Goal: Information Seeking & Learning: Learn about a topic

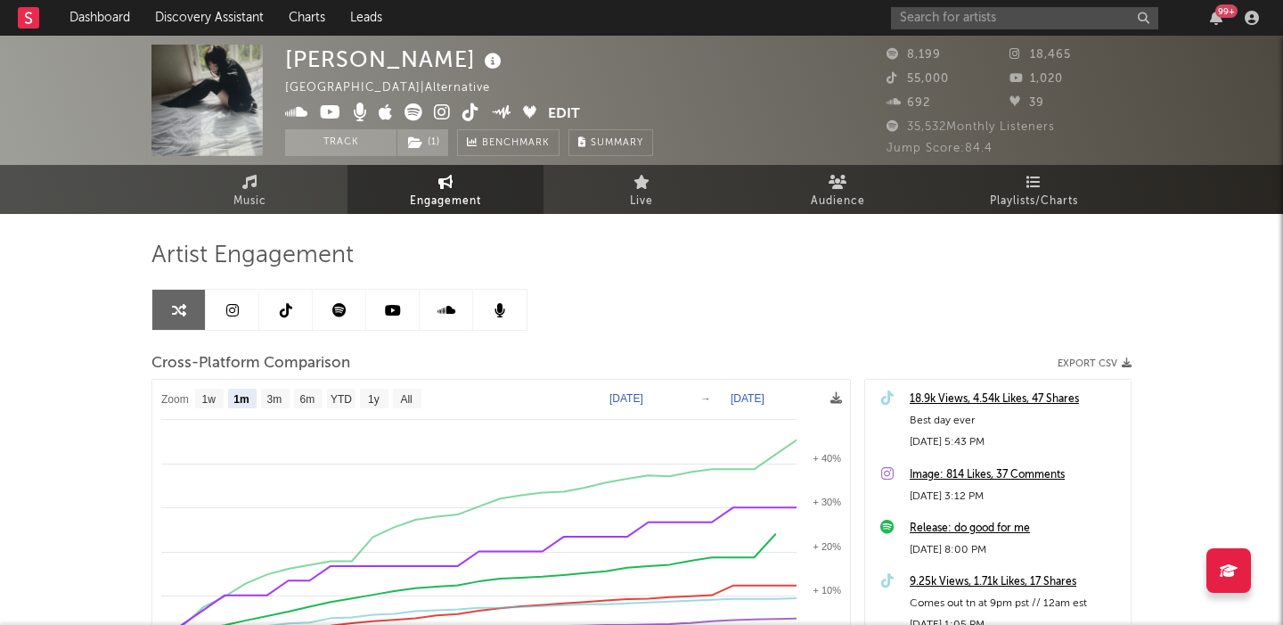
select select "1m"
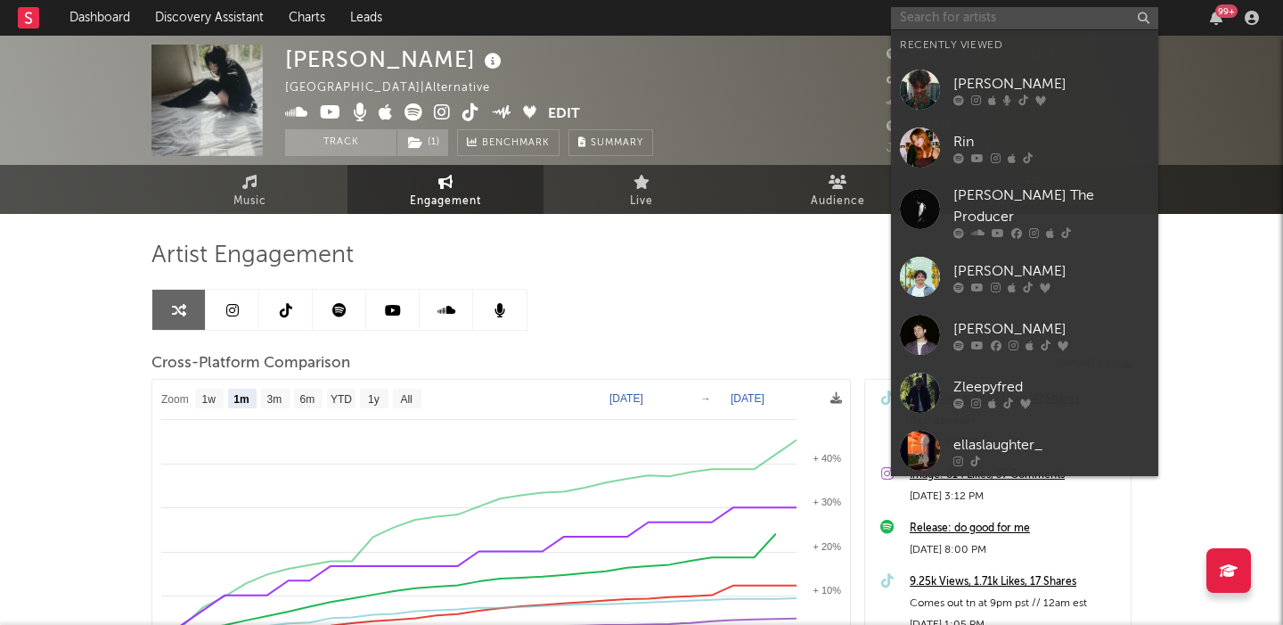
click at [970, 20] on input "text" at bounding box center [1024, 18] width 267 height 22
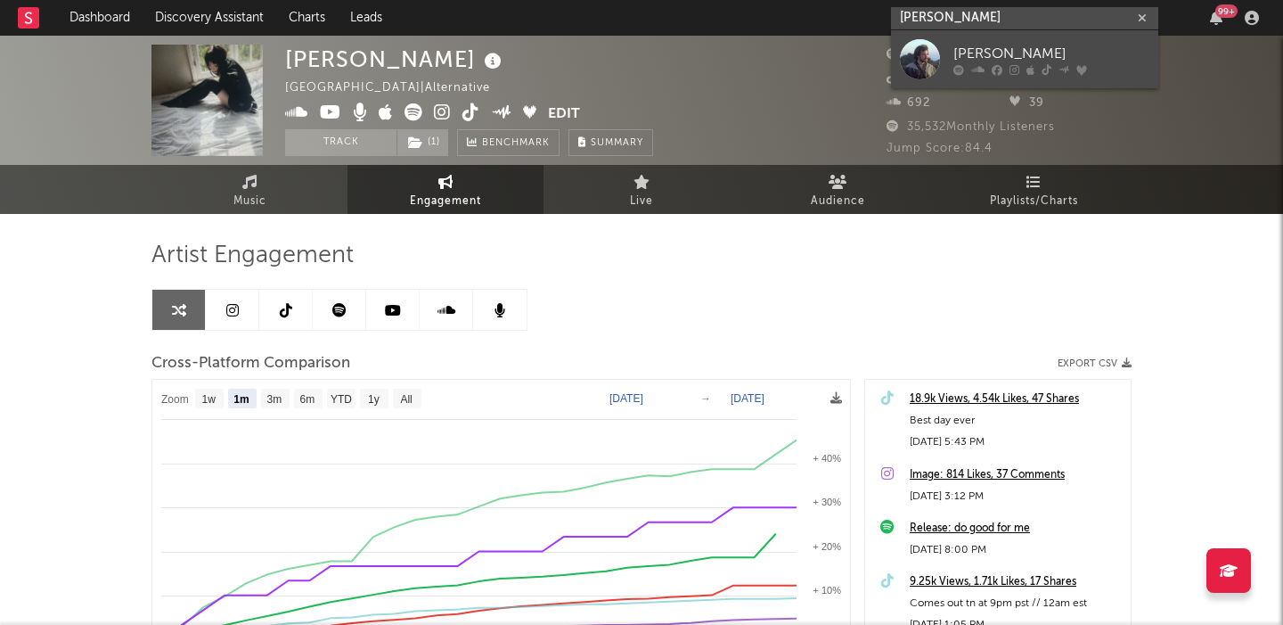
type input "[PERSON_NAME]"
click at [1030, 58] on div "[PERSON_NAME]" at bounding box center [1052, 53] width 196 height 21
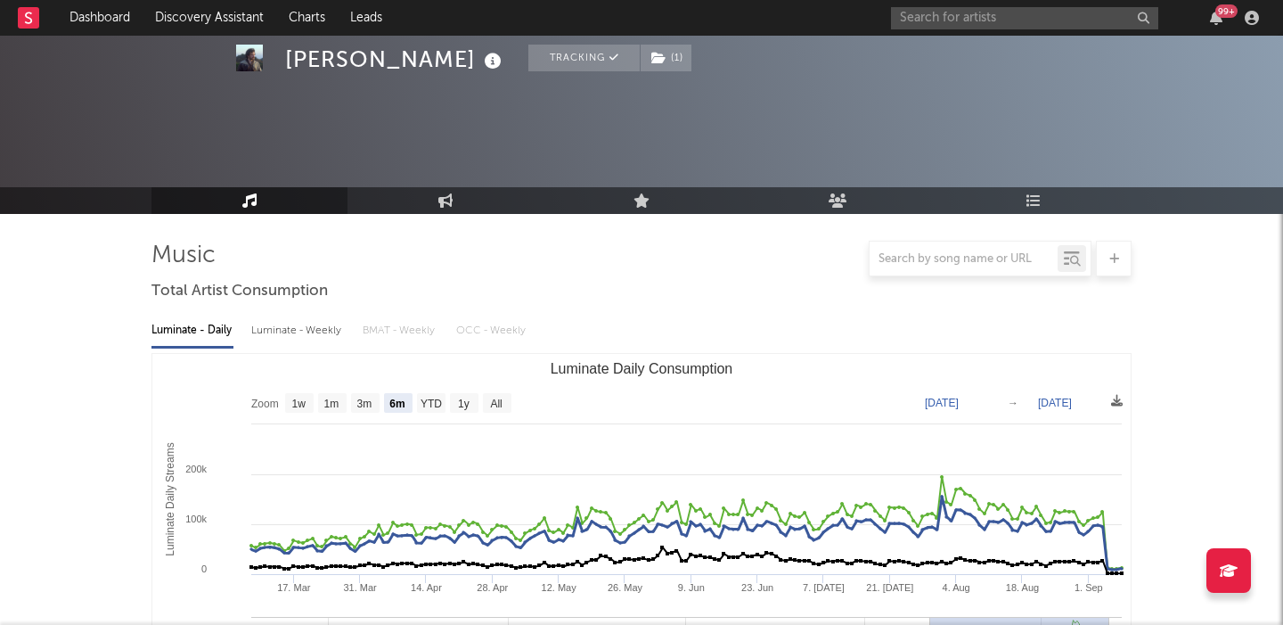
scroll to position [139, 0]
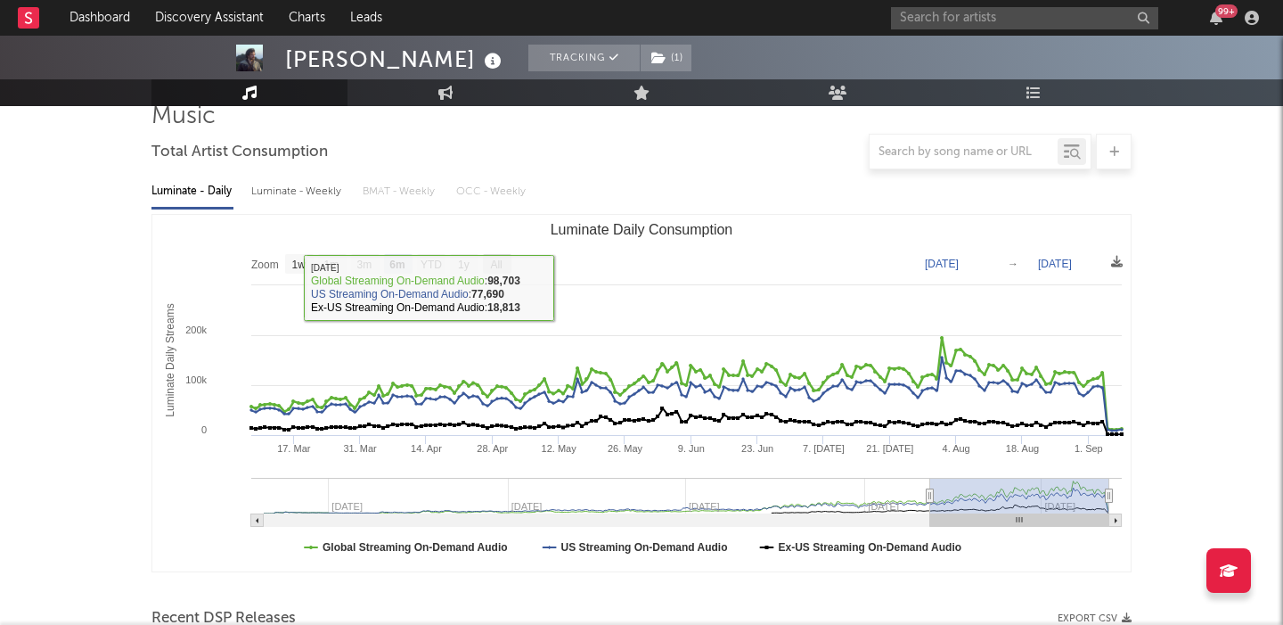
click at [495, 261] on text "All" at bounding box center [496, 264] width 12 height 12
select select "All"
type input "2023-04-25"
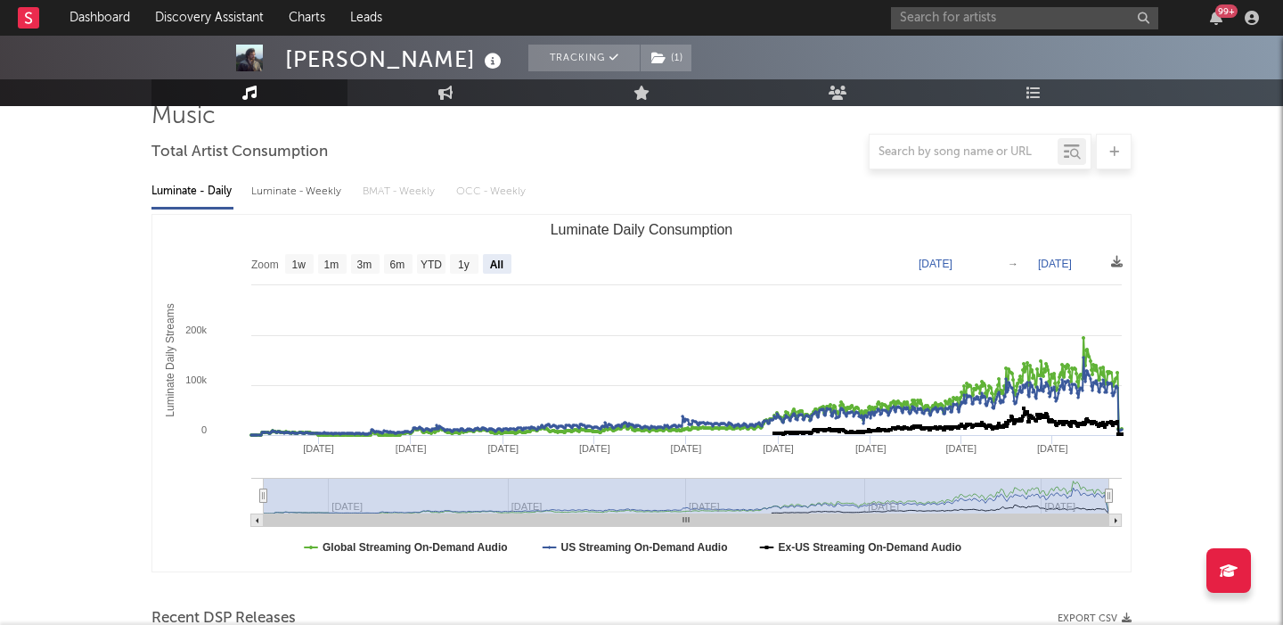
click at [327, 192] on div "Luminate - Weekly" at bounding box center [298, 191] width 94 height 30
select select "6m"
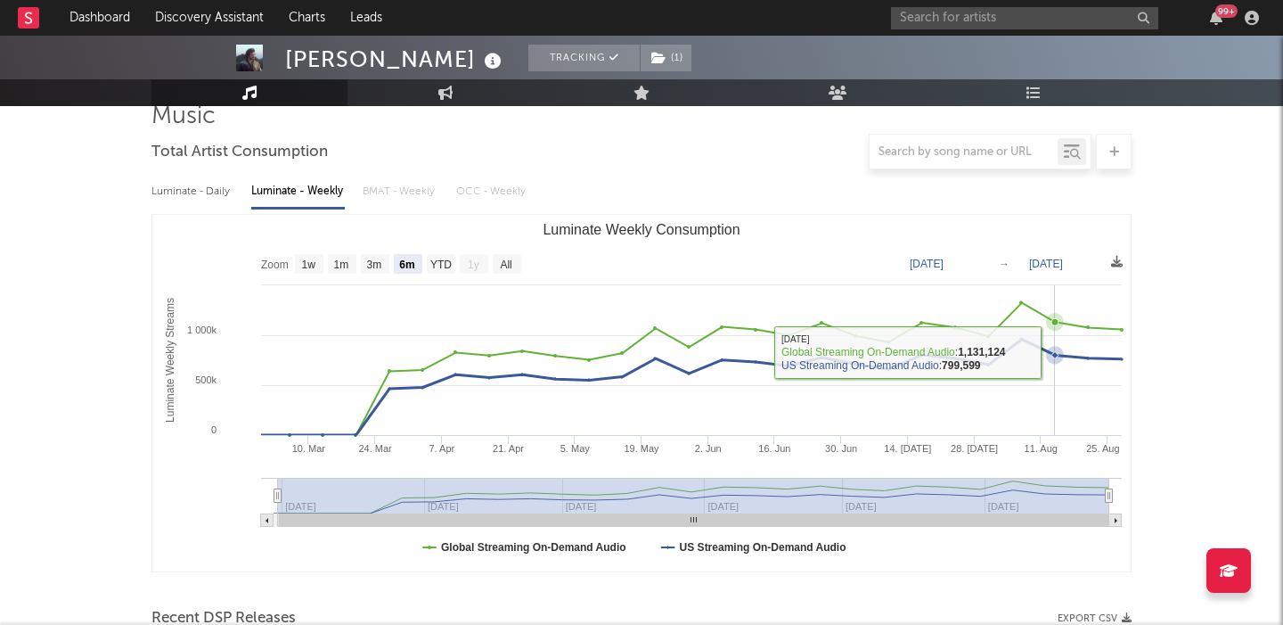
scroll to position [0, 0]
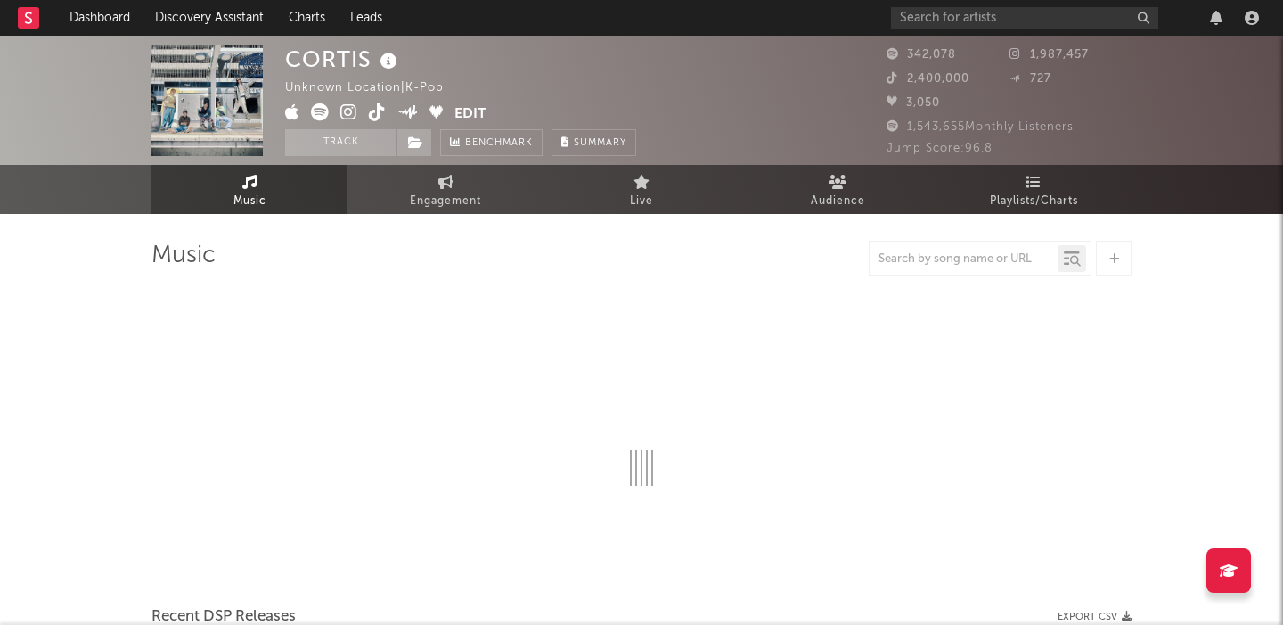
select select "1w"
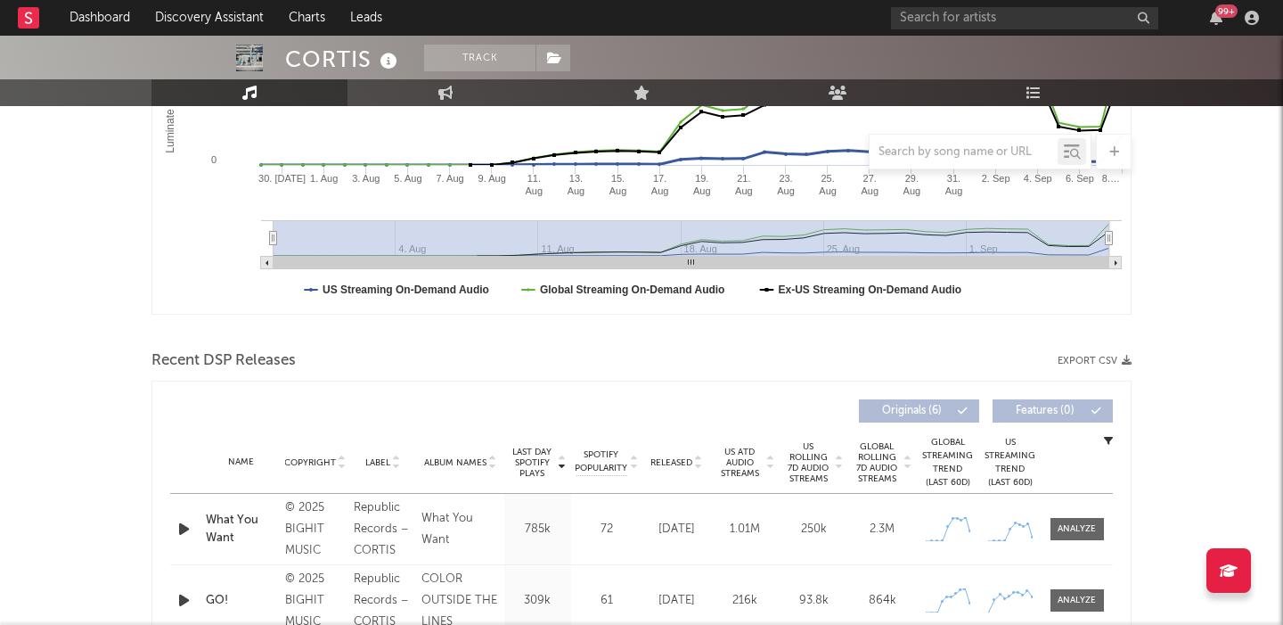
scroll to position [426, 0]
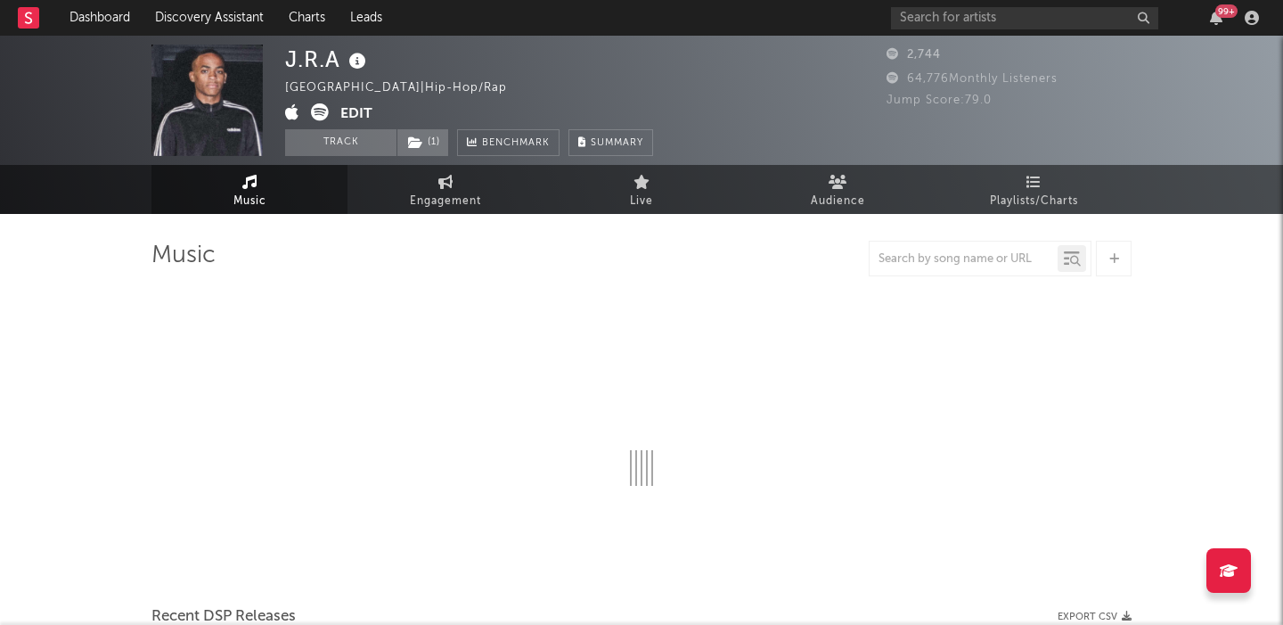
select select "1w"
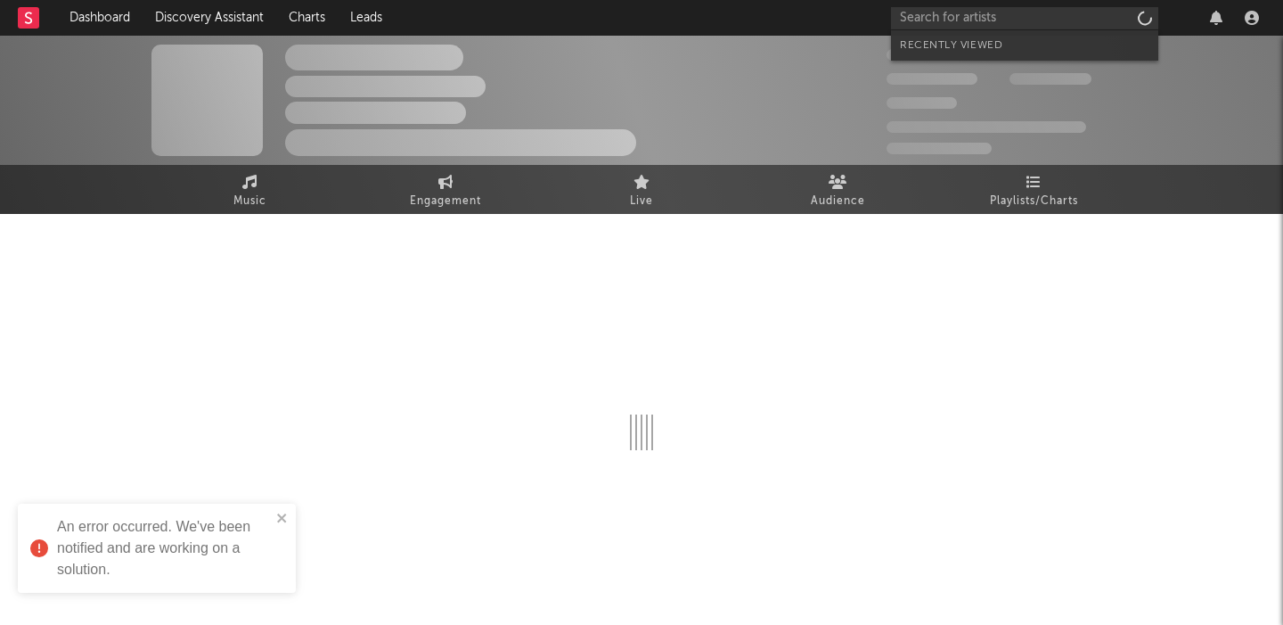
click at [1007, 25] on input "text" at bounding box center [1024, 18] width 267 height 22
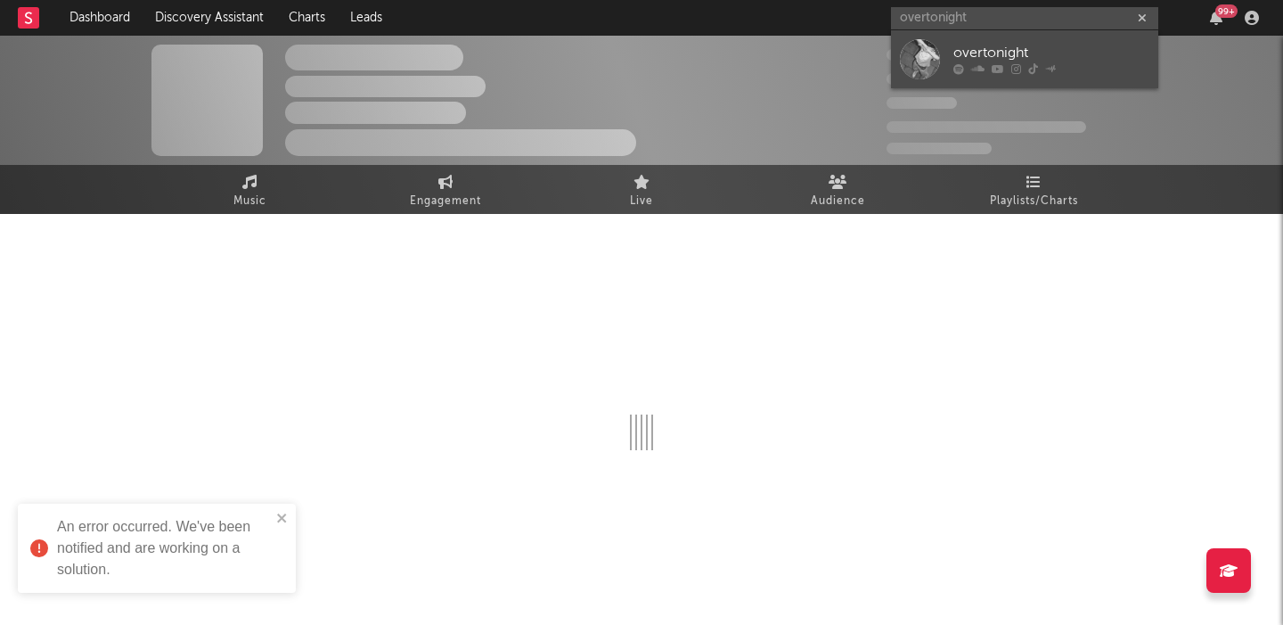
type input "overtonight"
click at [1030, 45] on div "overtonight" at bounding box center [1052, 53] width 196 height 21
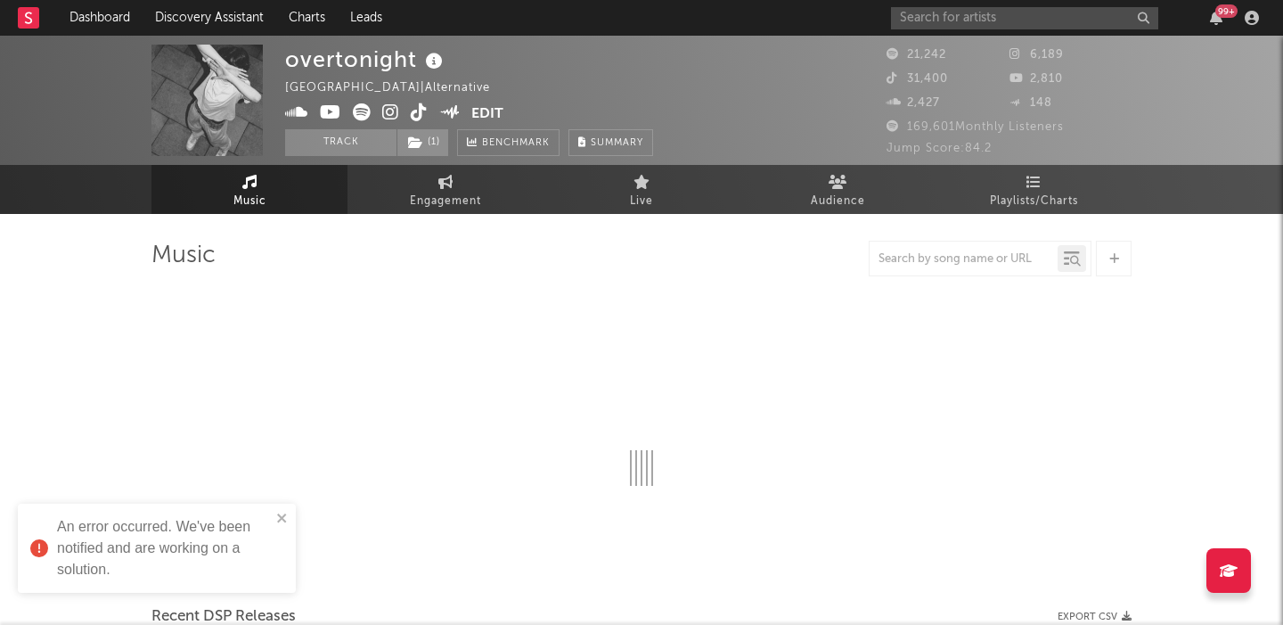
select select "1w"
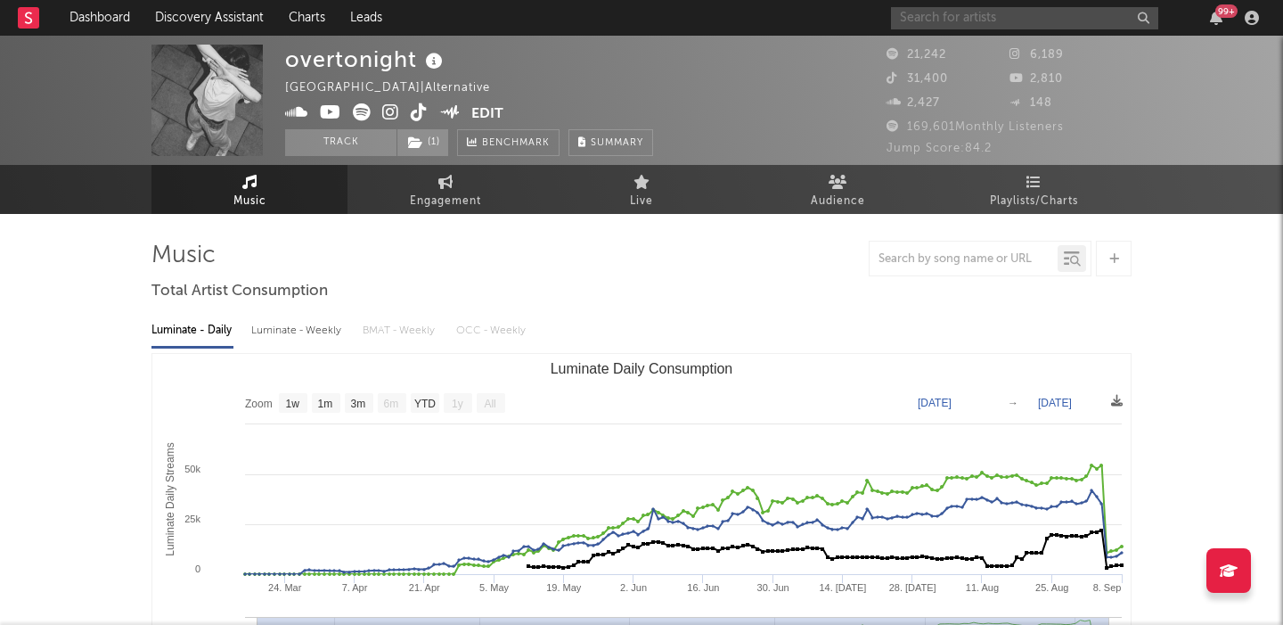
click at [958, 23] on input "text" at bounding box center [1024, 18] width 267 height 22
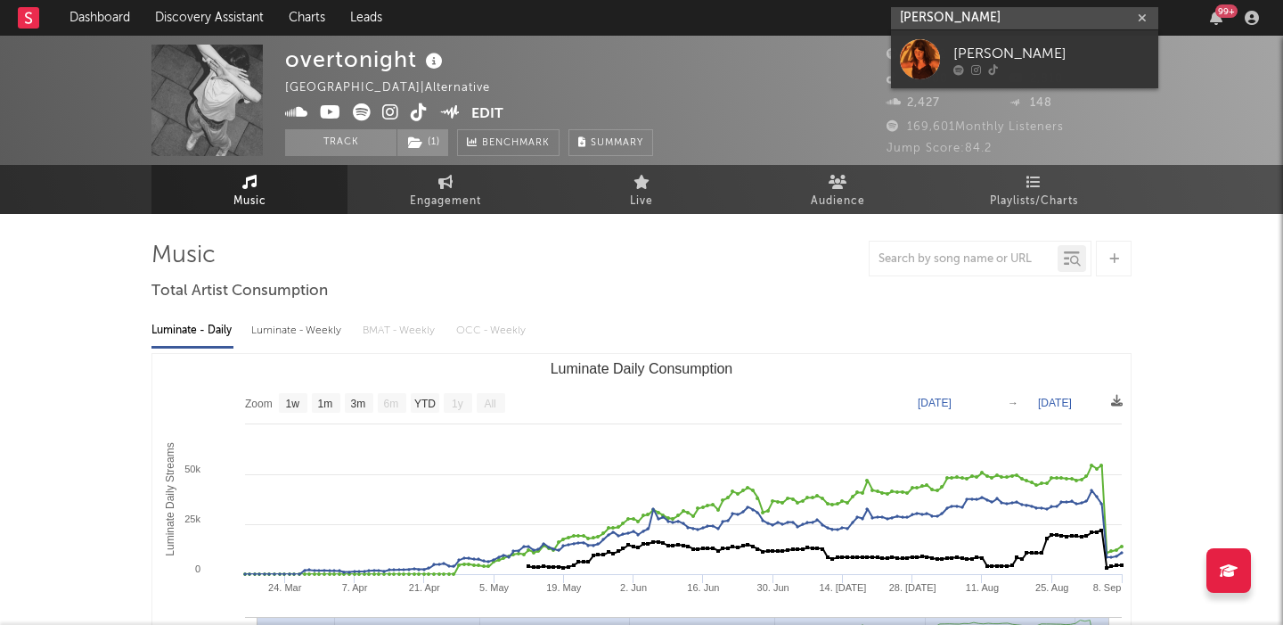
type input "lydia kenny"
click at [1047, 34] on link "[PERSON_NAME]" at bounding box center [1024, 59] width 267 height 58
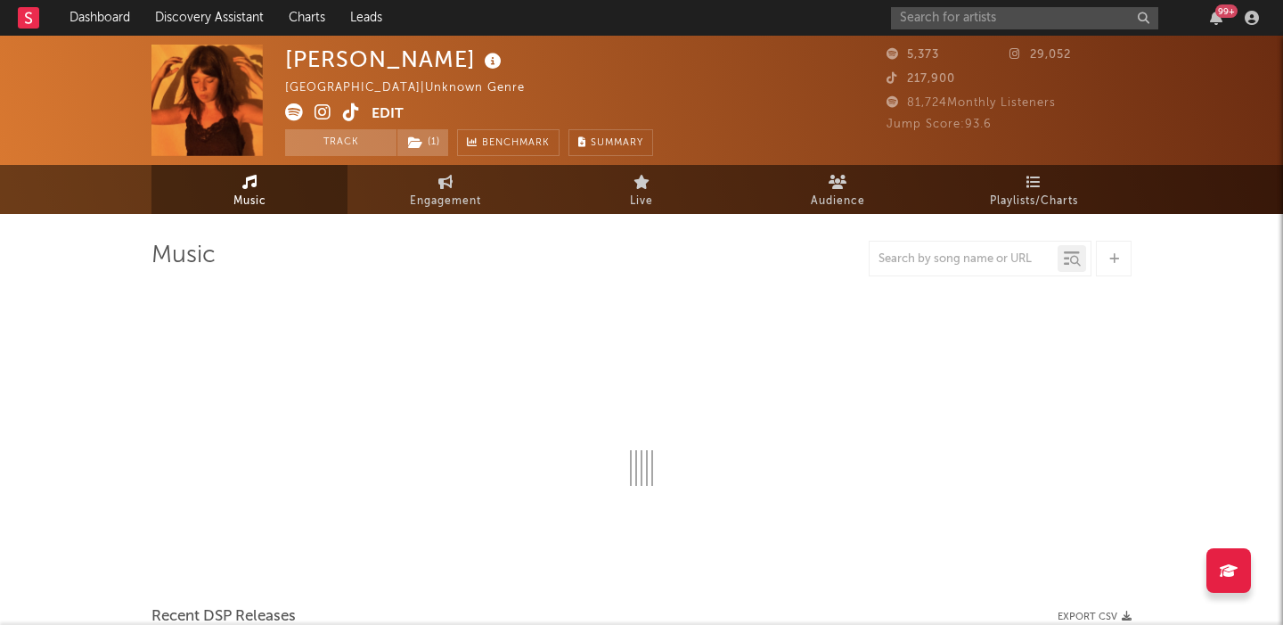
select select "1w"
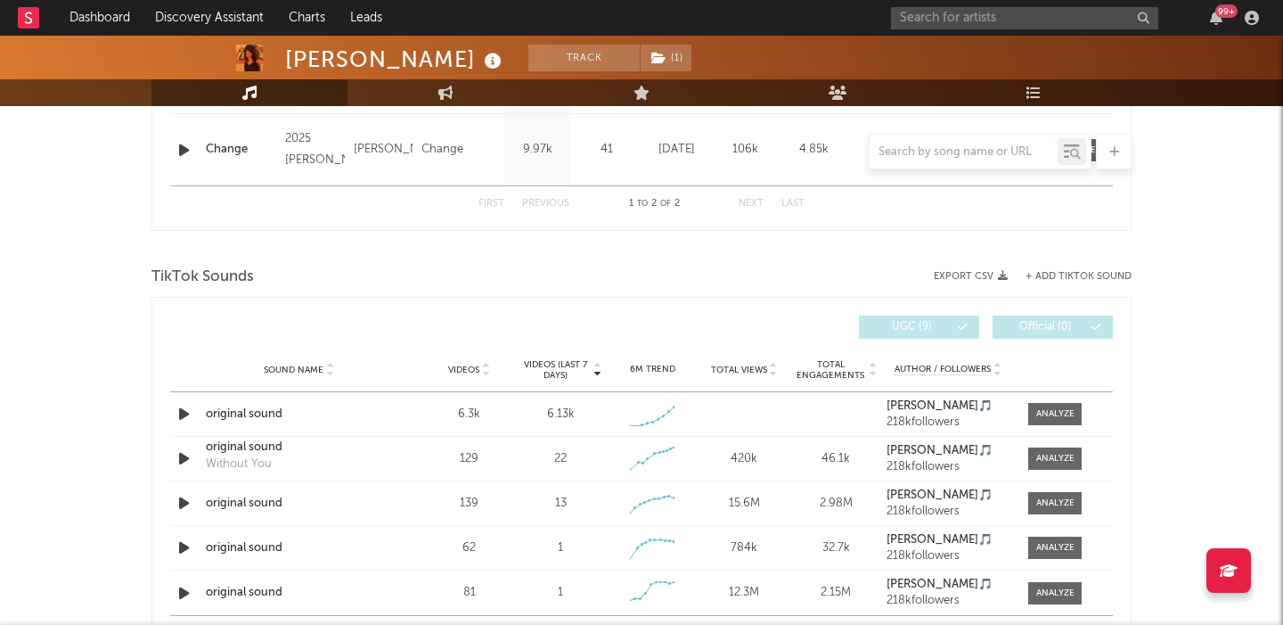
scroll to position [849, 0]
click at [1043, 413] on div at bounding box center [1055, 411] width 38 height 13
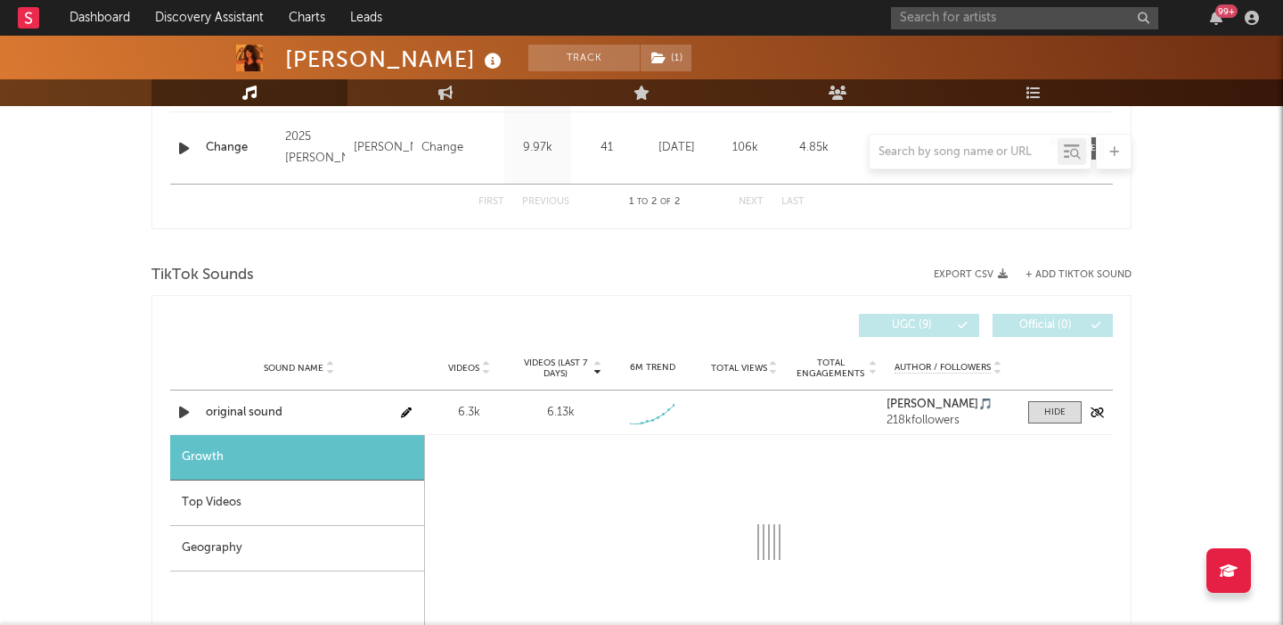
select select "1w"
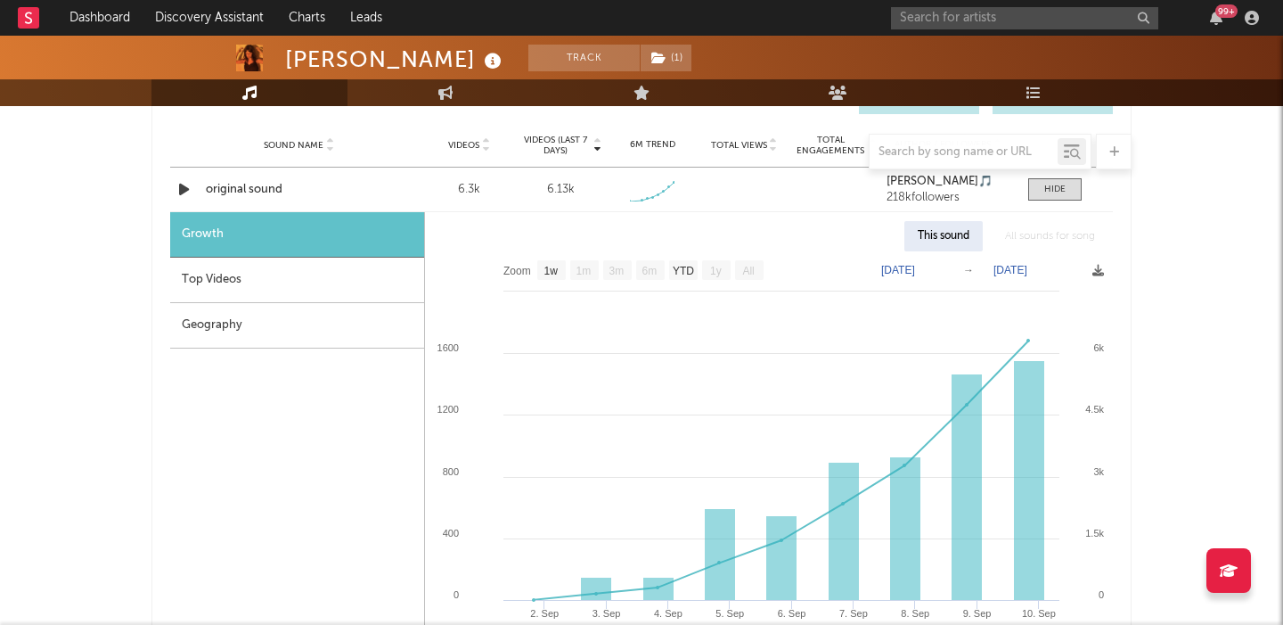
scroll to position [1073, 0]
click at [332, 278] on div "Top Videos" at bounding box center [297, 279] width 254 height 45
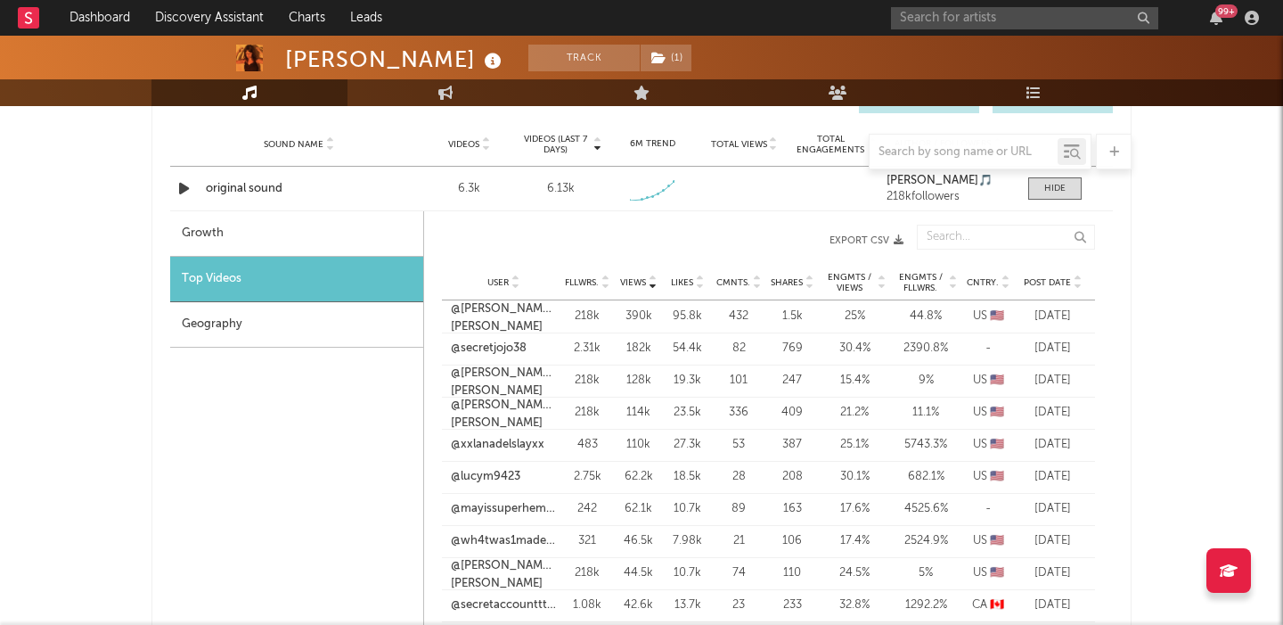
click at [323, 224] on div "Growth" at bounding box center [296, 233] width 253 height 45
select select "1w"
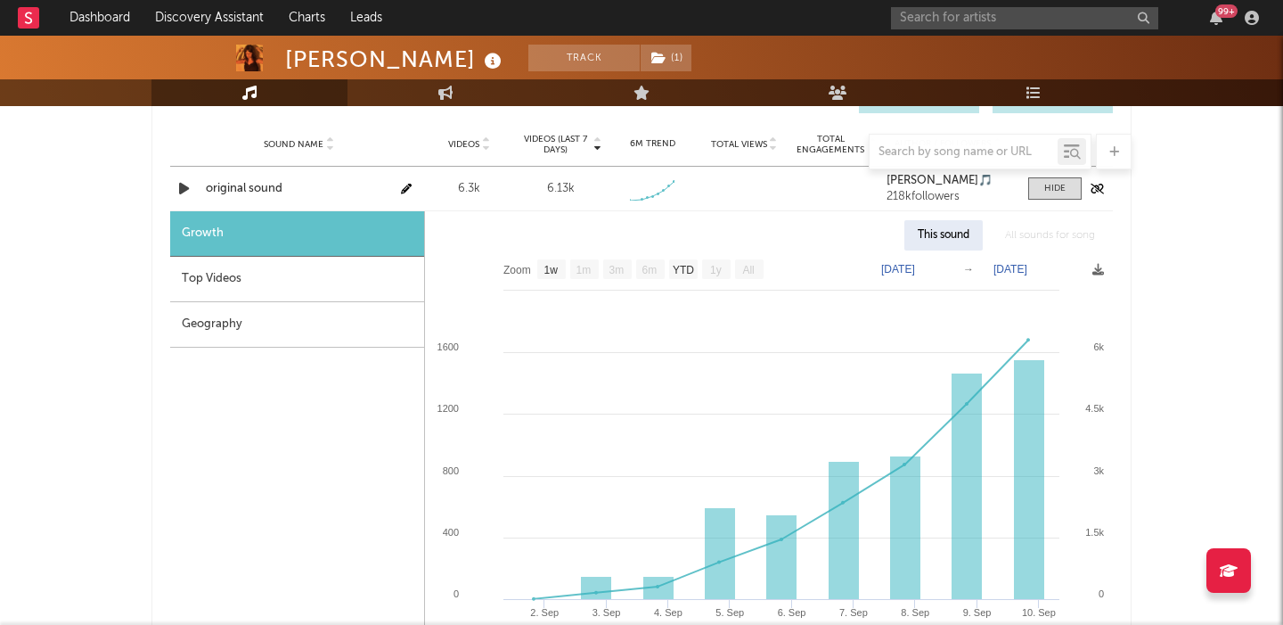
click at [237, 182] on div "original sound" at bounding box center [299, 189] width 186 height 18
click at [965, 11] on input "text" at bounding box center [1024, 18] width 267 height 22
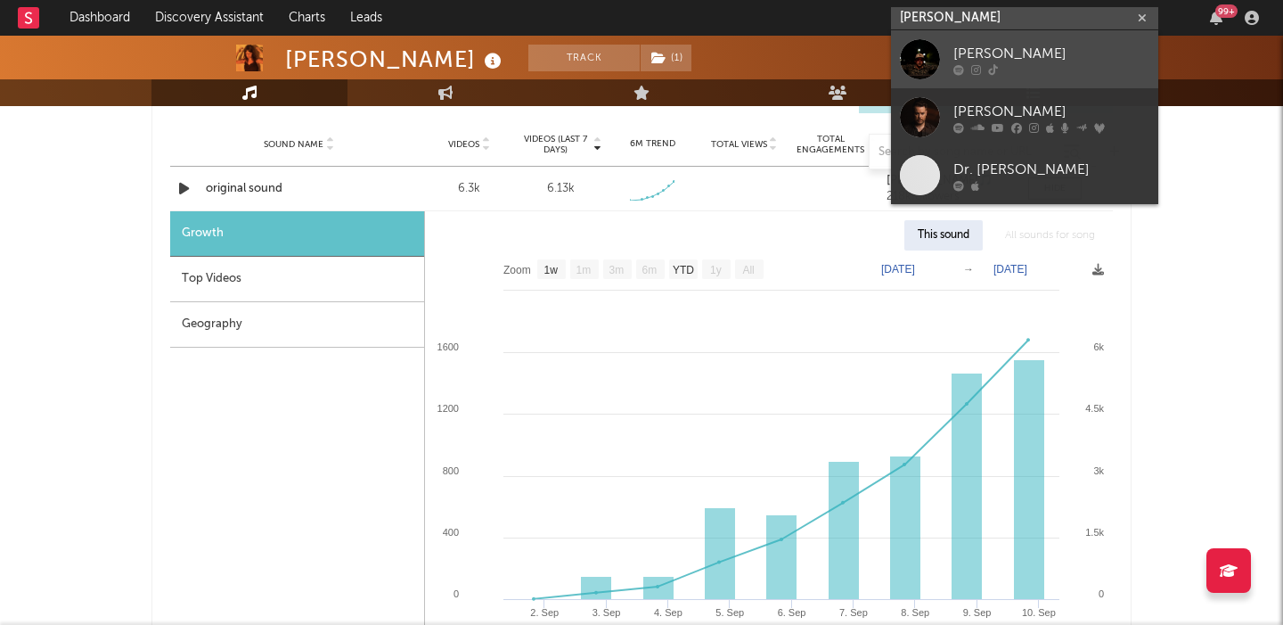
type input "davis cook"
click at [1005, 43] on div "Davis Cook" at bounding box center [1052, 53] width 196 height 21
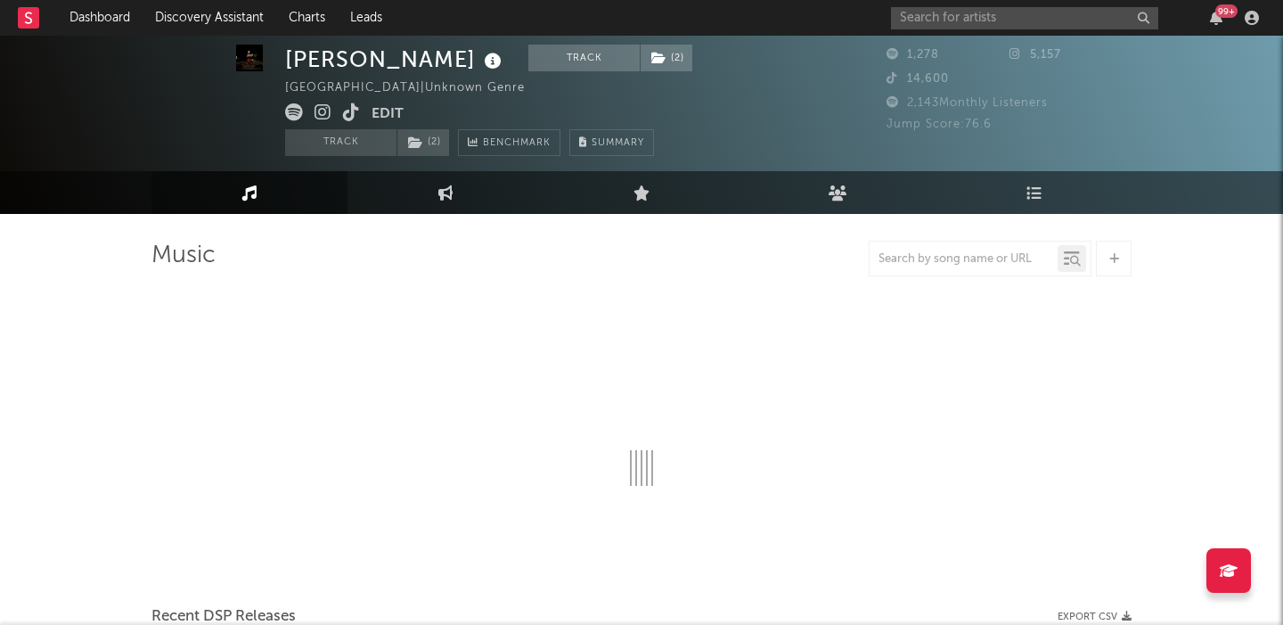
scroll to position [940, 0]
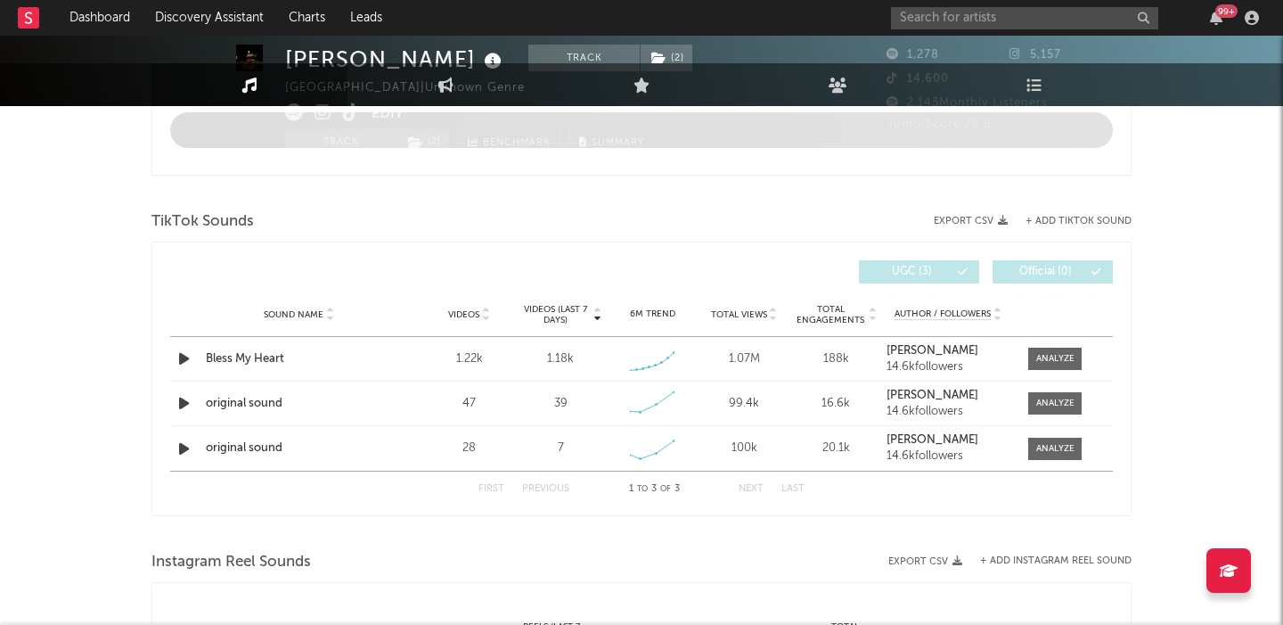
select select "6m"
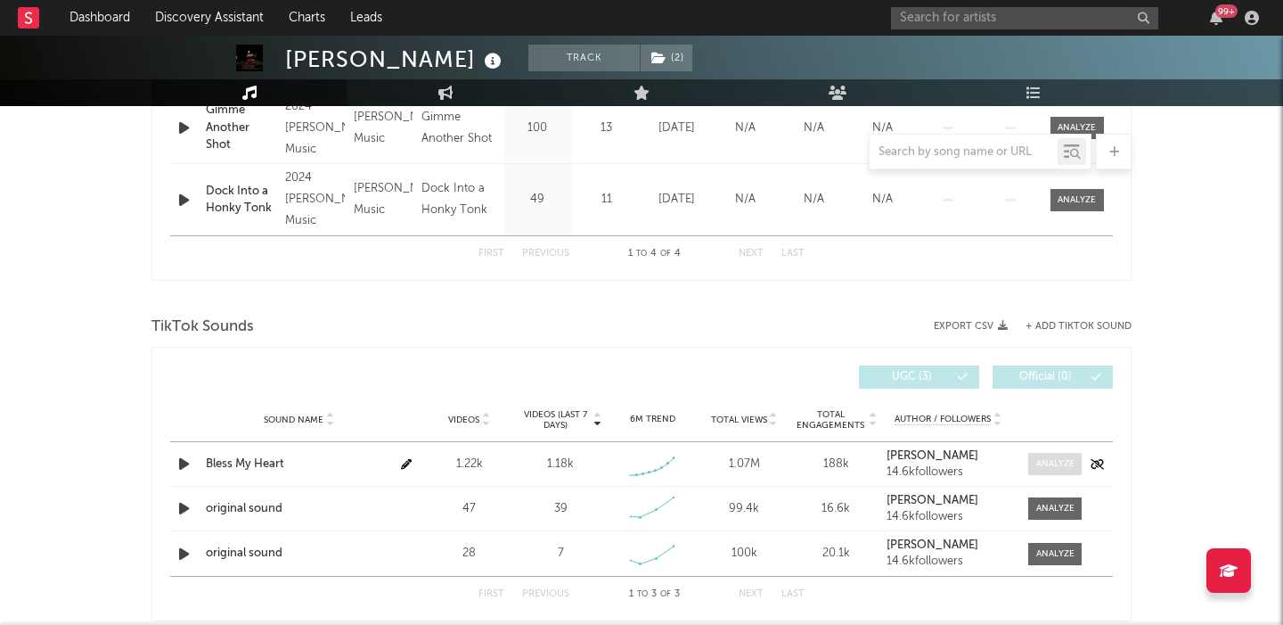
click at [1065, 455] on span at bounding box center [1054, 464] width 53 height 22
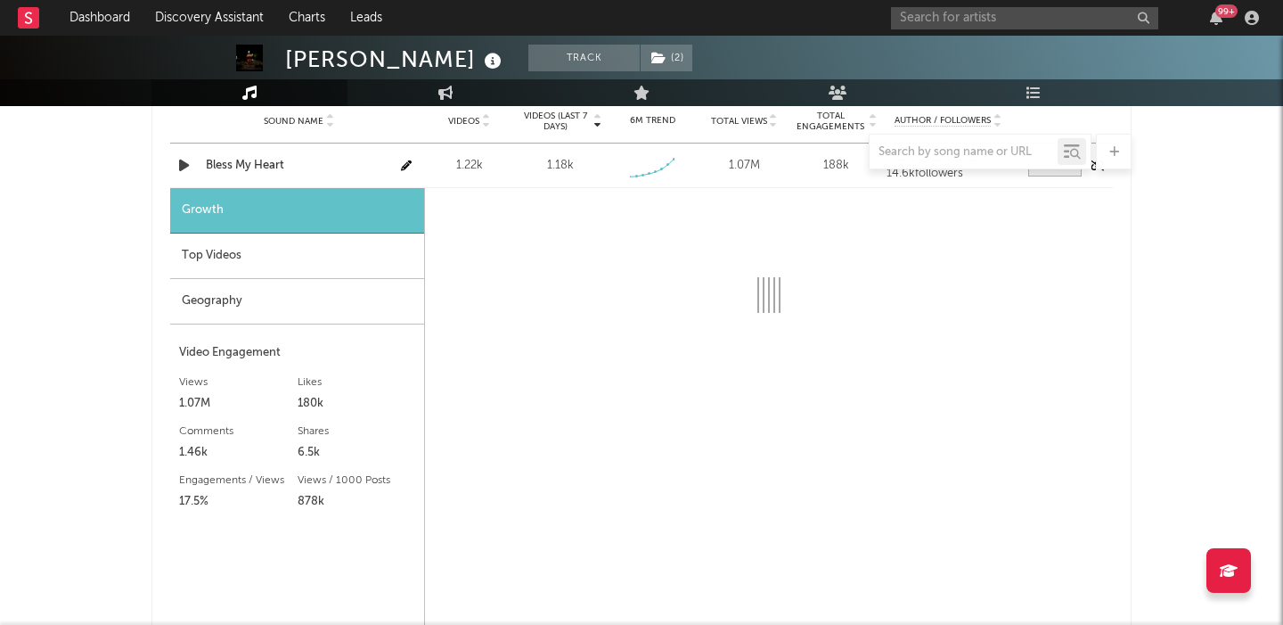
scroll to position [1242, 0]
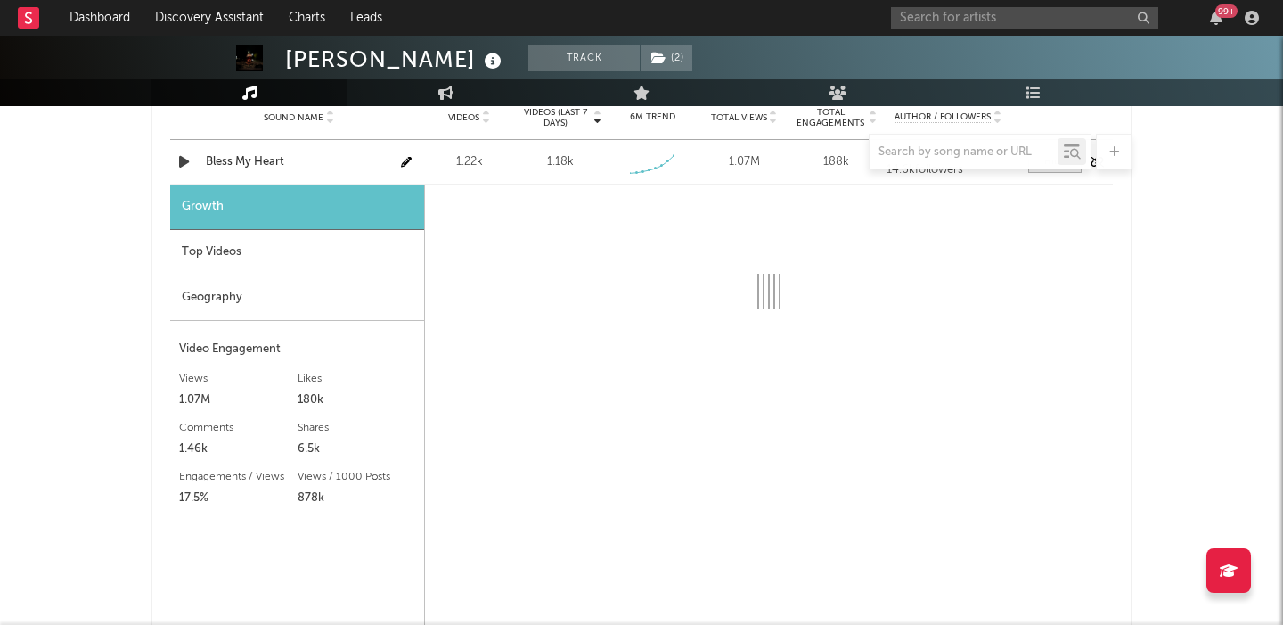
select select "1w"
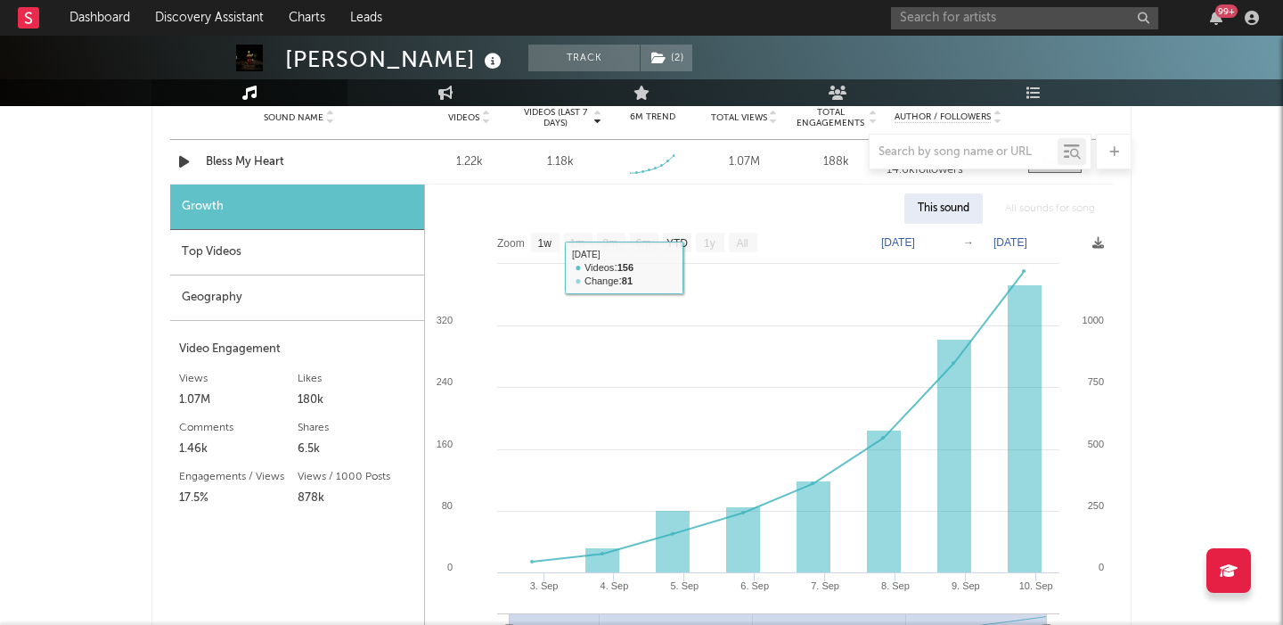
click at [244, 250] on div "Top Videos" at bounding box center [297, 252] width 254 height 45
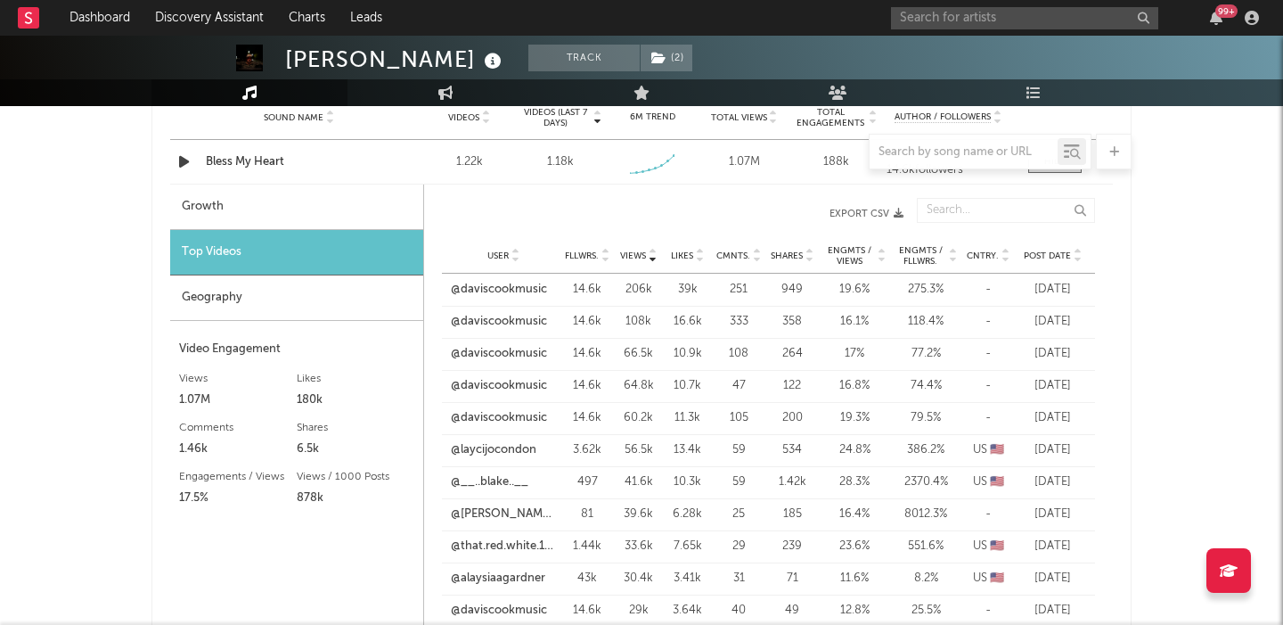
click at [266, 163] on div at bounding box center [641, 152] width 980 height 36
click at [250, 157] on div at bounding box center [641, 152] width 980 height 36
click at [250, 162] on div at bounding box center [641, 152] width 980 height 36
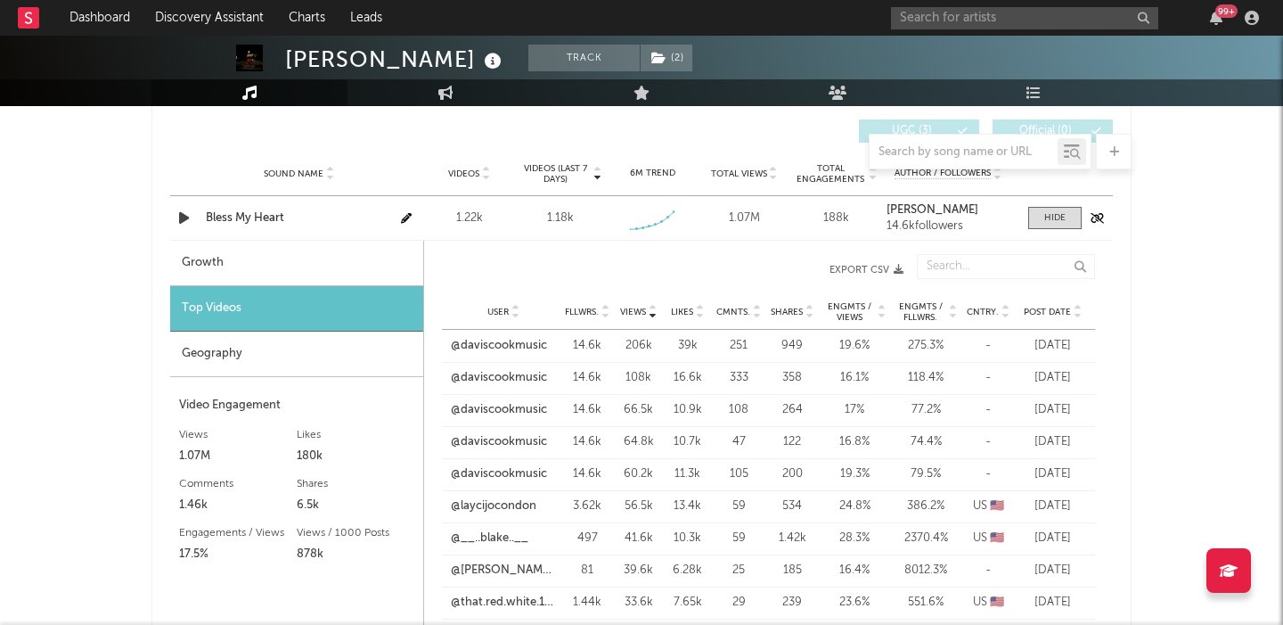
scroll to position [1180, 0]
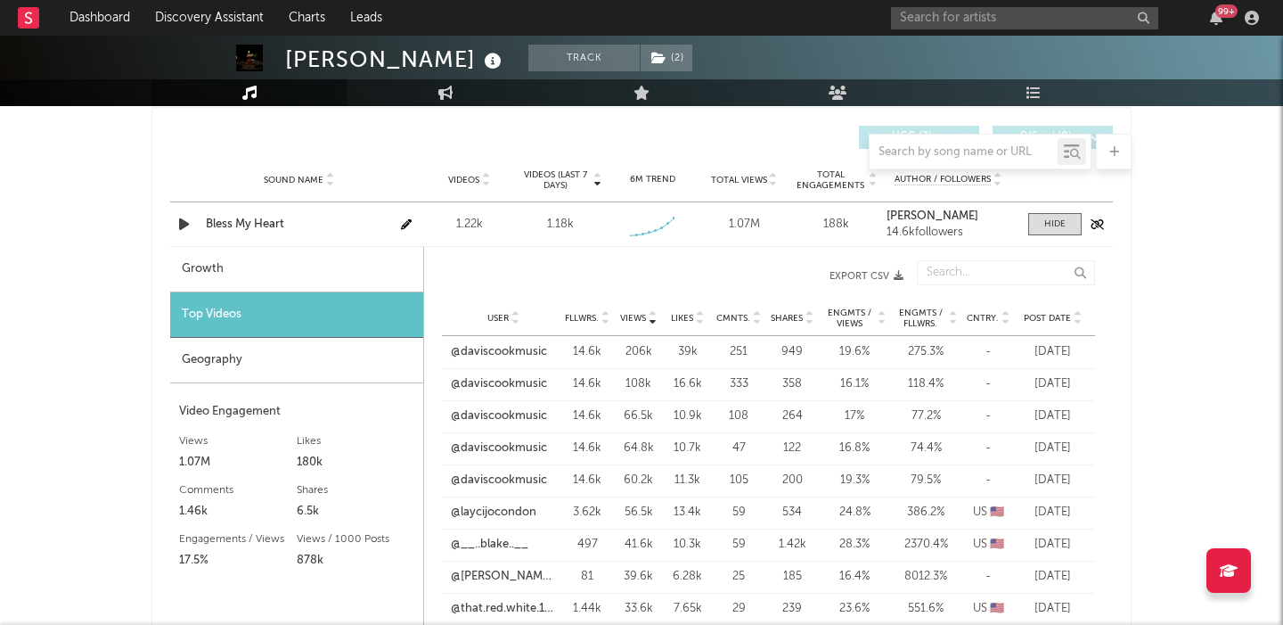
click at [259, 229] on div "Bless My Heart" at bounding box center [299, 225] width 186 height 18
click at [329, 267] on div "Growth" at bounding box center [296, 269] width 253 height 45
select select "1w"
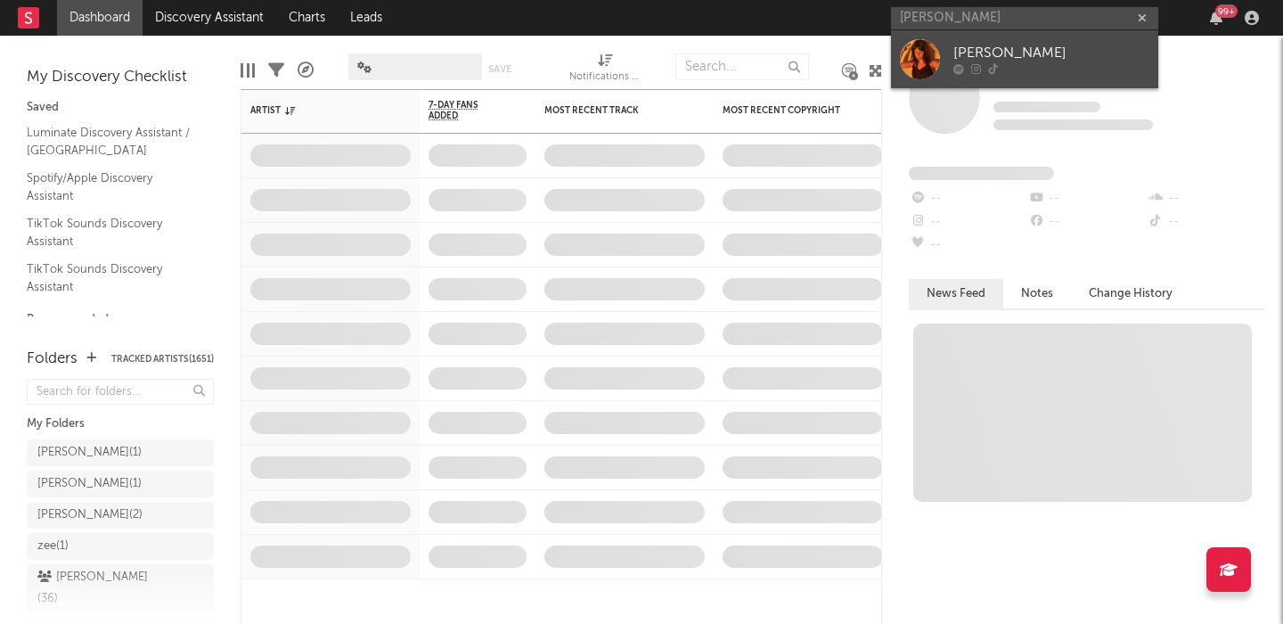
type input "lydia kenny"
click at [1024, 62] on div "[PERSON_NAME]" at bounding box center [1052, 53] width 196 height 21
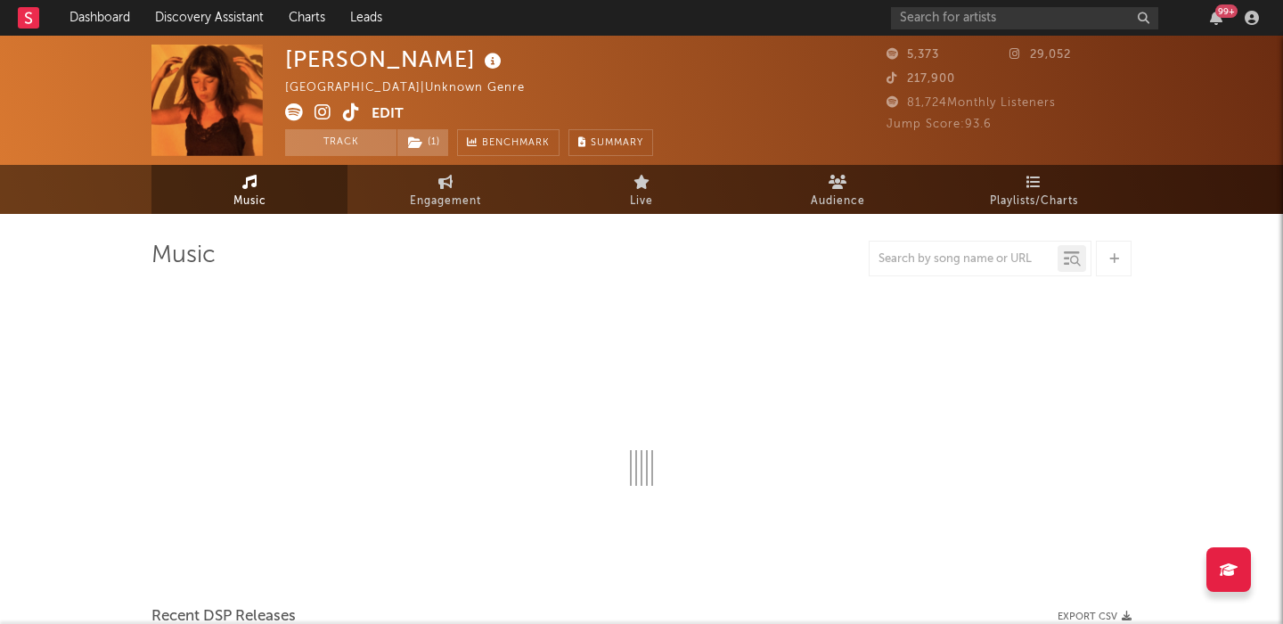
select select "1w"
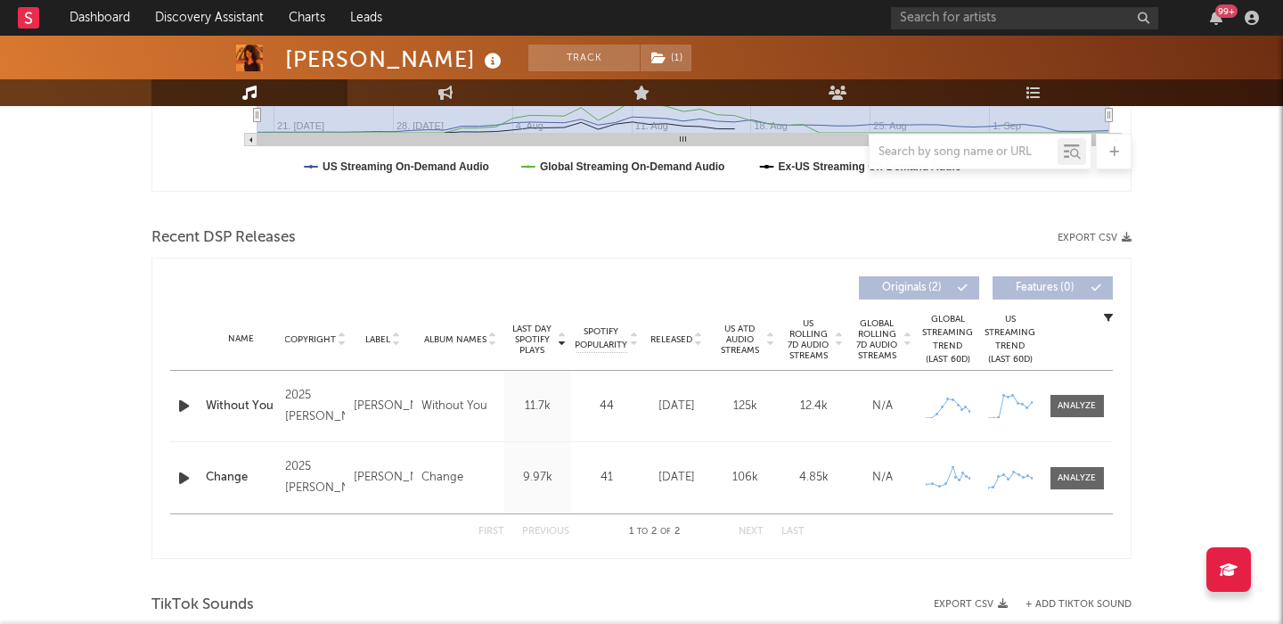
scroll to position [520, 0]
click at [682, 338] on span "Released" at bounding box center [672, 338] width 42 height 11
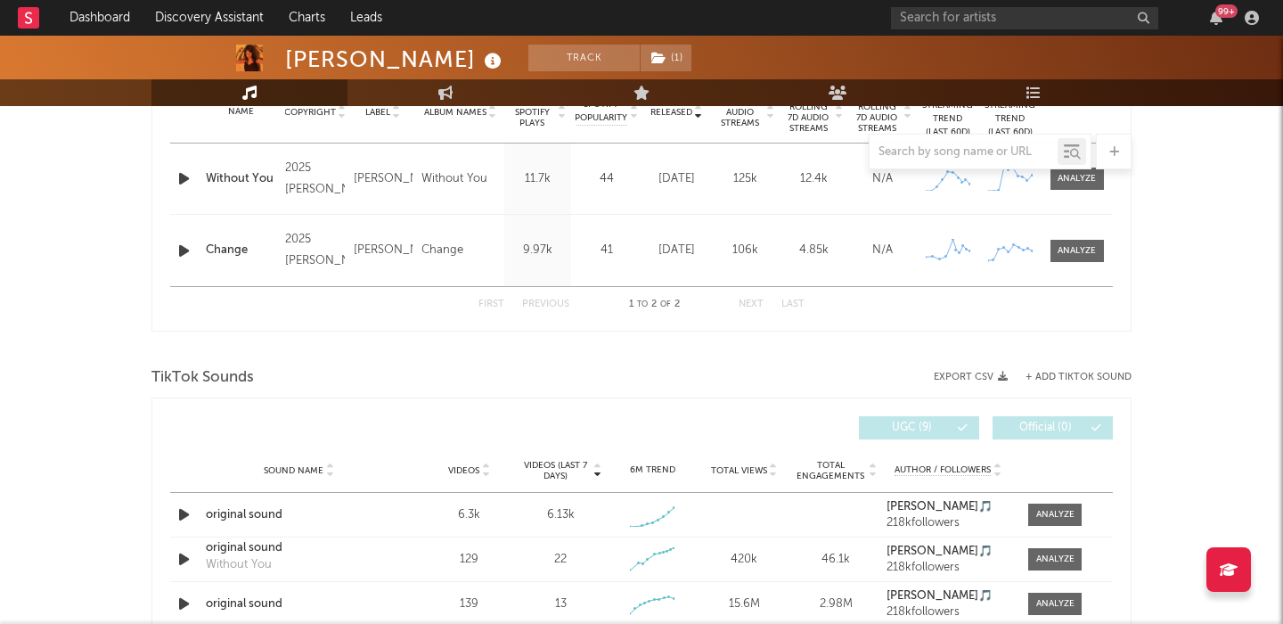
scroll to position [815, 0]
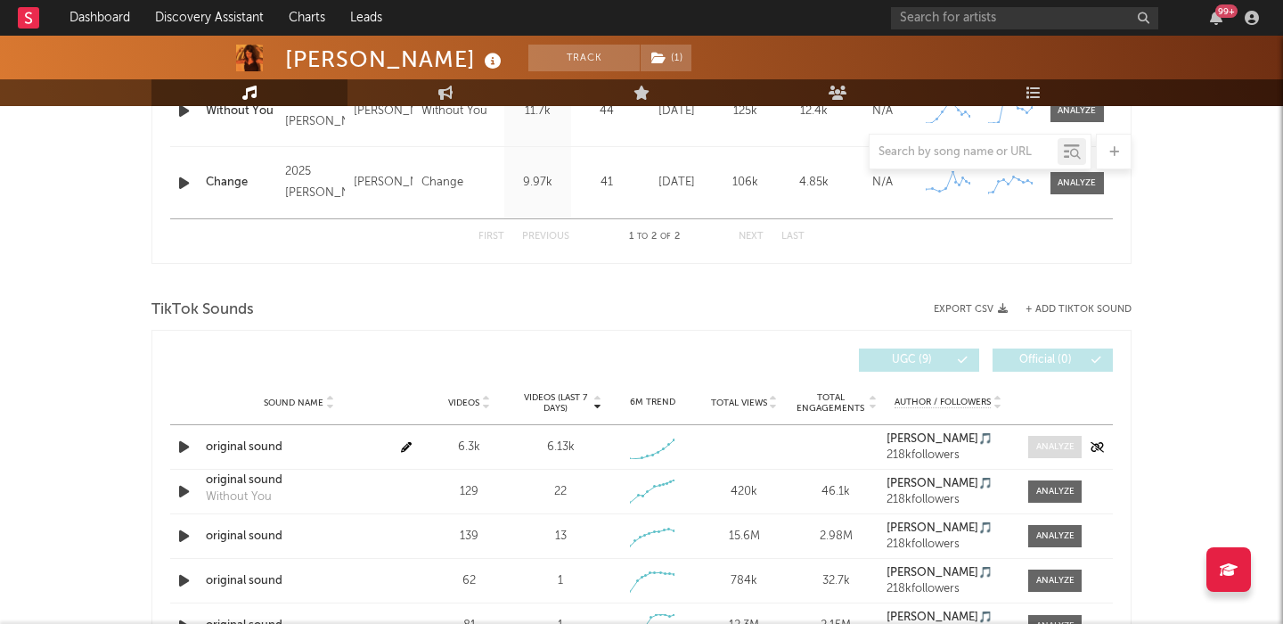
click at [1040, 443] on div at bounding box center [1055, 446] width 38 height 13
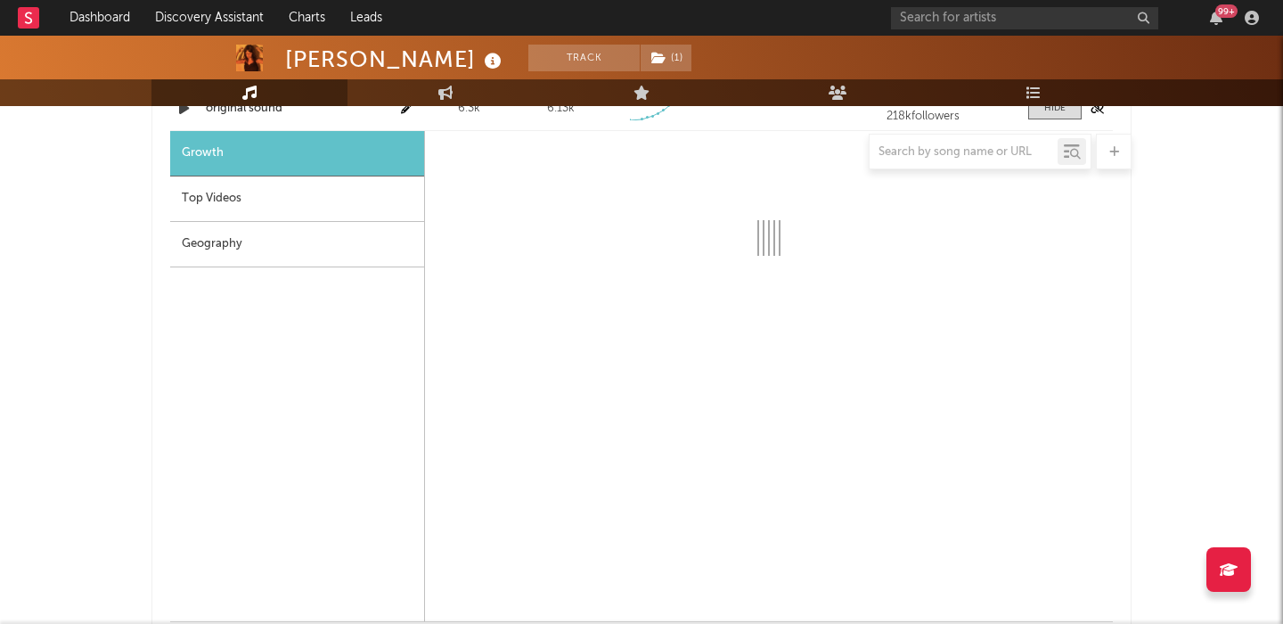
select select "1w"
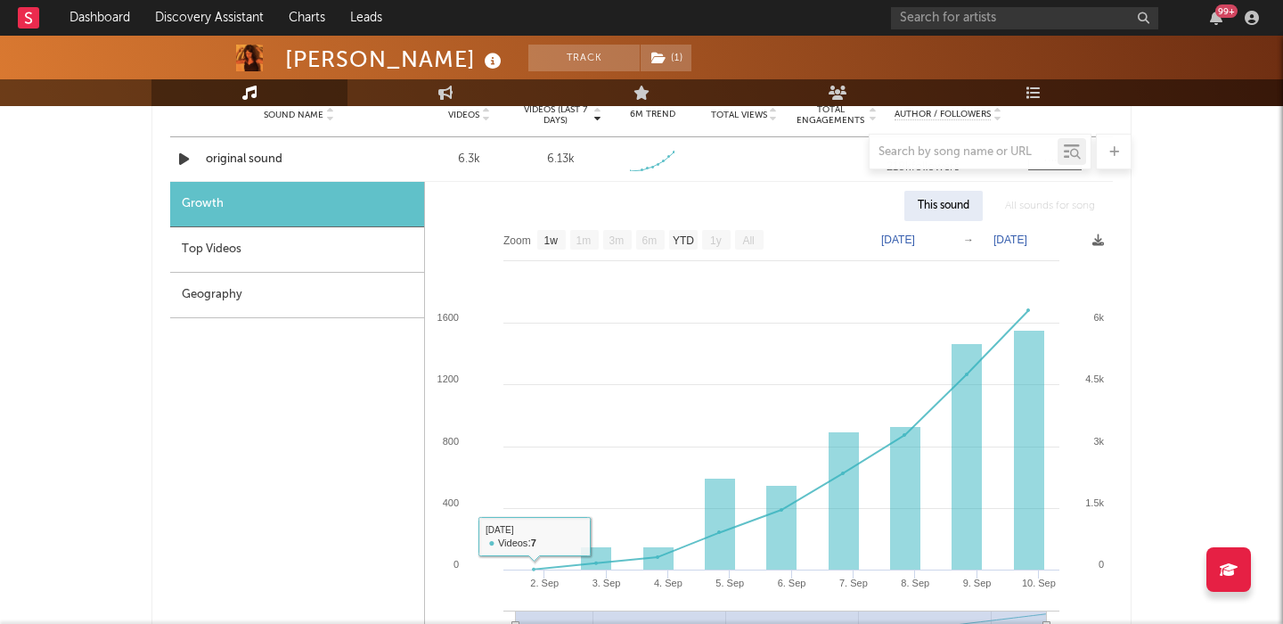
scroll to position [1097, 0]
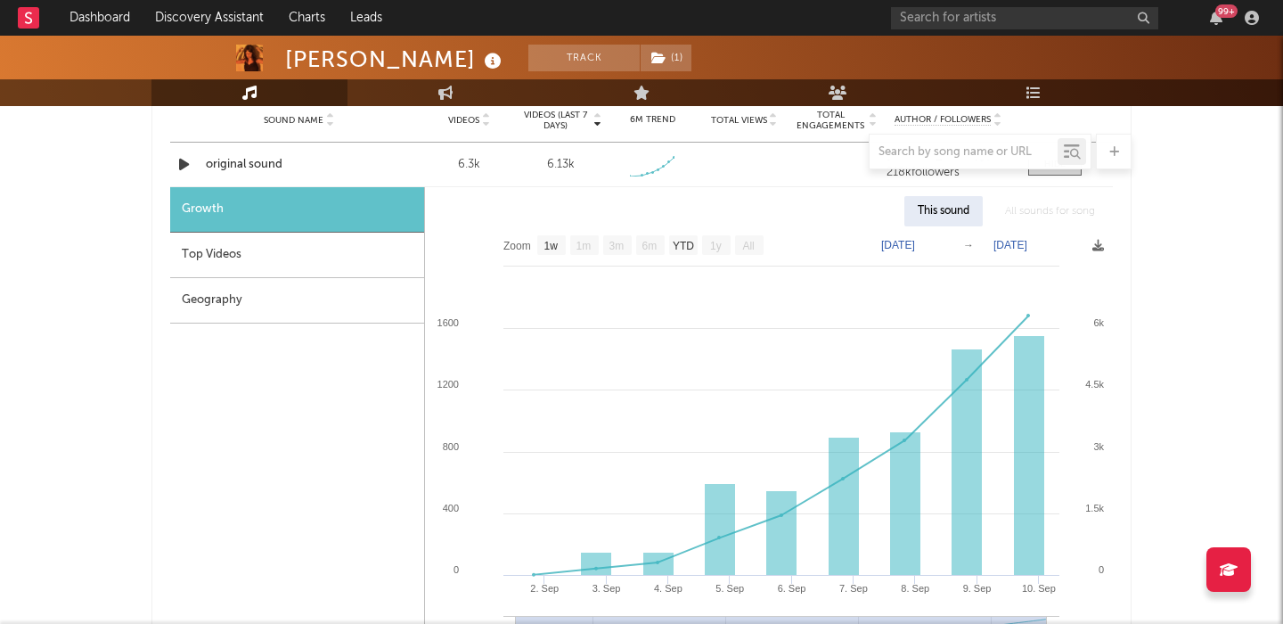
click at [242, 160] on div at bounding box center [641, 152] width 980 height 36
click at [225, 168] on div at bounding box center [641, 152] width 980 height 36
click at [237, 160] on div at bounding box center [641, 152] width 980 height 36
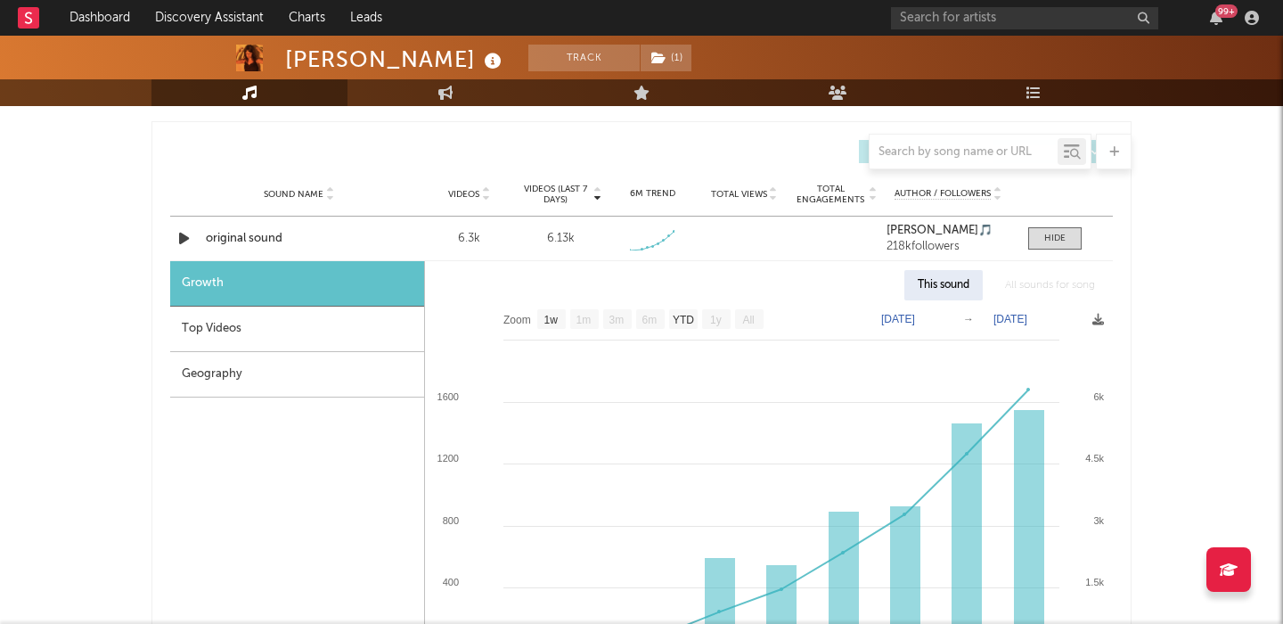
scroll to position [1015, 0]
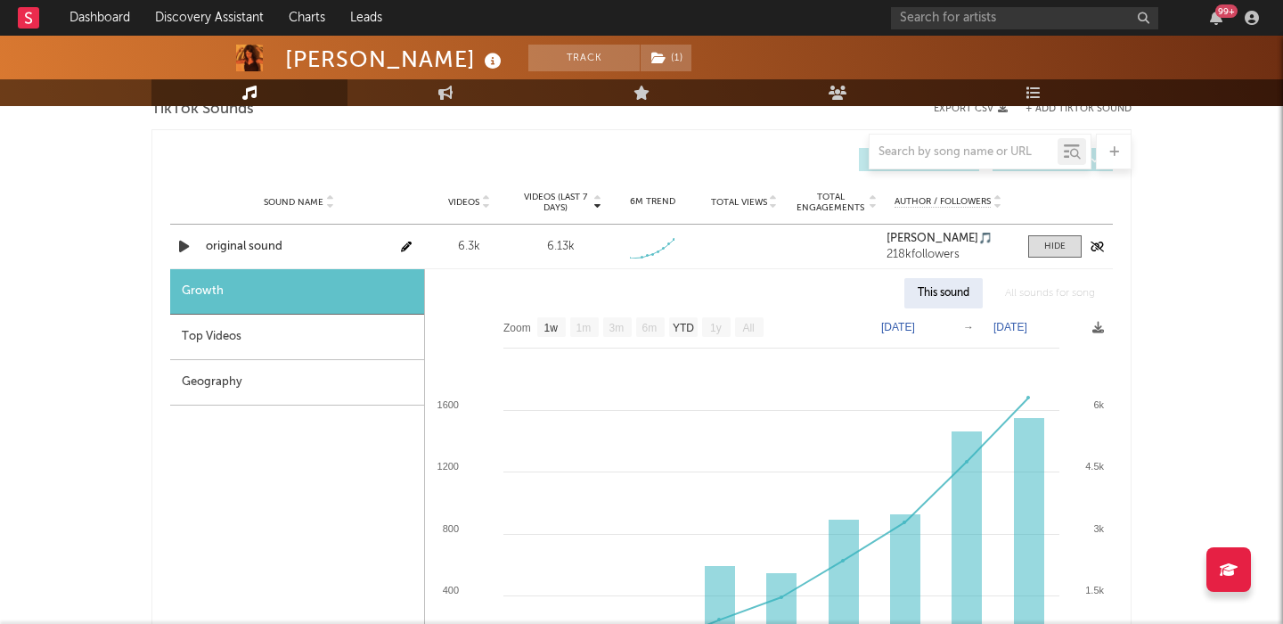
click at [248, 247] on div "original sound" at bounding box center [299, 247] width 186 height 18
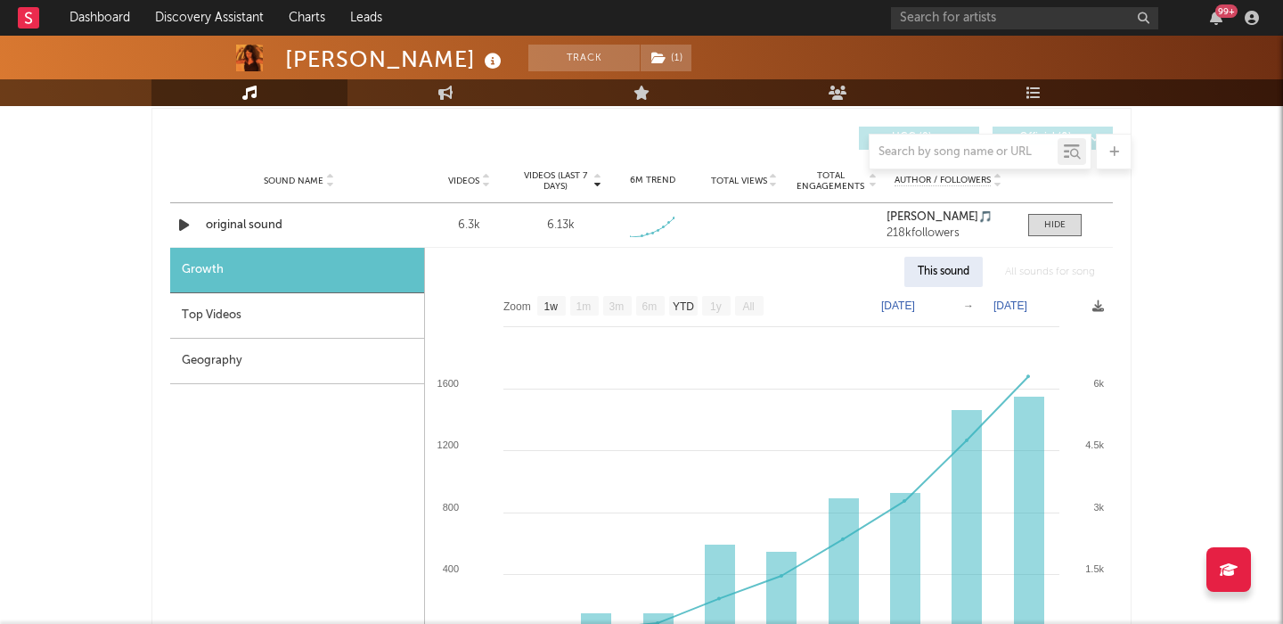
scroll to position [1034, 0]
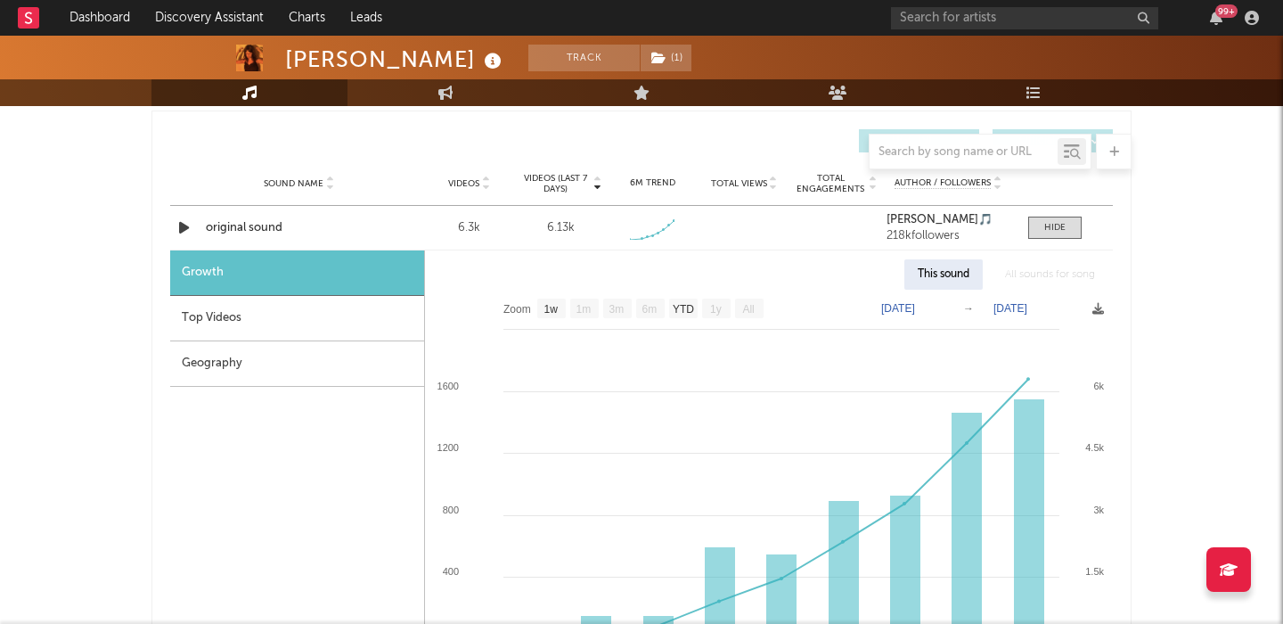
click at [406, 335] on div "Top Videos" at bounding box center [297, 318] width 254 height 45
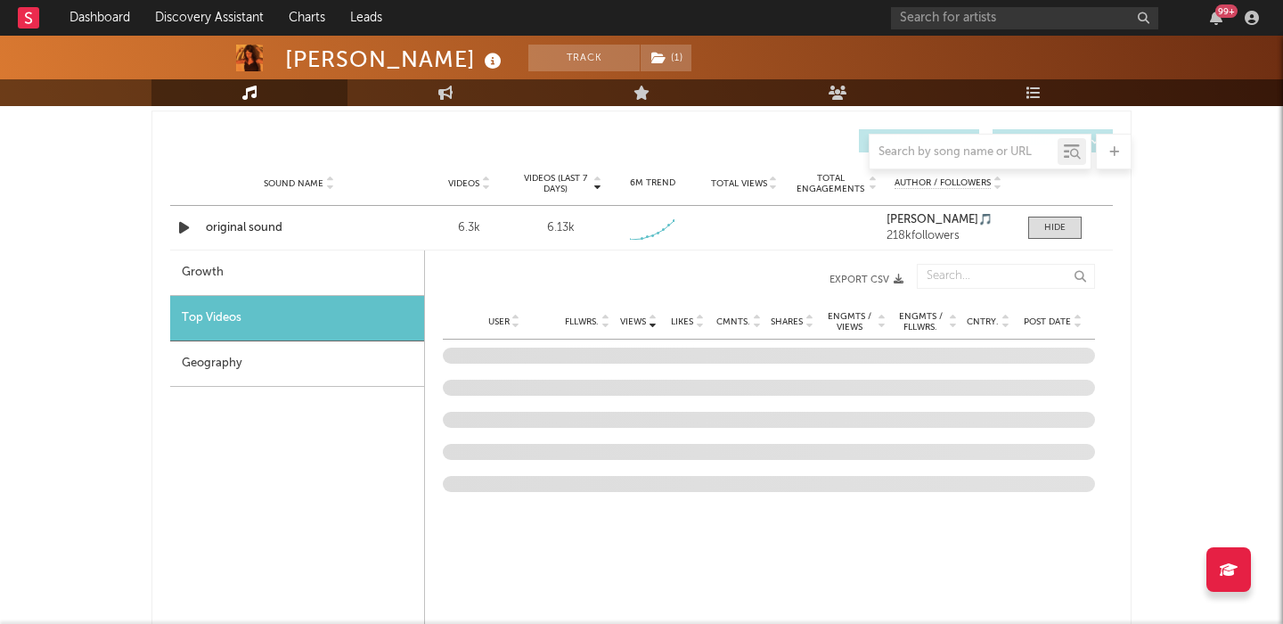
click at [405, 351] on div "Geography" at bounding box center [297, 363] width 254 height 45
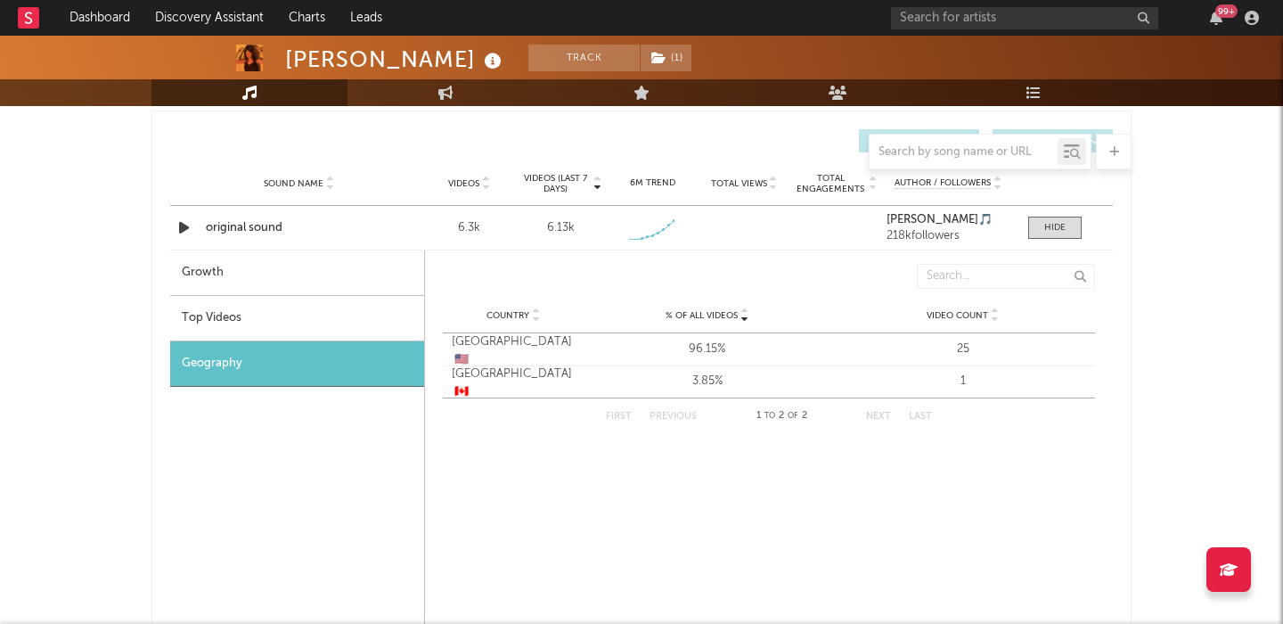
click at [378, 276] on div "Growth" at bounding box center [297, 272] width 254 height 45
select select "1w"
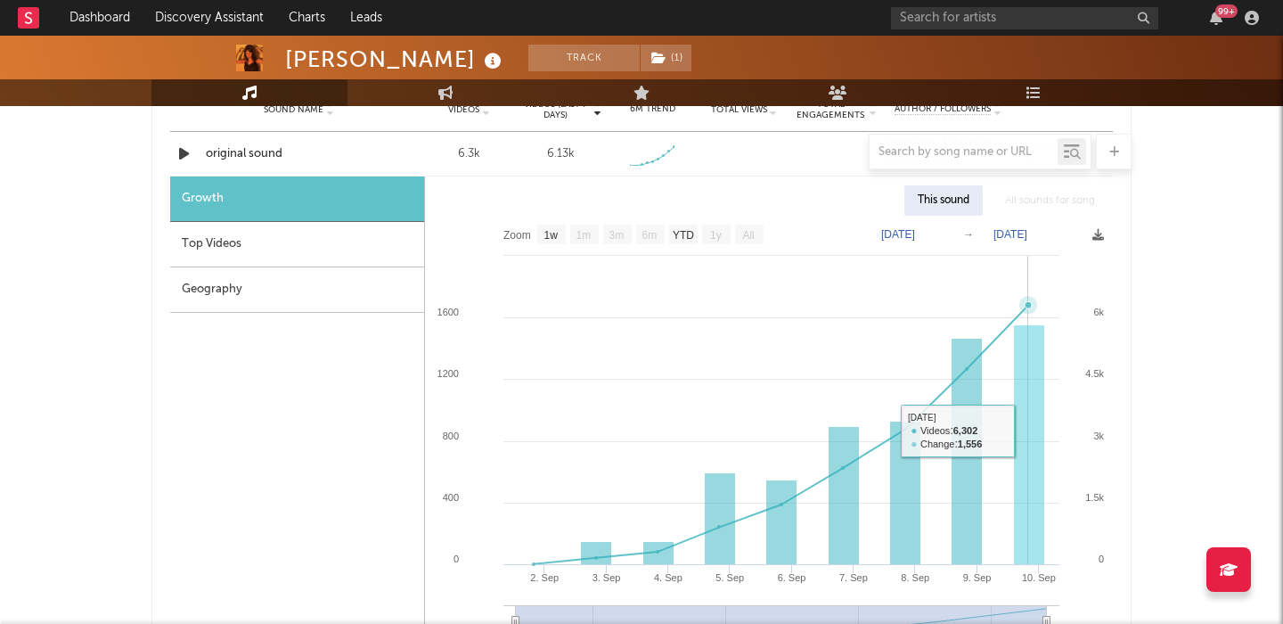
scroll to position [1109, 0]
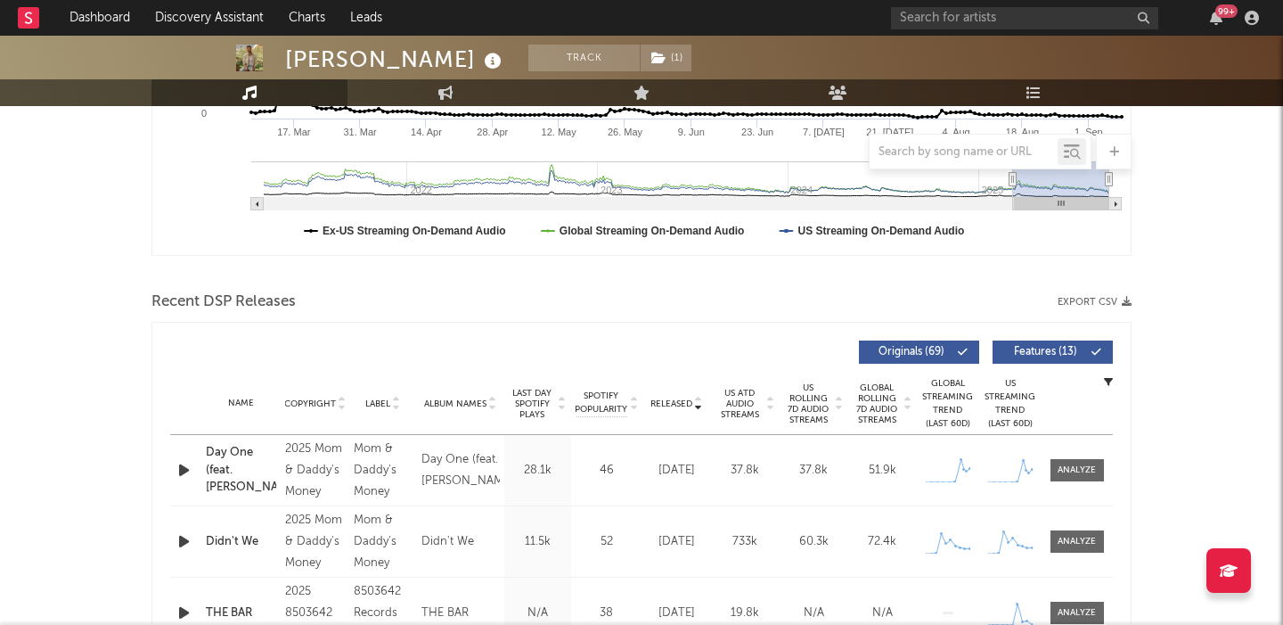
scroll to position [201, 0]
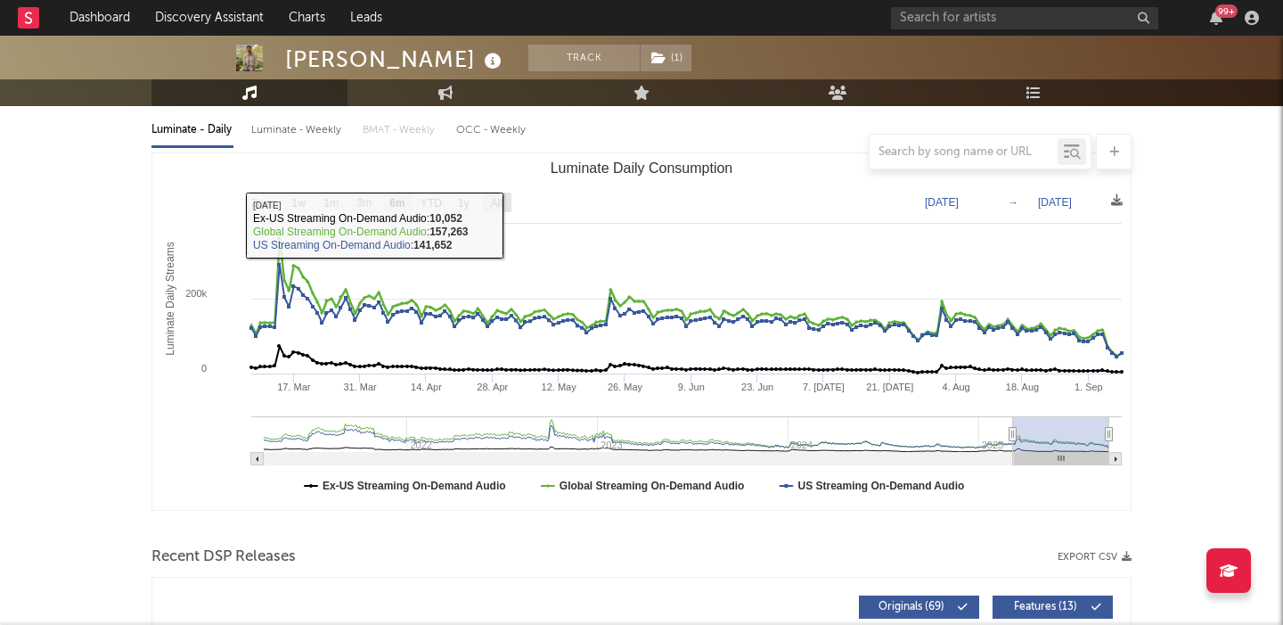
click at [497, 197] on text "All" at bounding box center [496, 203] width 12 height 12
select select "All"
type input "[DATE]"
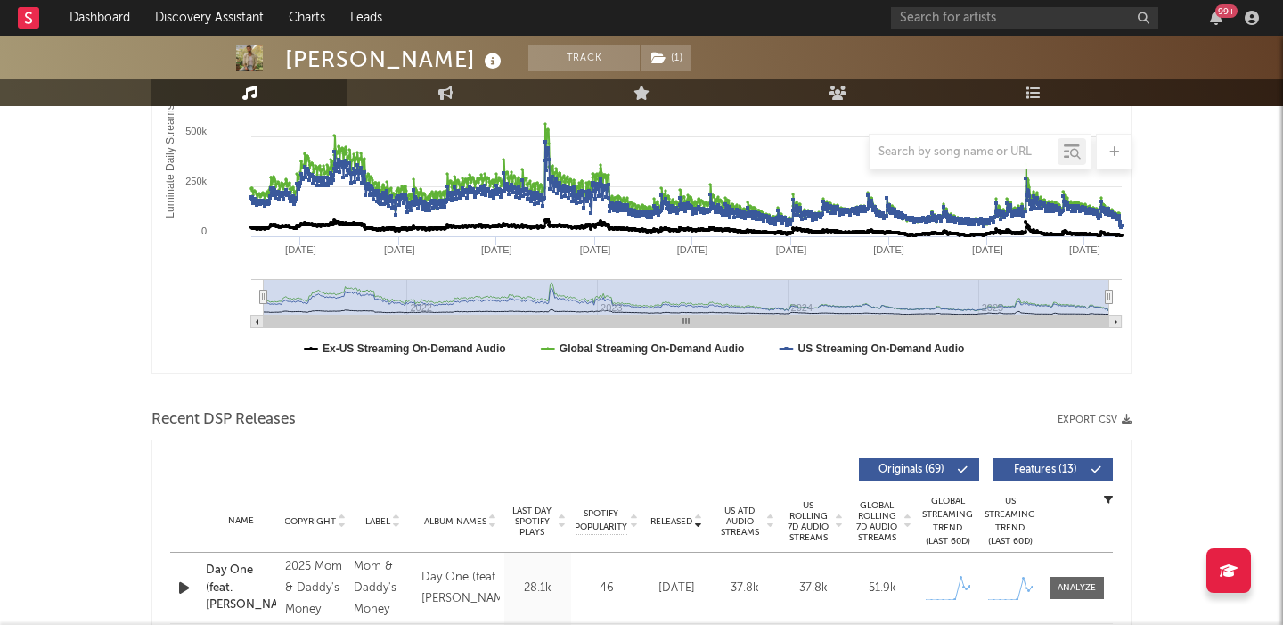
scroll to position [559, 0]
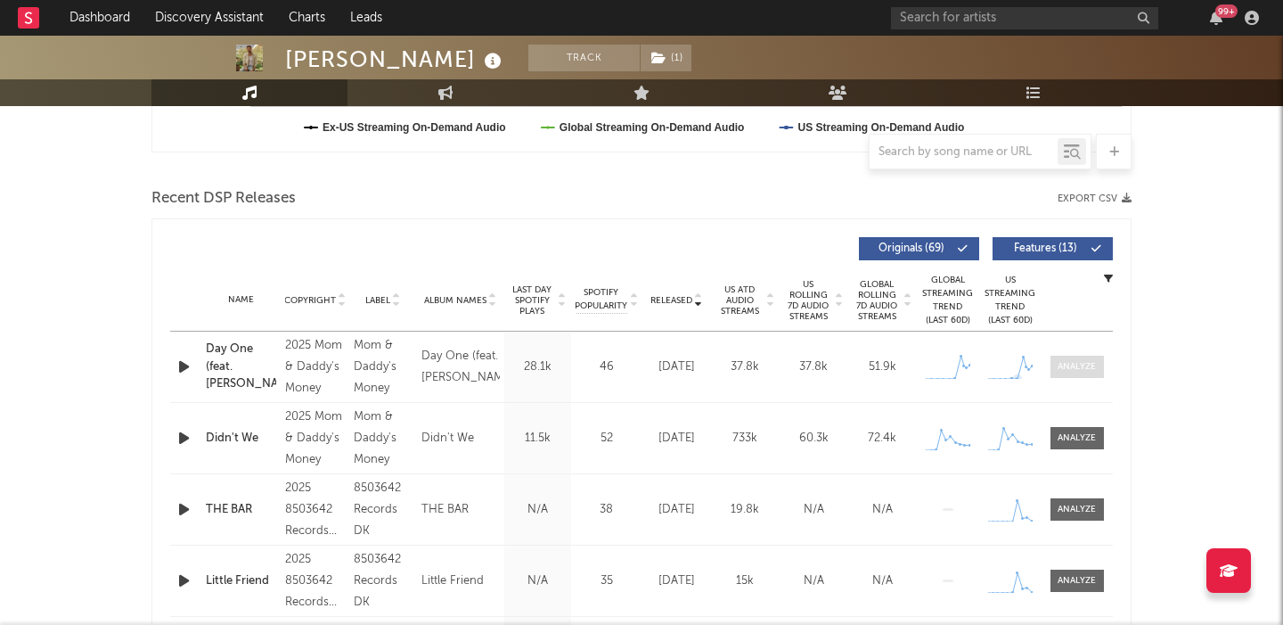
click at [1079, 360] on div at bounding box center [1077, 366] width 38 height 13
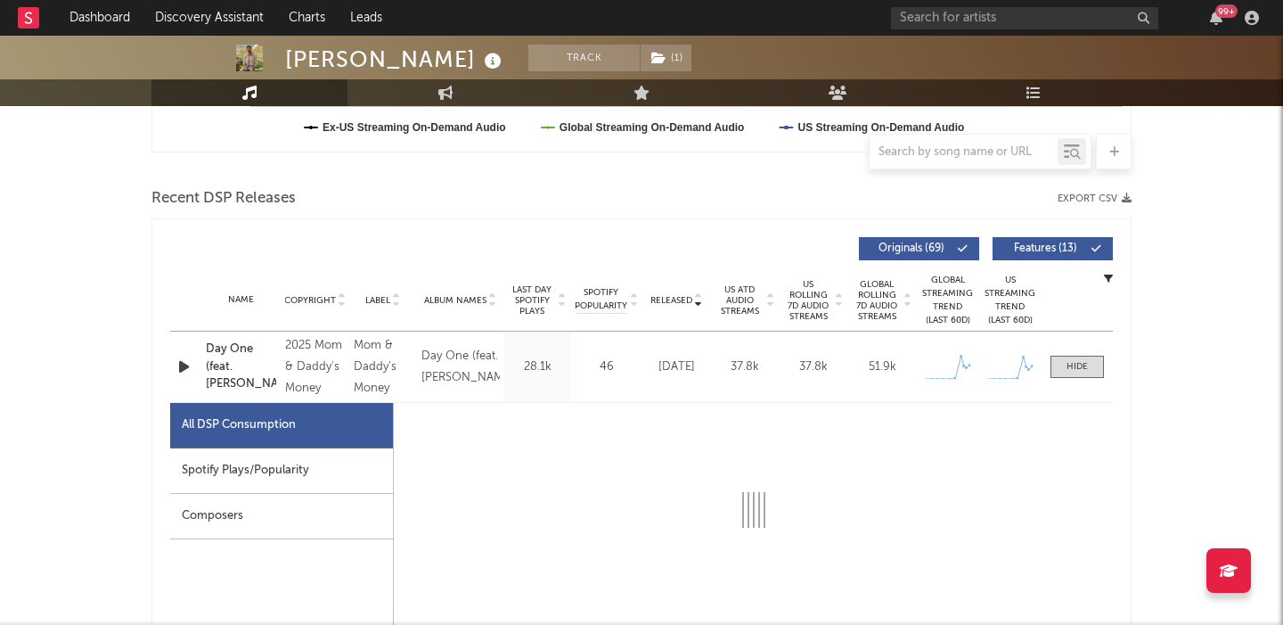
select select "1w"
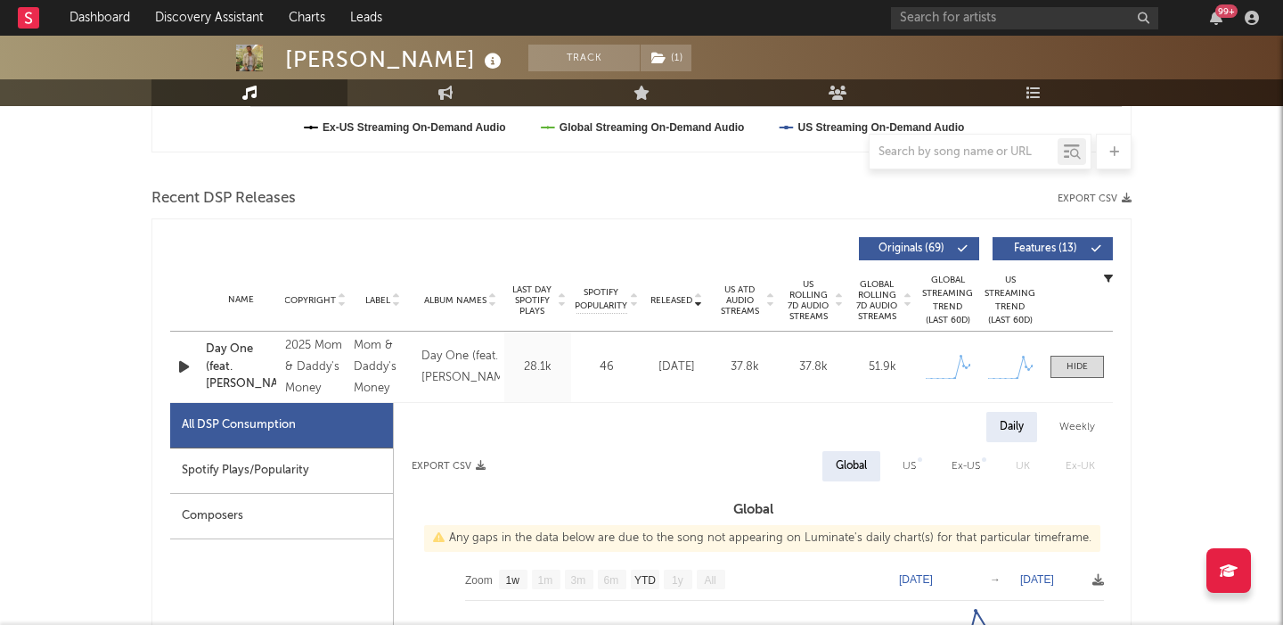
click at [332, 469] on div "Spotify Plays/Popularity" at bounding box center [281, 470] width 223 height 45
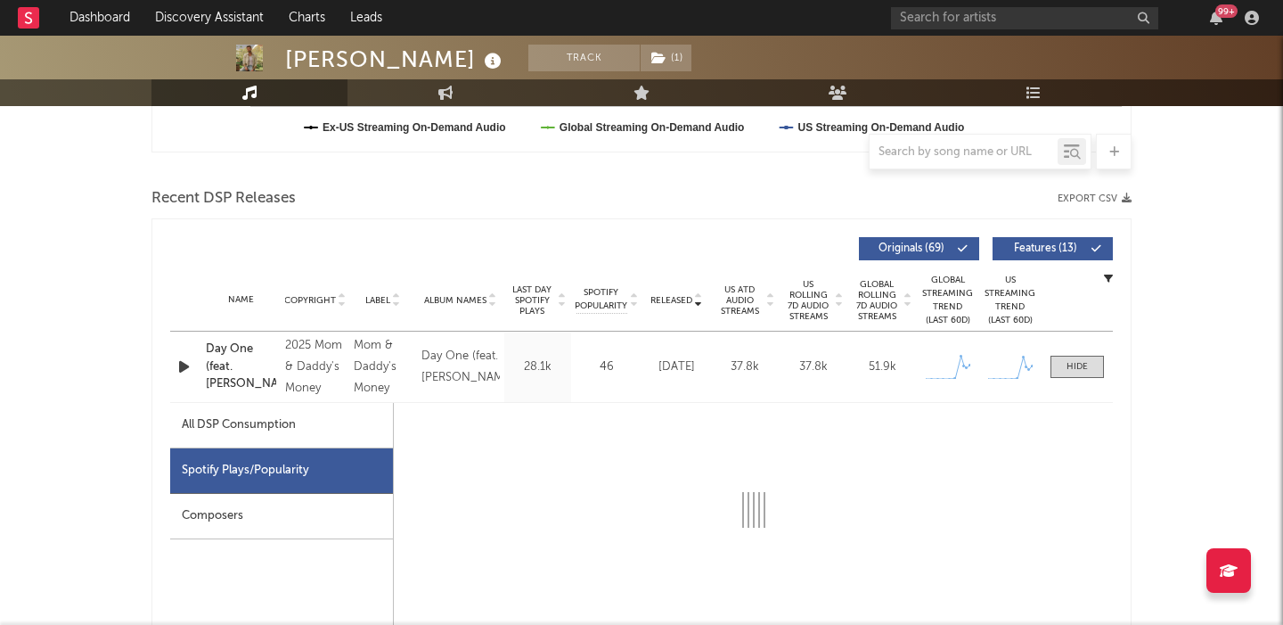
select select "1w"
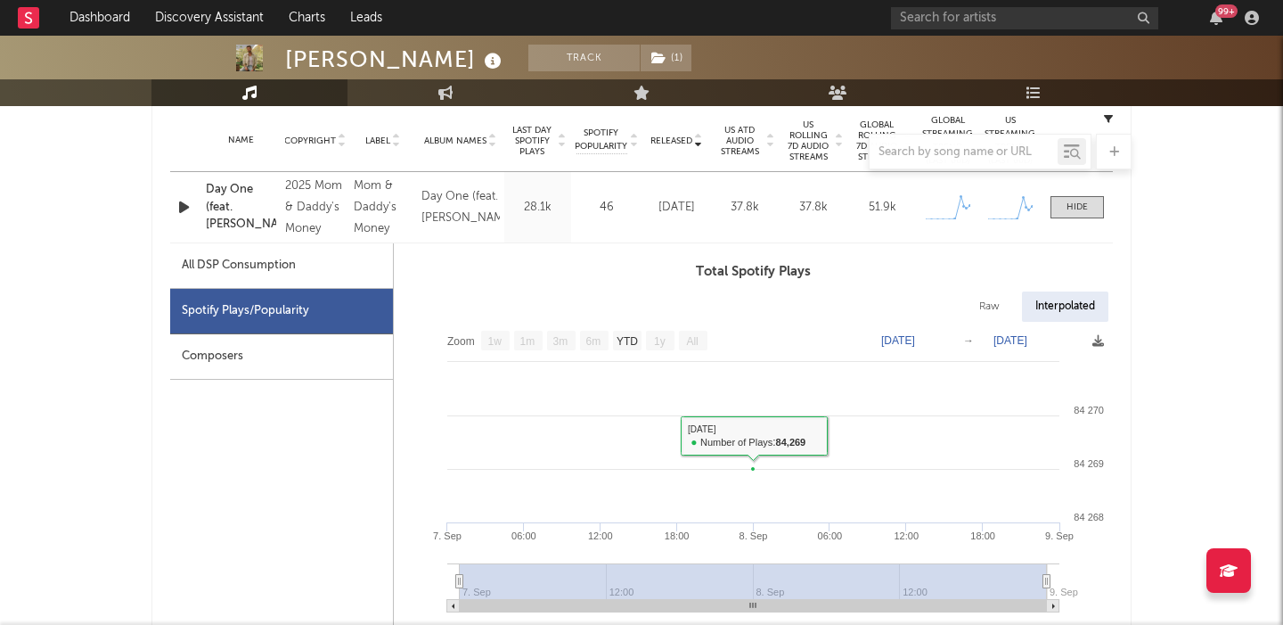
click at [996, 300] on div "Raw" at bounding box center [989, 306] width 47 height 30
select select "1w"
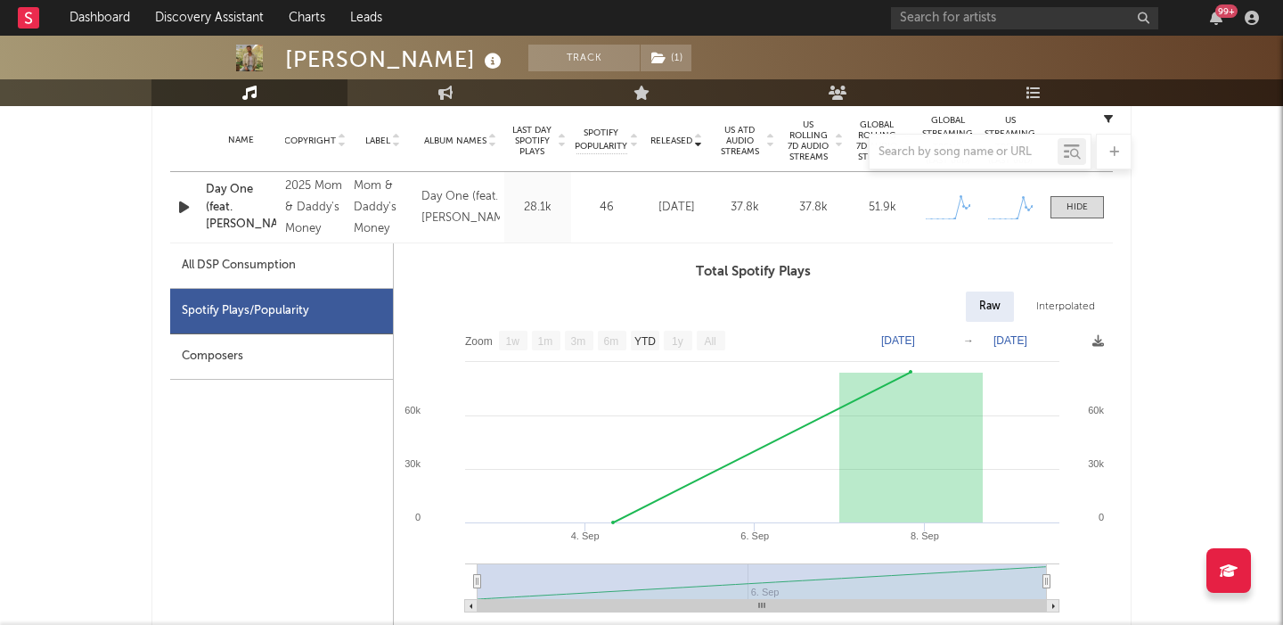
click at [323, 262] on div "All DSP Consumption" at bounding box center [281, 265] width 223 height 45
select select "1w"
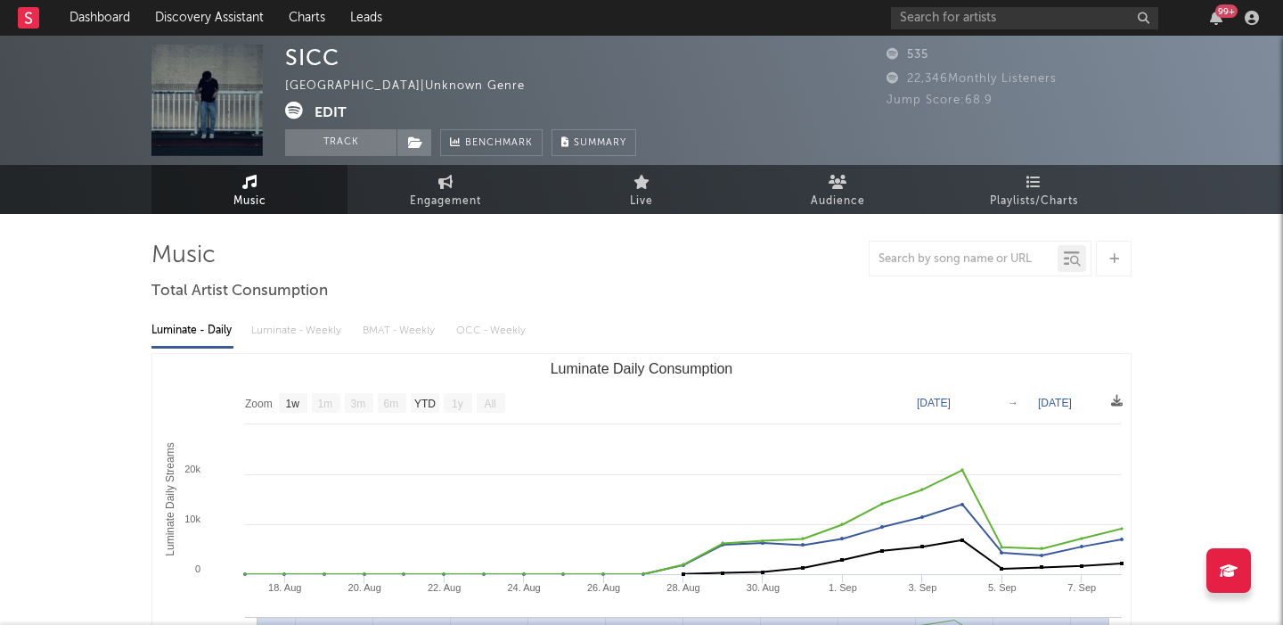
select select "1w"
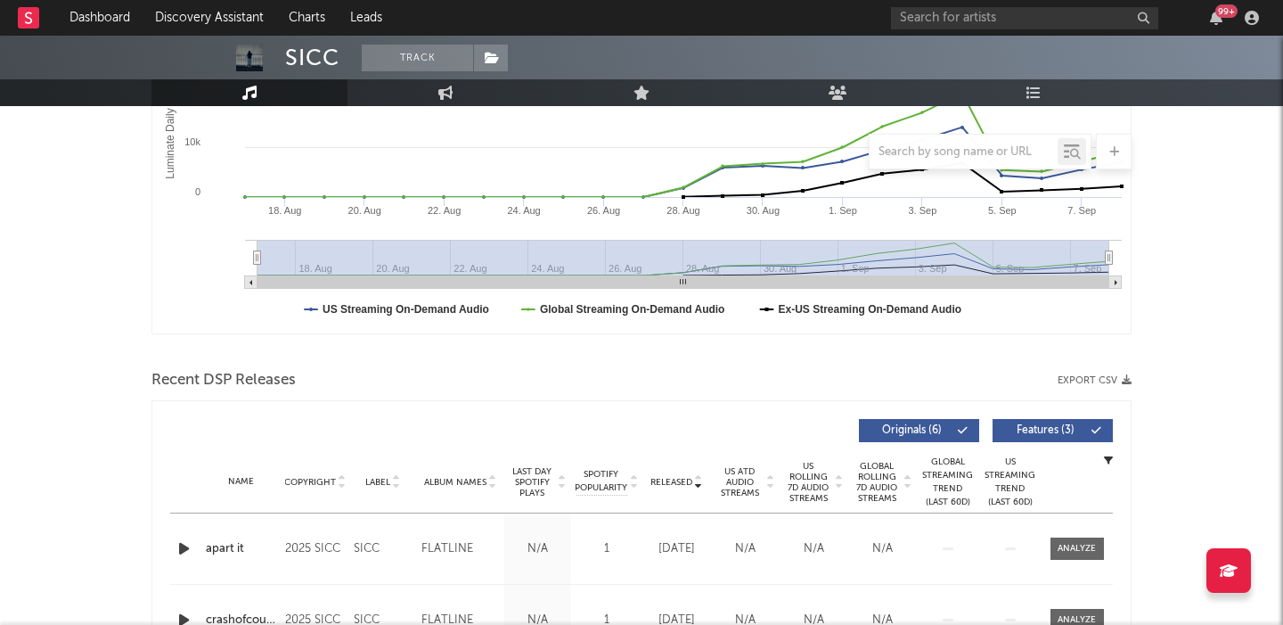
scroll to position [614, 0]
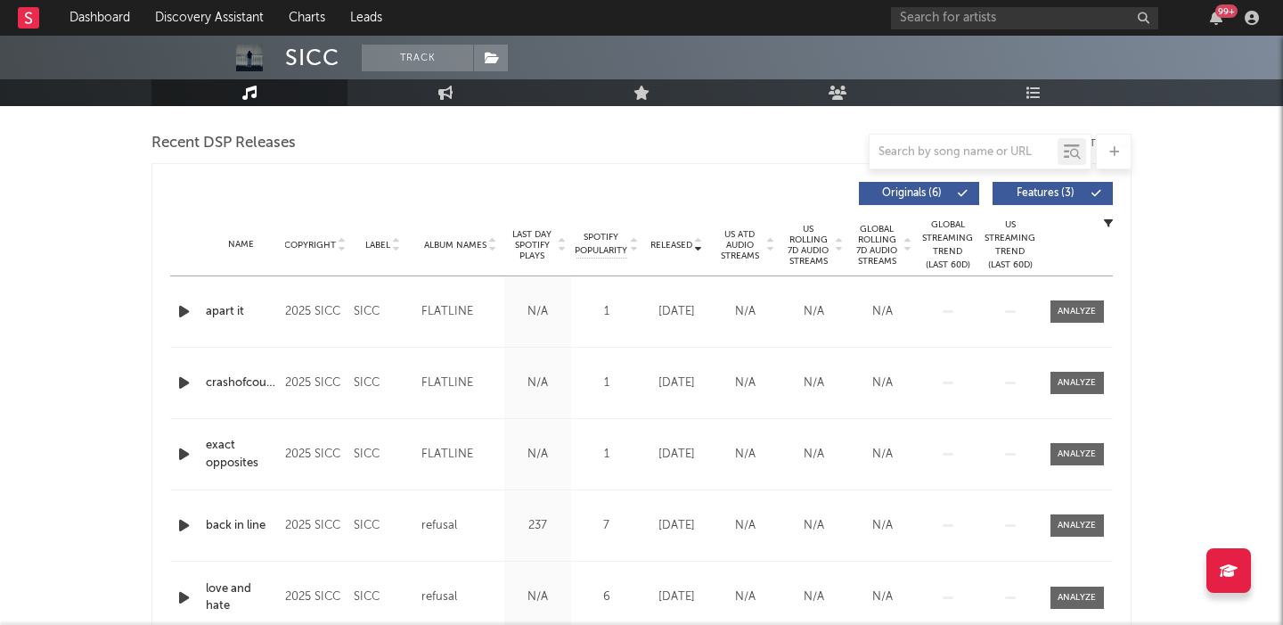
click at [803, 243] on span "US Rolling 7D Audio Streams" at bounding box center [808, 245] width 49 height 43
click at [179, 306] on icon "button" at bounding box center [184, 311] width 19 height 22
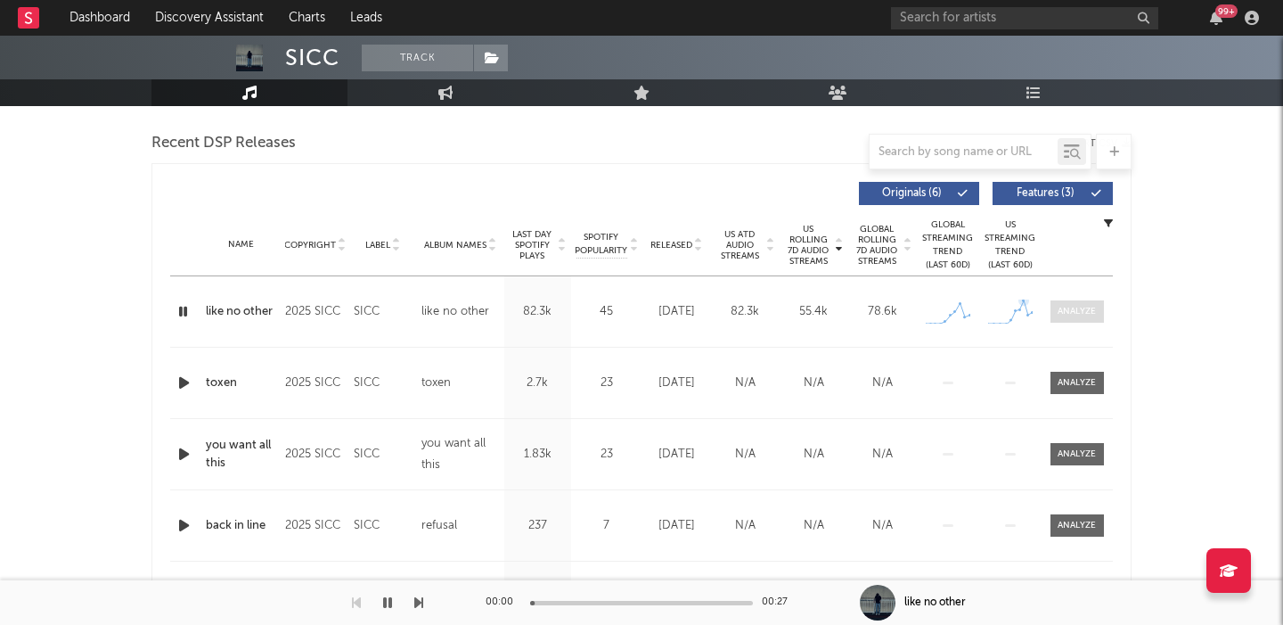
click at [1073, 308] on div at bounding box center [1077, 311] width 38 height 13
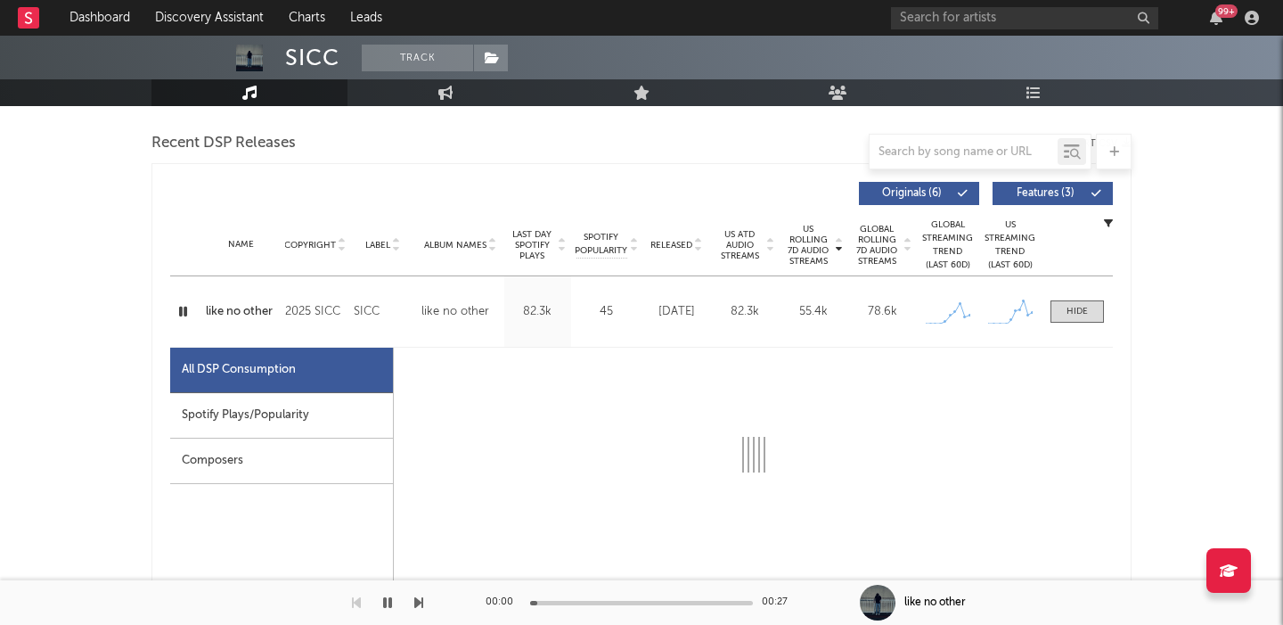
select select "1w"
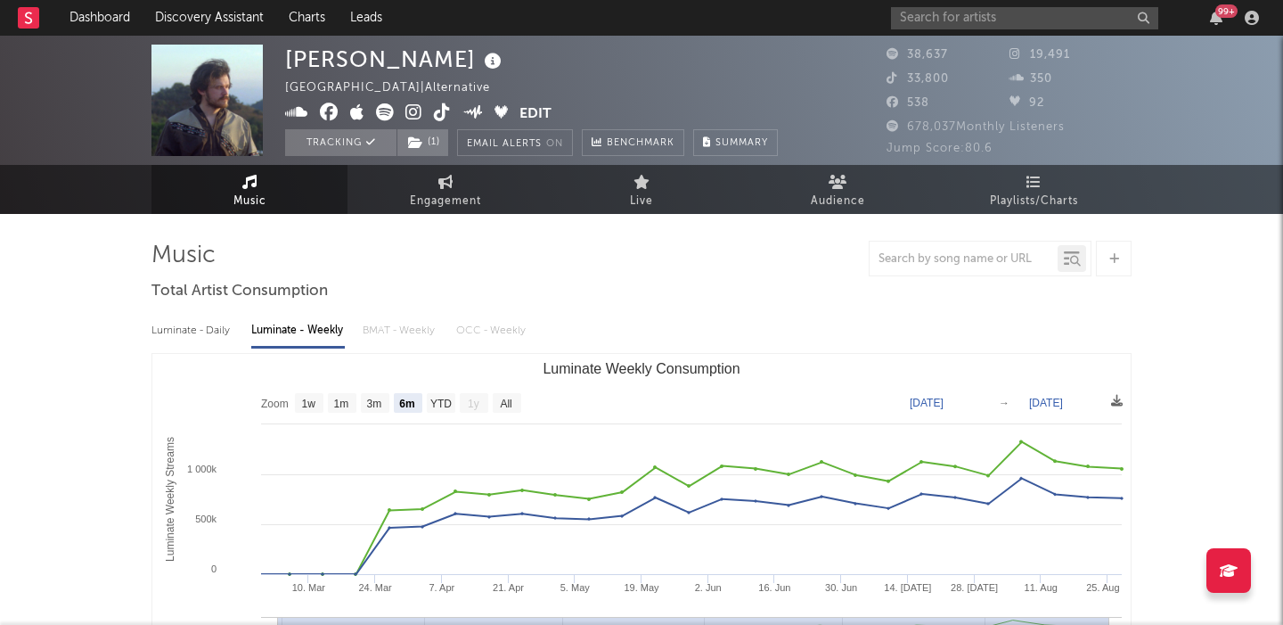
select select "6m"
click at [1000, 15] on input "text" at bounding box center [1024, 18] width 267 height 22
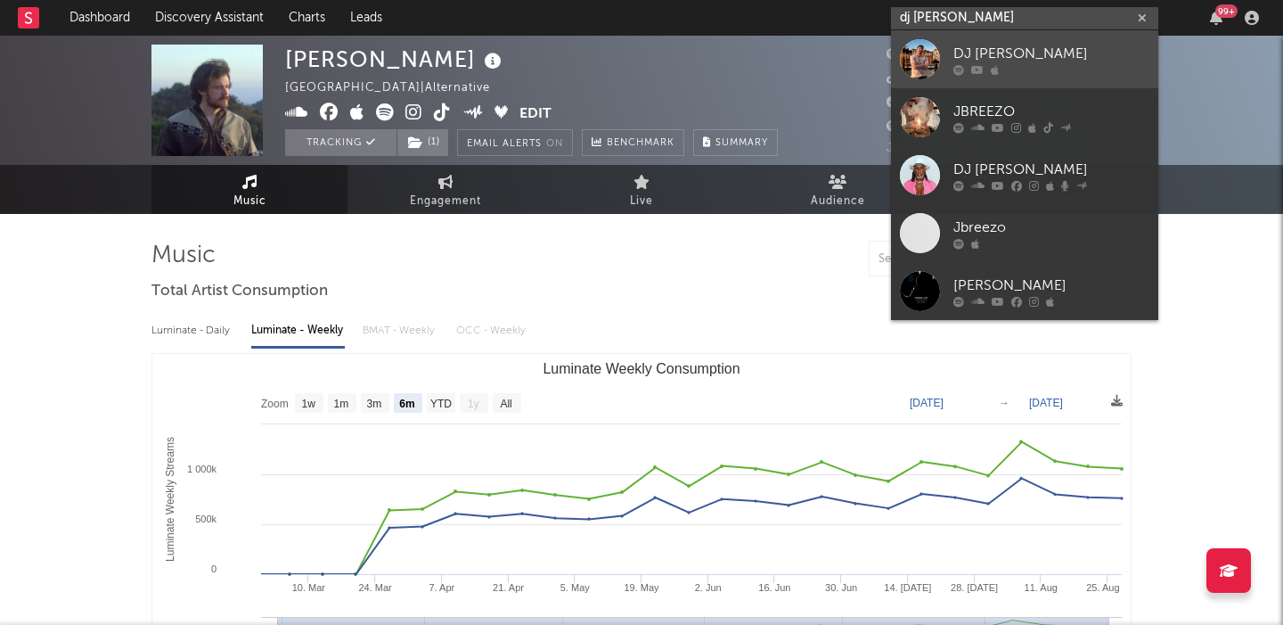
type input "dj [PERSON_NAME]"
click at [1052, 43] on div "DJ [PERSON_NAME]" at bounding box center [1052, 53] width 196 height 21
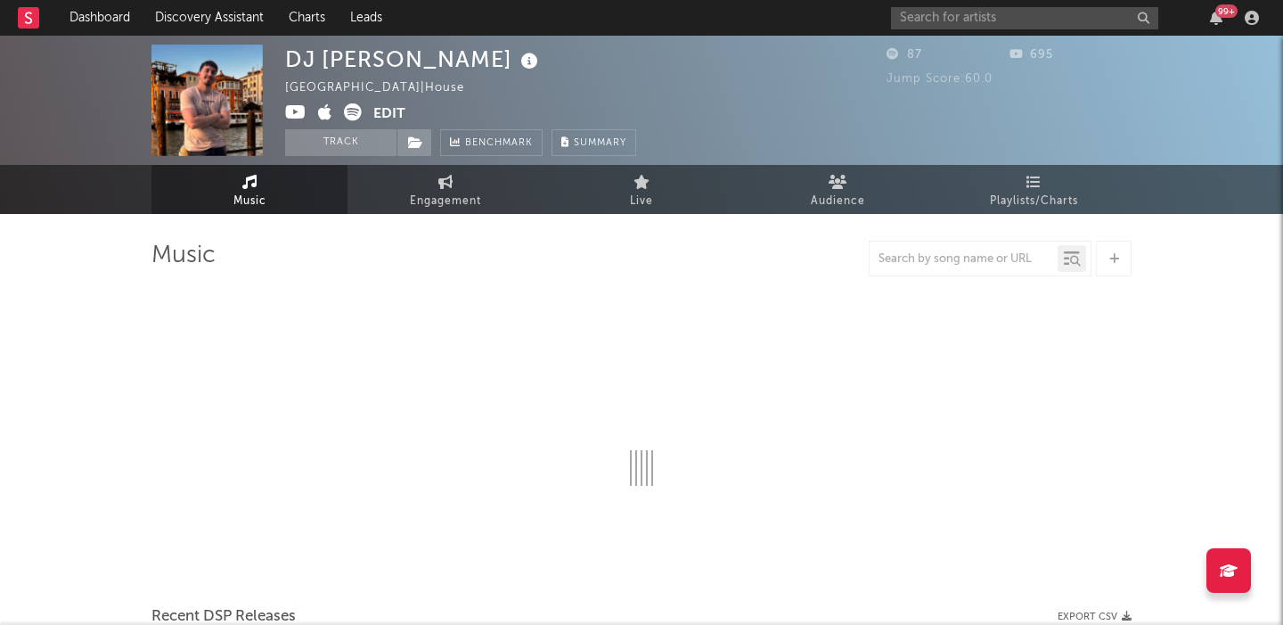
select select "1w"
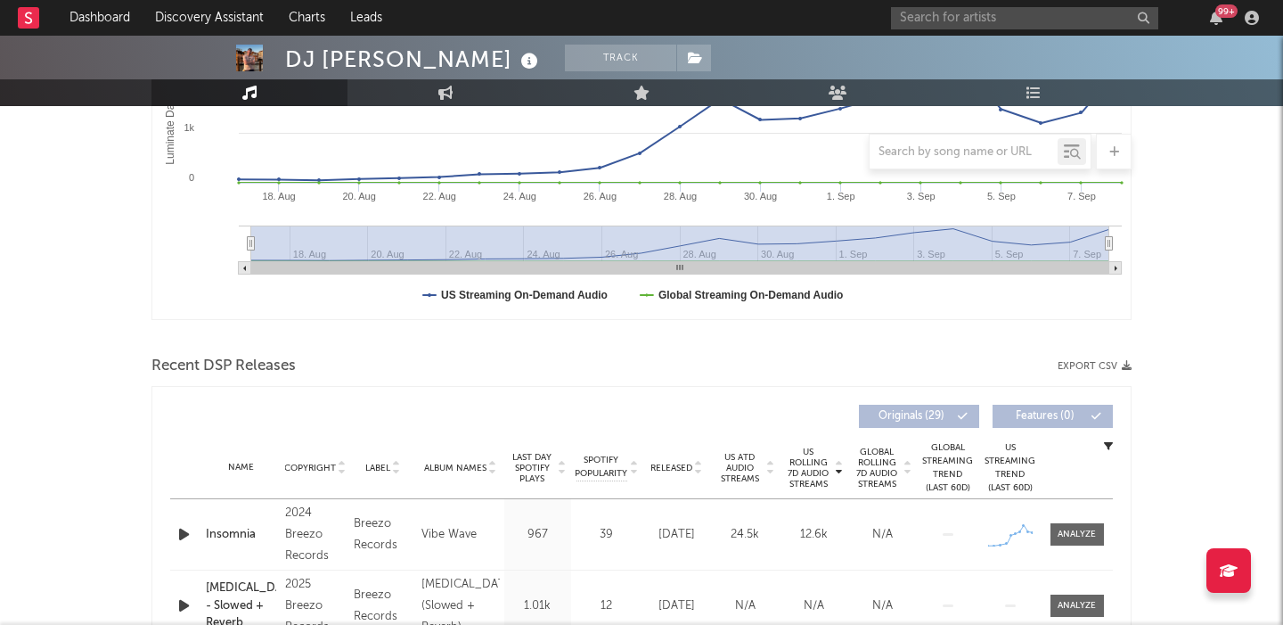
scroll to position [586, 0]
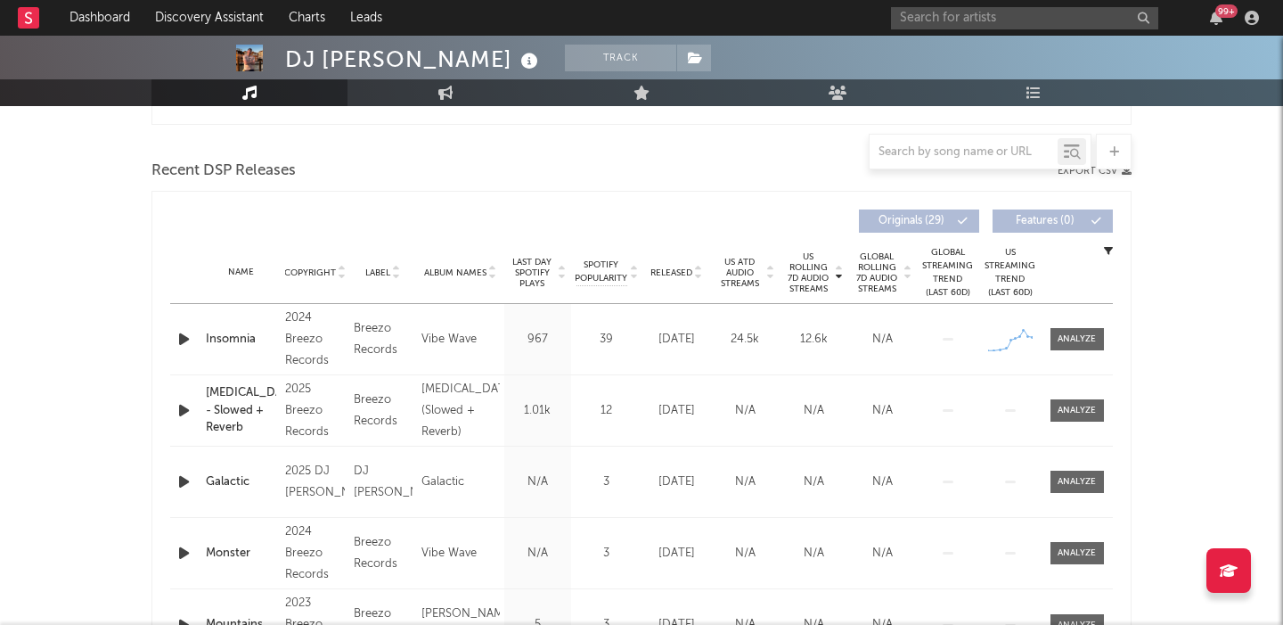
click at [190, 335] on icon "button" at bounding box center [184, 339] width 19 height 22
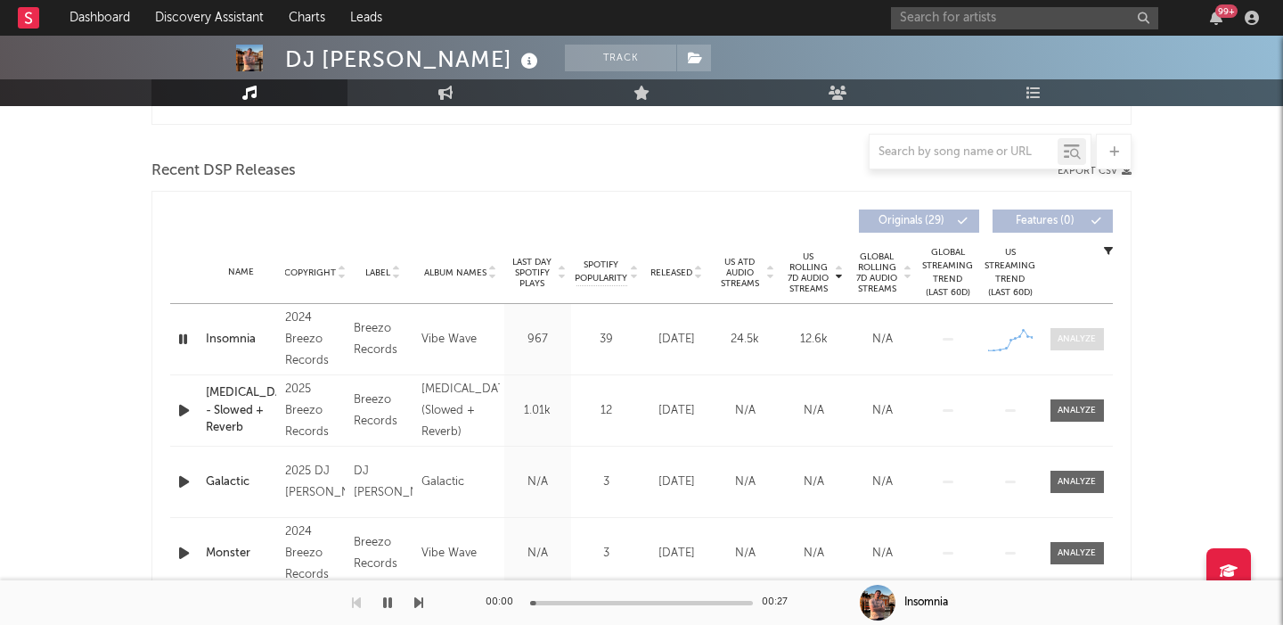
click at [1064, 337] on div at bounding box center [1077, 338] width 38 height 13
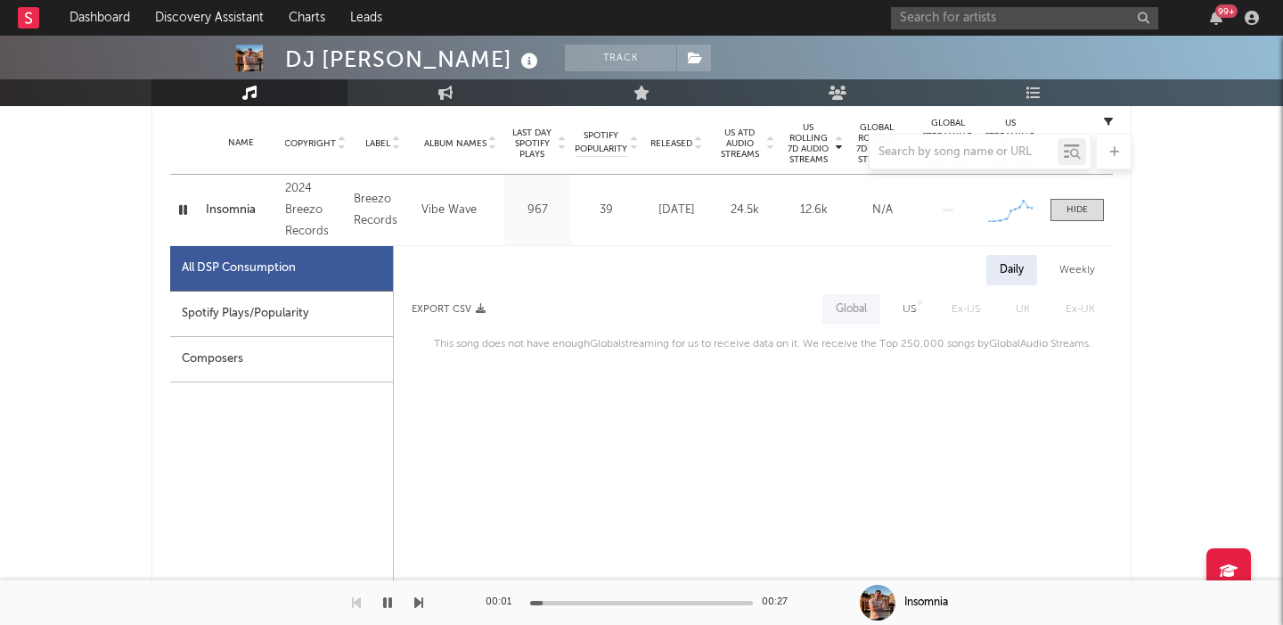
scroll to position [783, 0]
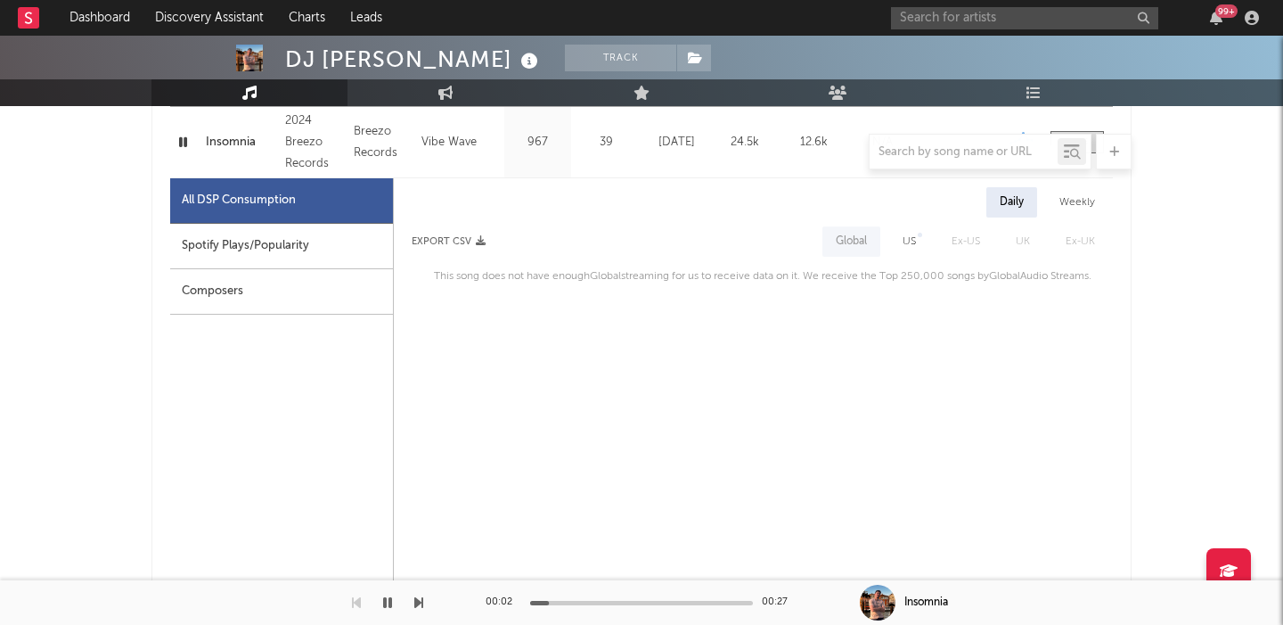
click at [915, 248] on div "US" at bounding box center [909, 241] width 13 height 21
select select "1w"
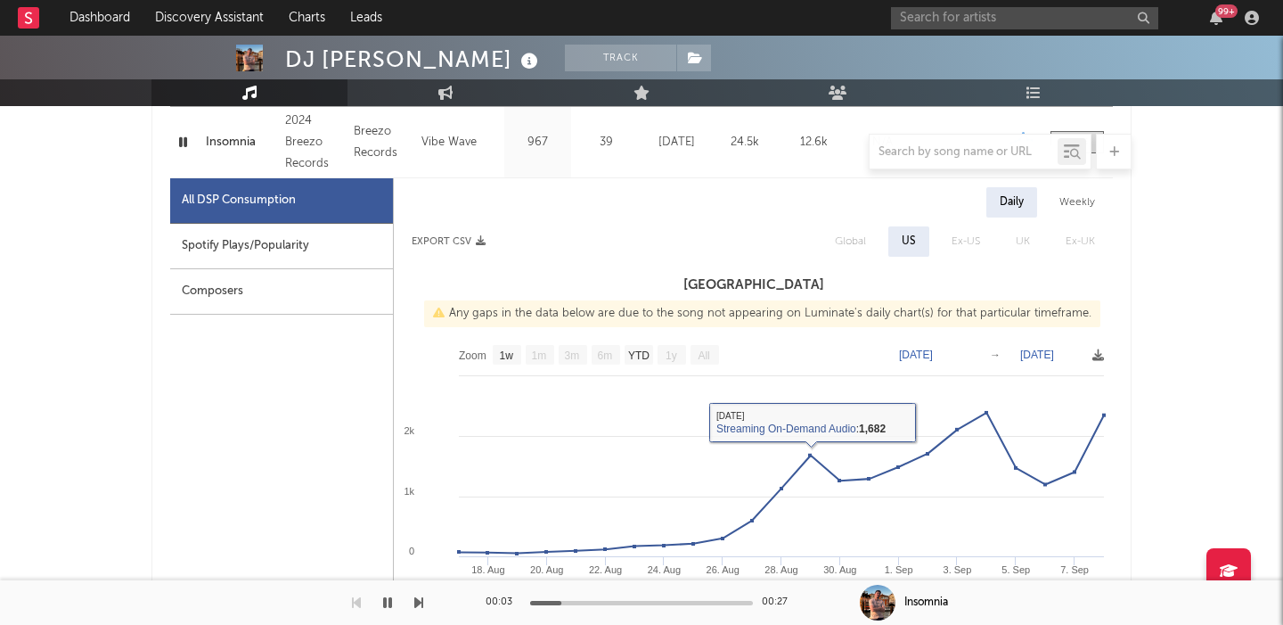
click at [335, 231] on div "Spotify Plays/Popularity" at bounding box center [281, 246] width 223 height 45
select select "1w"
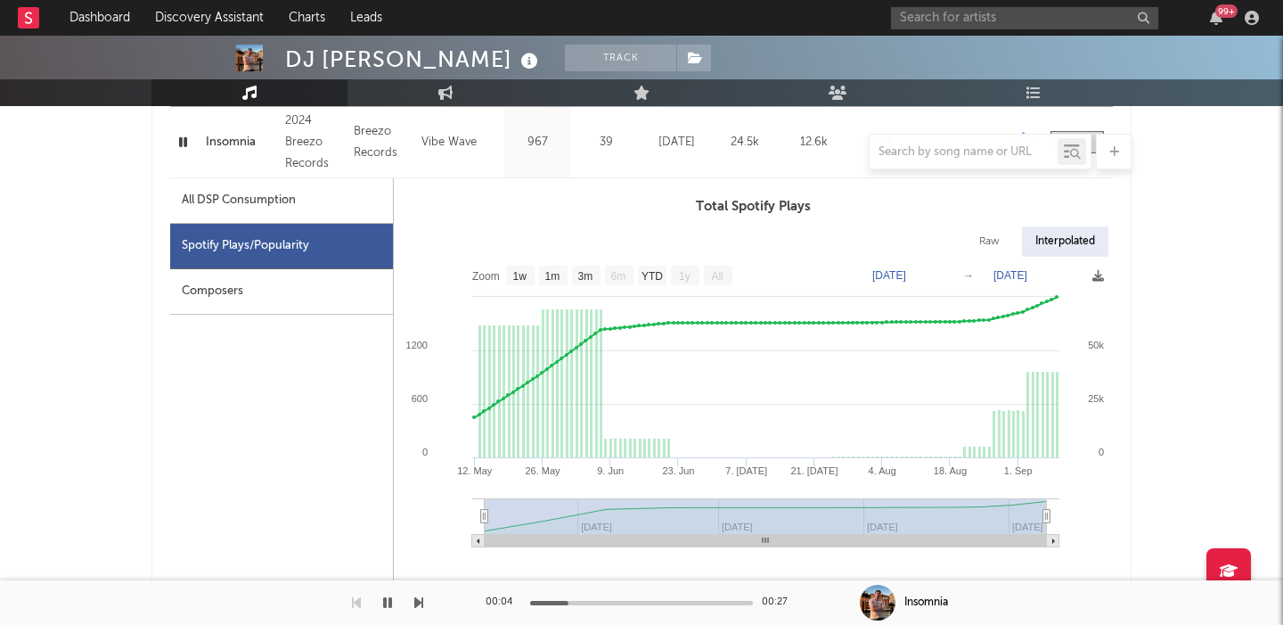
click at [1003, 249] on div "Raw" at bounding box center [989, 241] width 47 height 30
select select "1w"
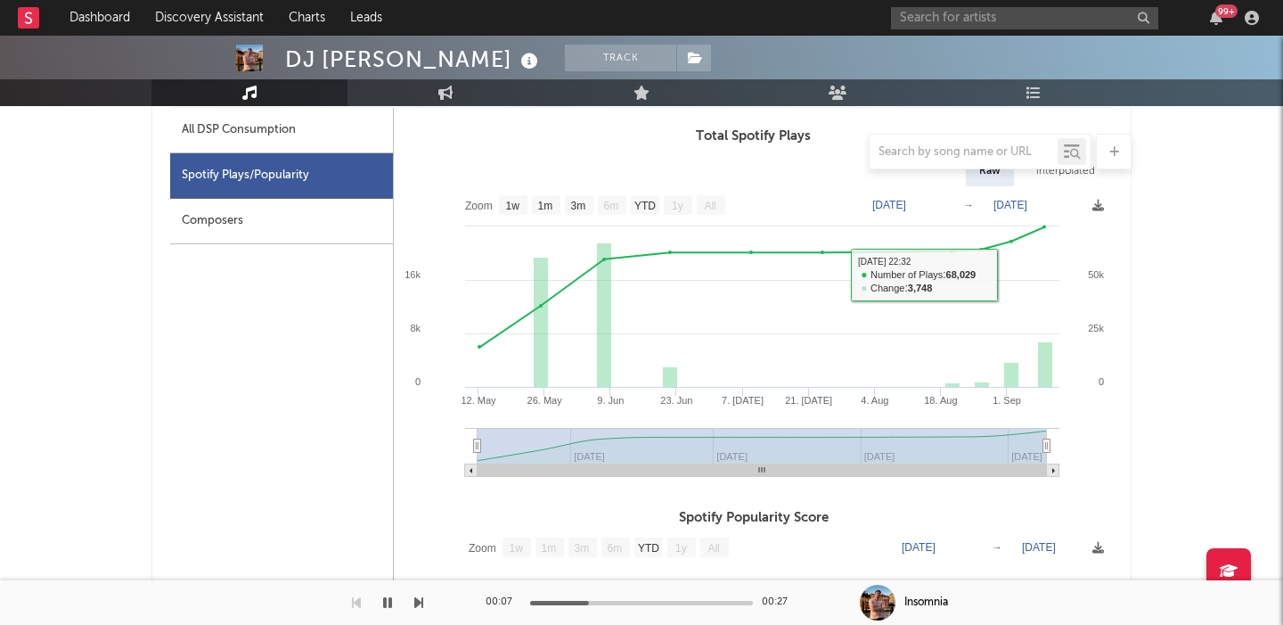
scroll to position [650, 0]
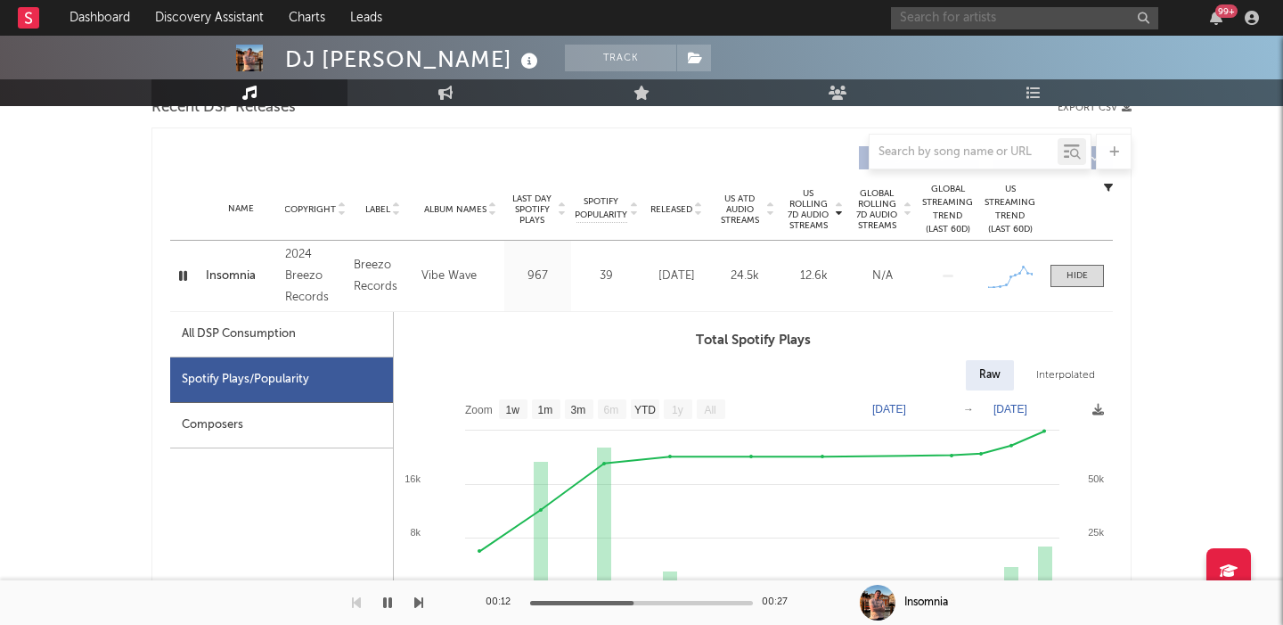
click at [932, 14] on input "text" at bounding box center [1024, 18] width 267 height 22
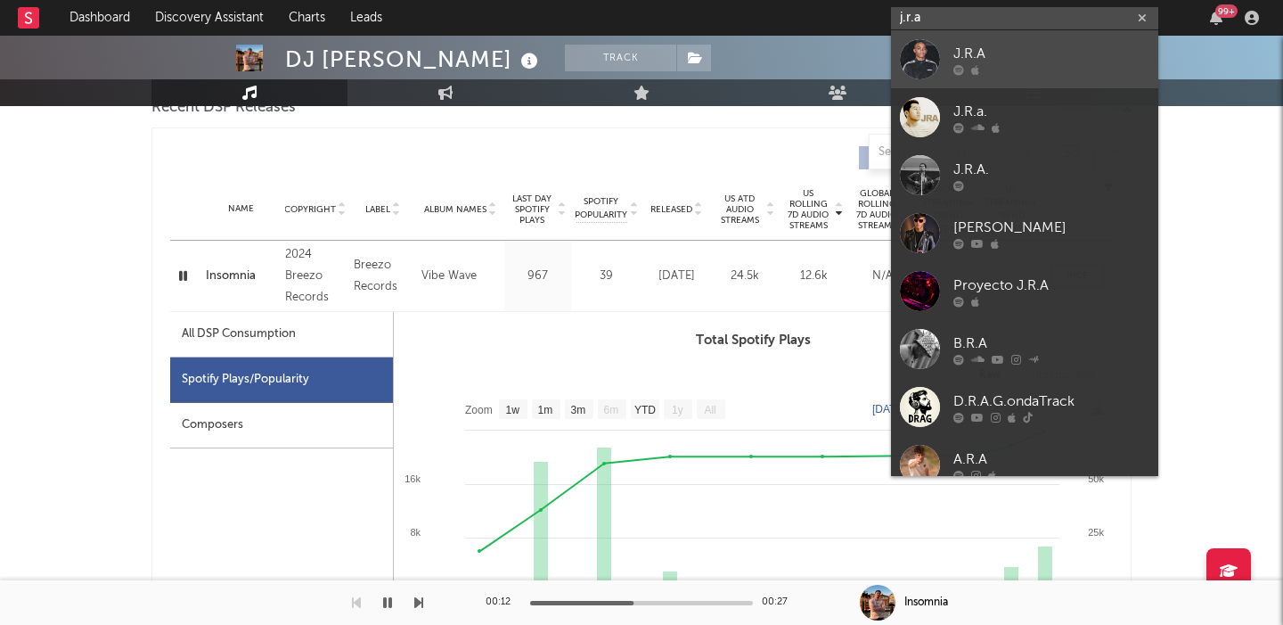
type input "j.r.a"
click at [1046, 35] on link "J.R.A" at bounding box center [1024, 59] width 267 height 58
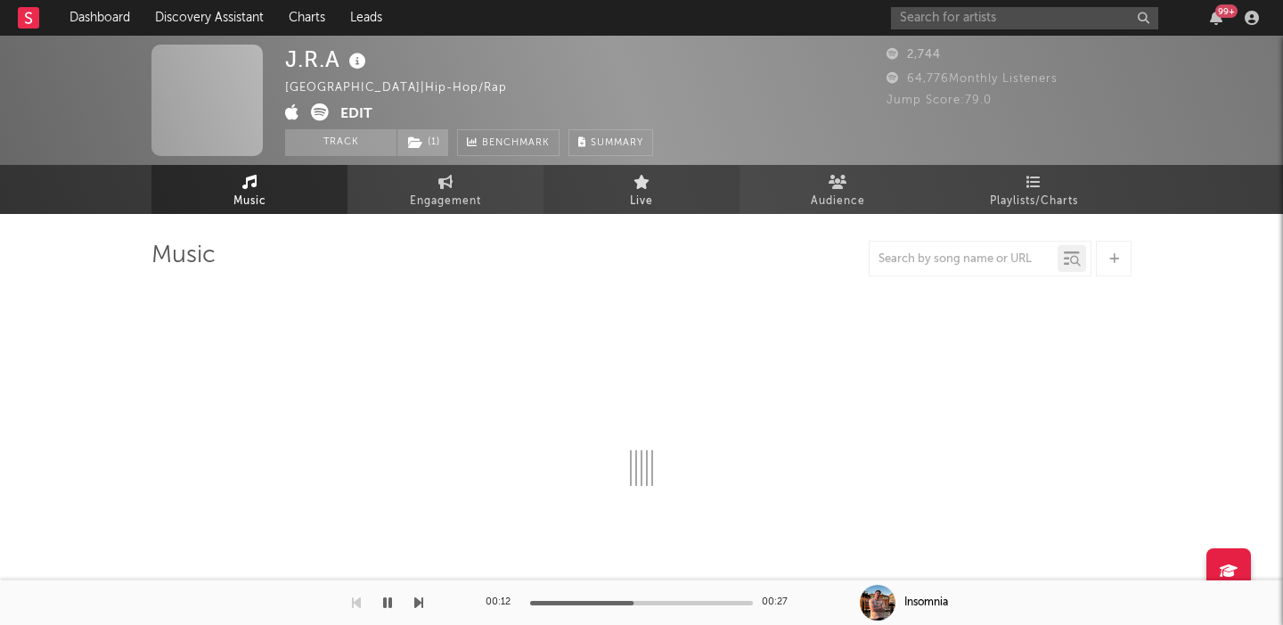
select select "1w"
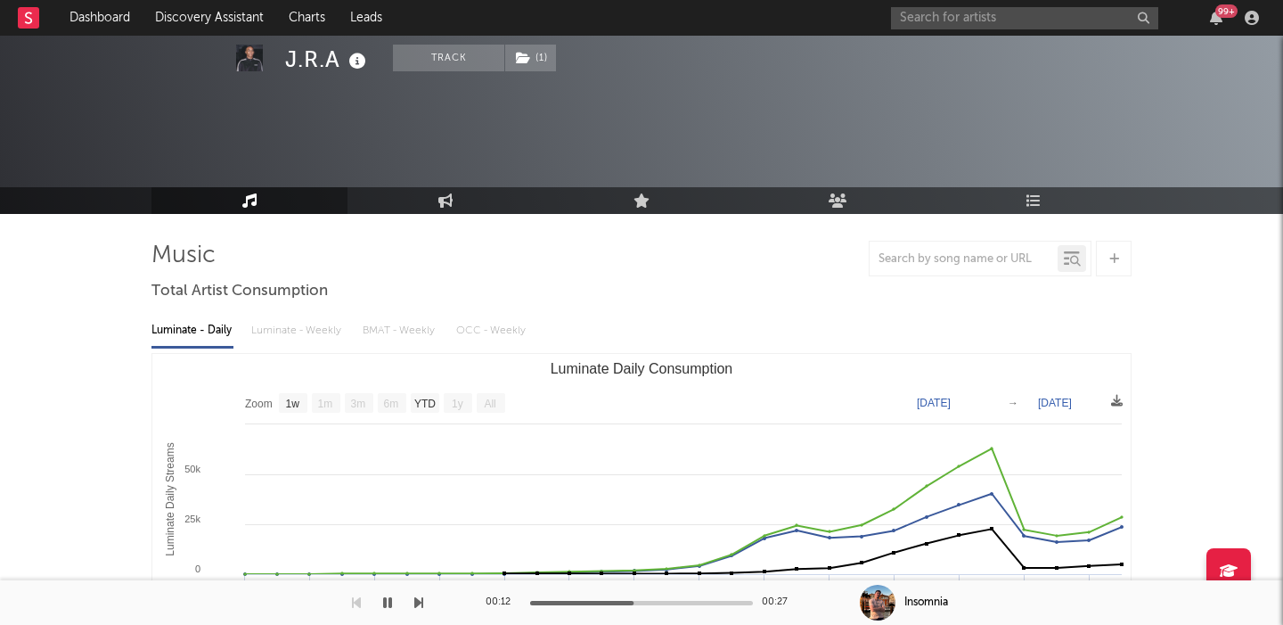
scroll to position [471, 0]
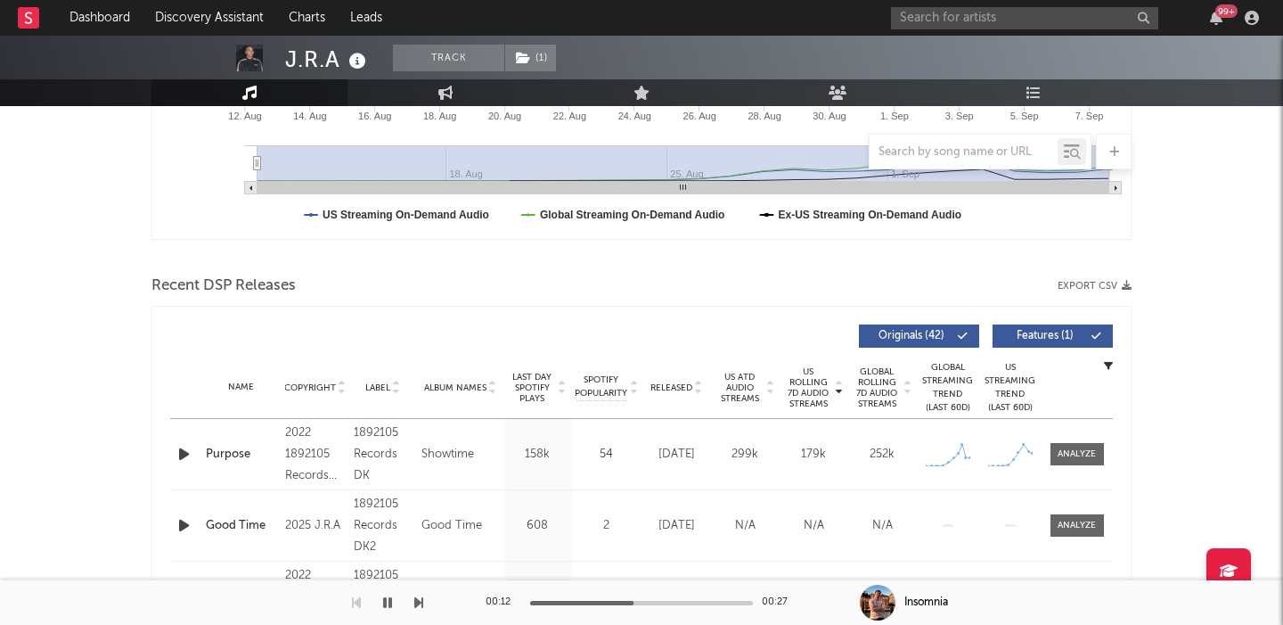
click at [192, 450] on icon "button" at bounding box center [184, 454] width 19 height 22
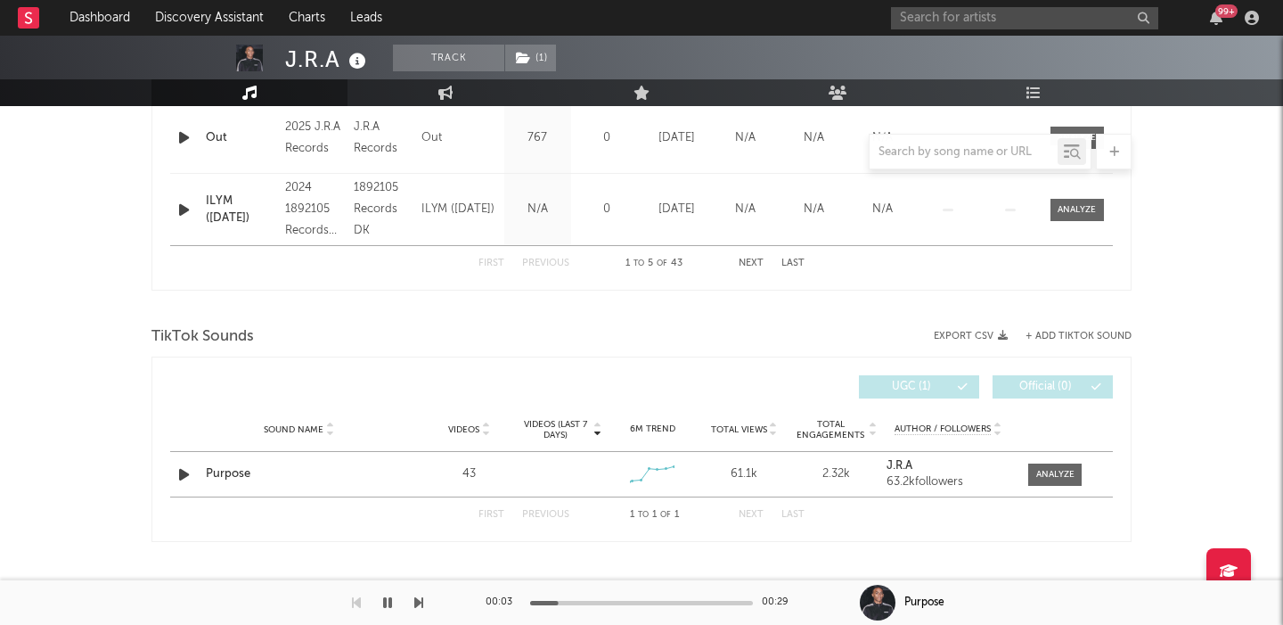
scroll to position [1003, 0]
click at [1032, 468] on span at bounding box center [1054, 473] width 53 height 22
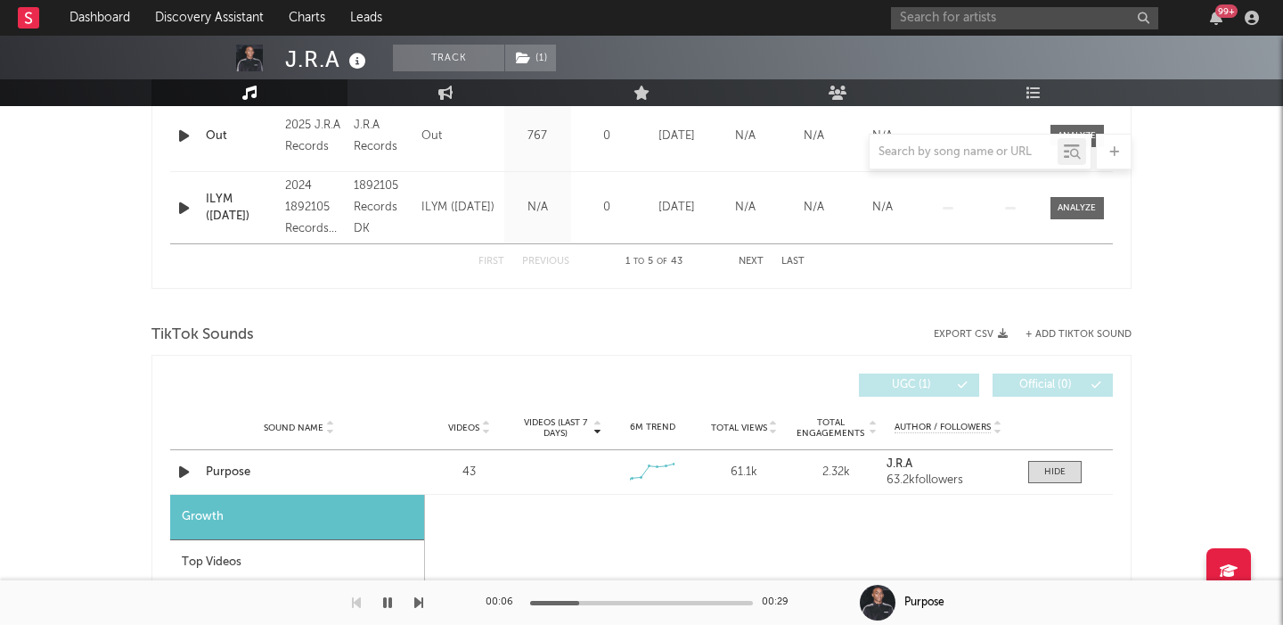
select select "1w"
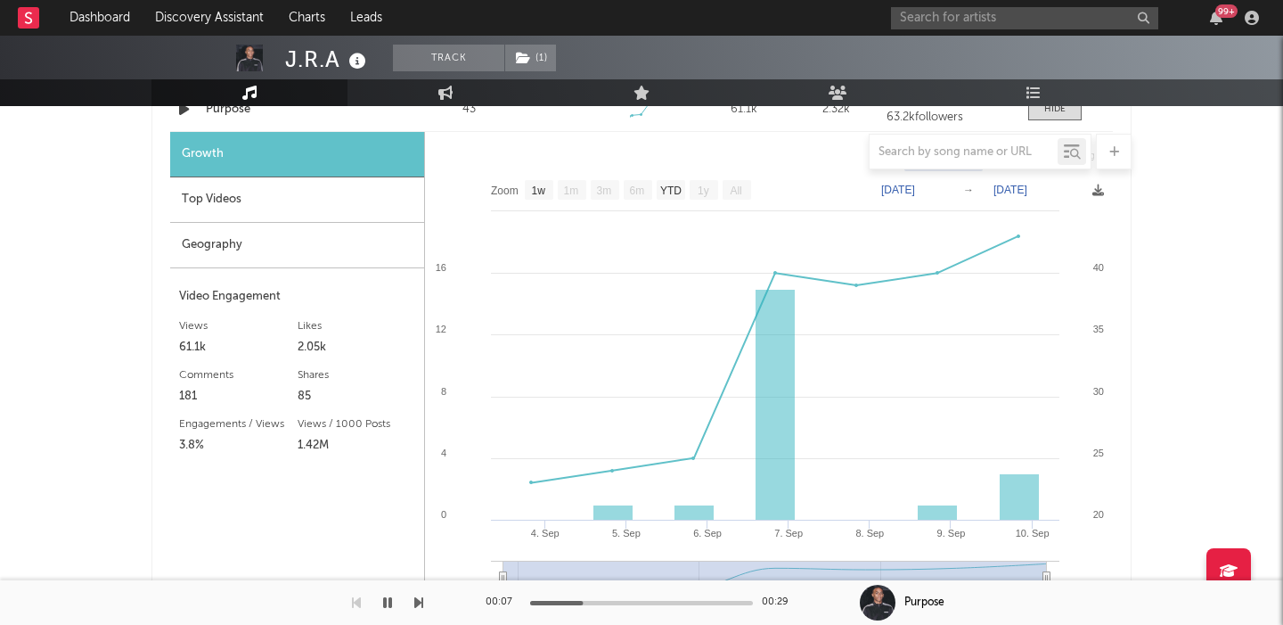
scroll to position [1494, 0]
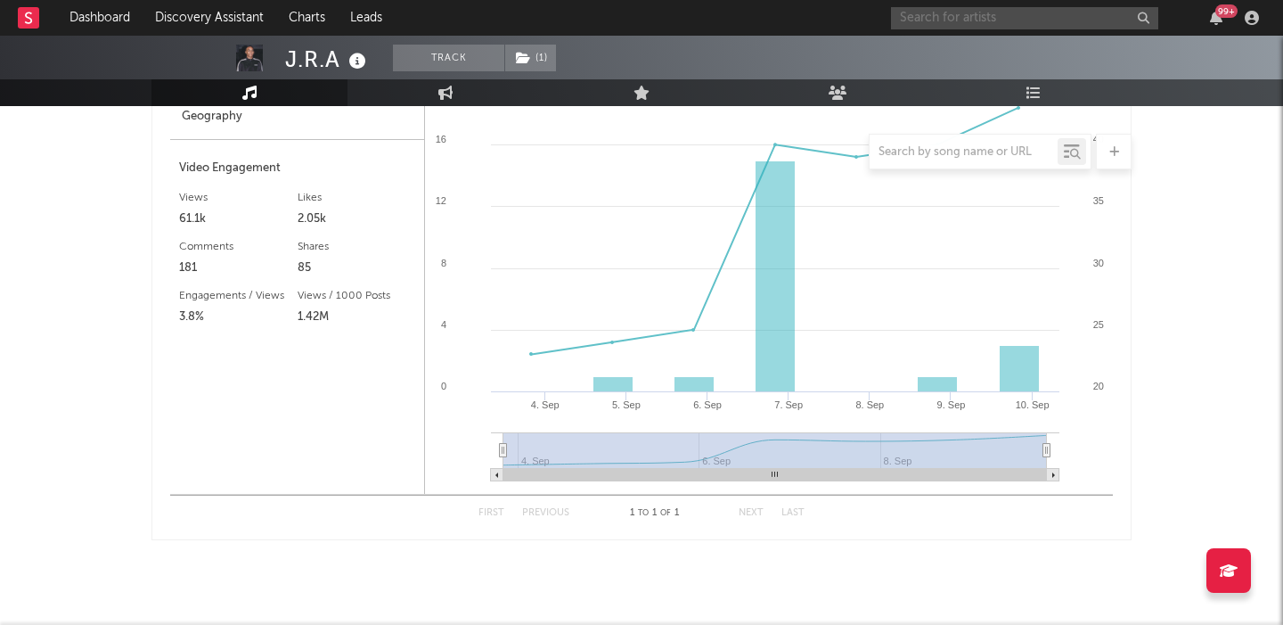
click at [947, 15] on input "text" at bounding box center [1024, 18] width 267 height 22
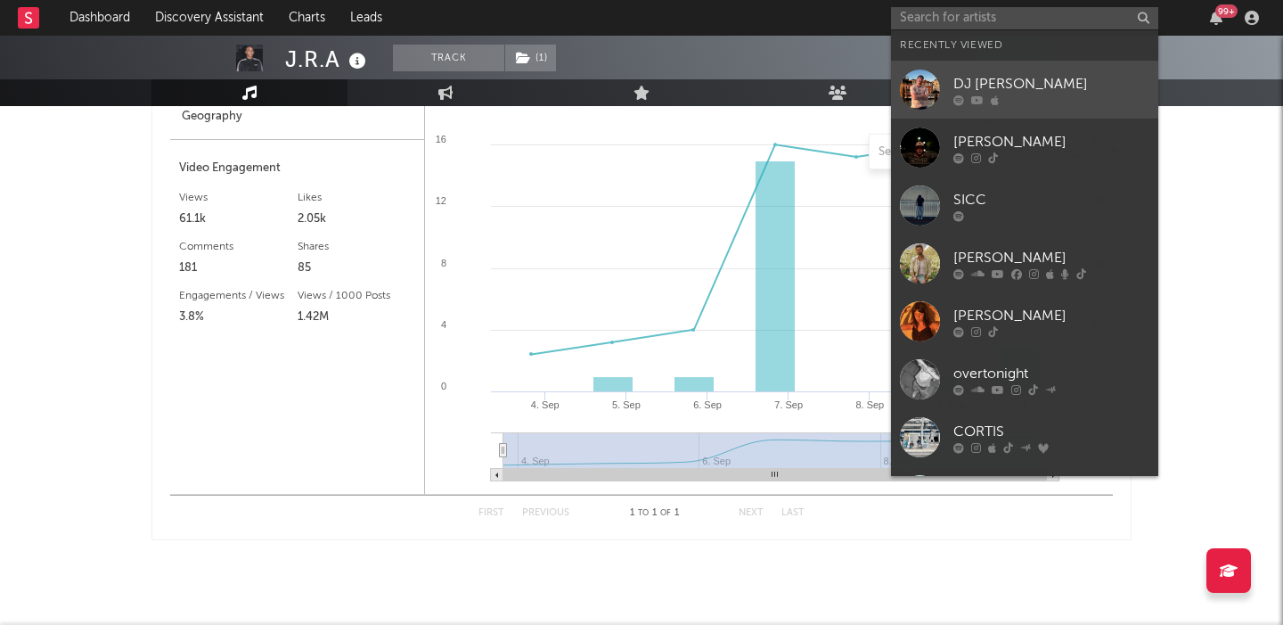
click at [993, 76] on div "DJ Breezo" at bounding box center [1052, 83] width 196 height 21
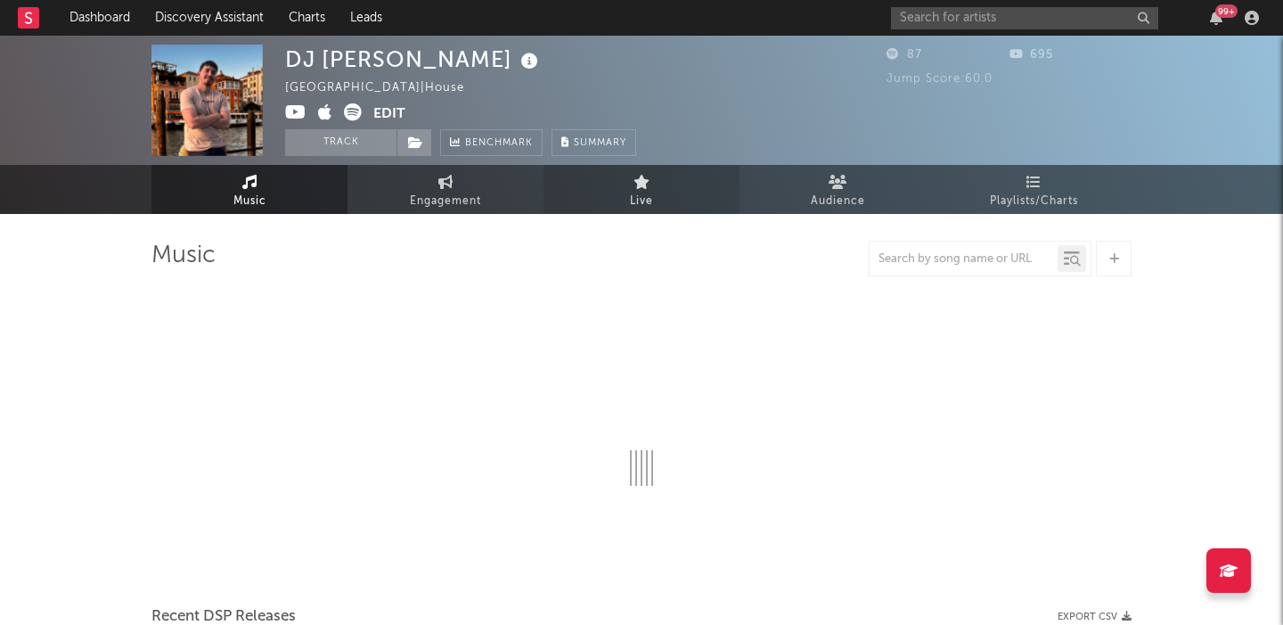
select select "1w"
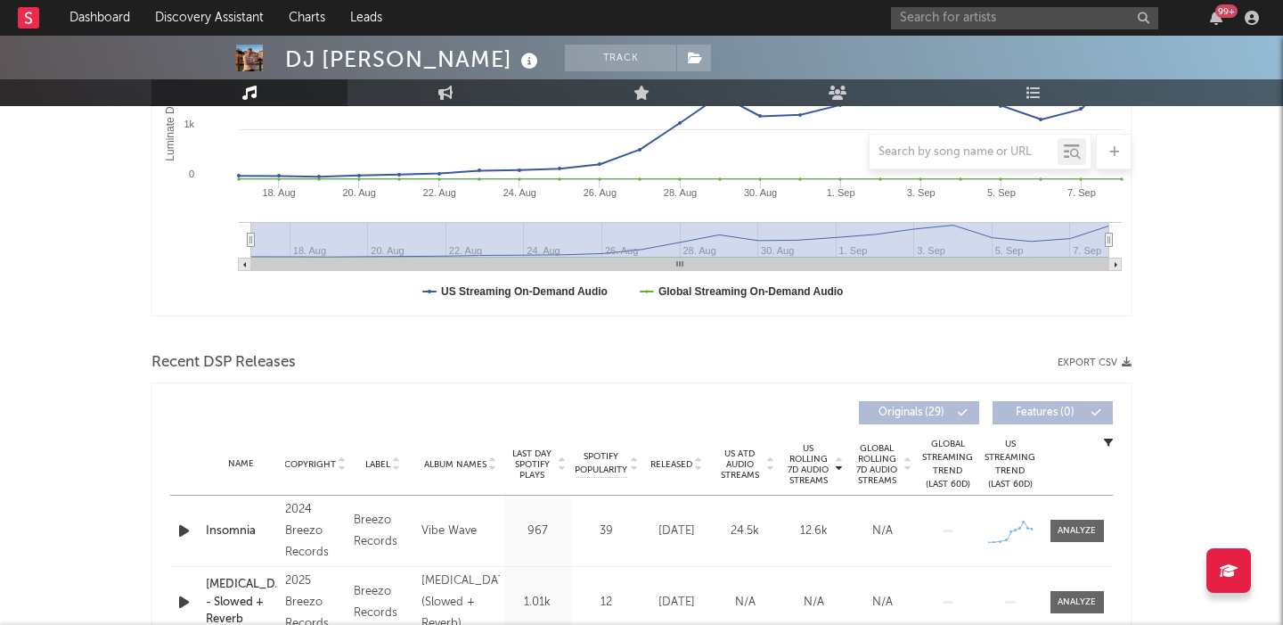
scroll to position [540, 0]
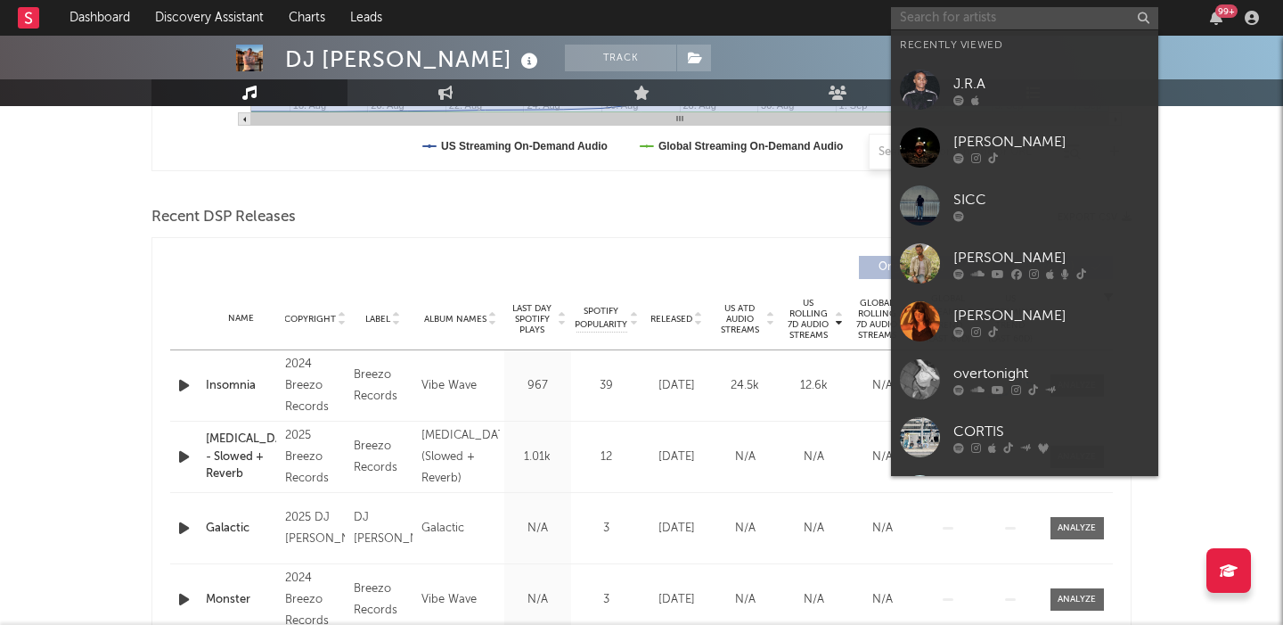
click at [924, 9] on input "text" at bounding box center [1024, 18] width 267 height 22
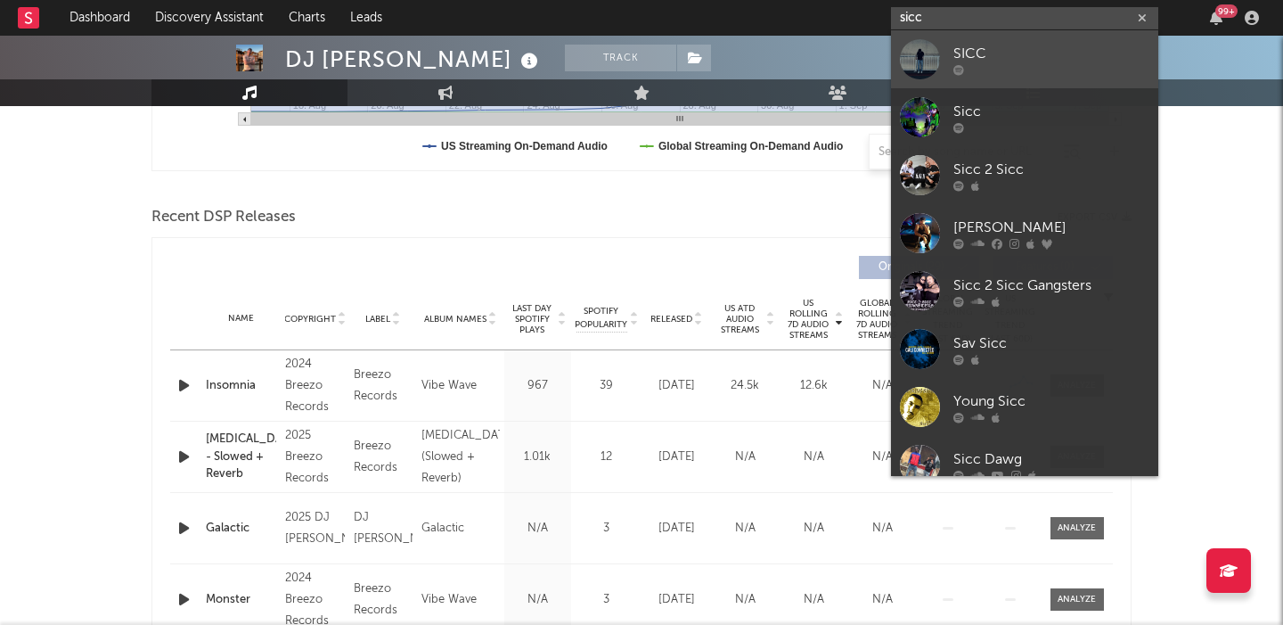
type input "sicc"
click at [1047, 55] on div "SICC" at bounding box center [1052, 53] width 196 height 21
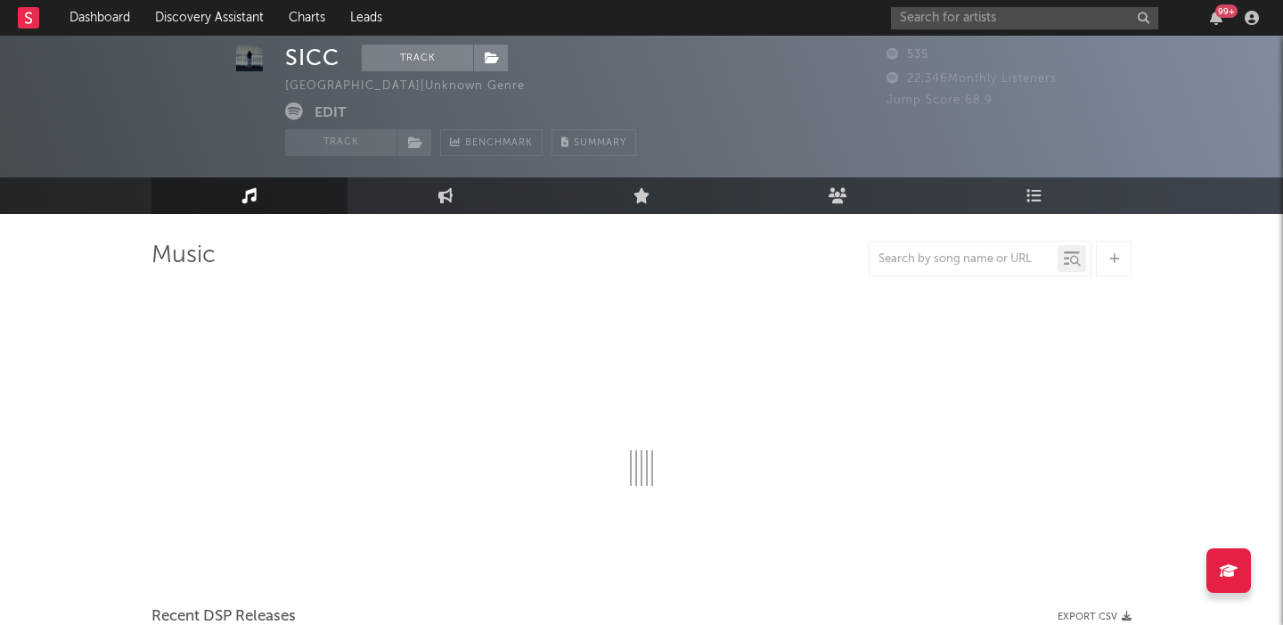
select select "1w"
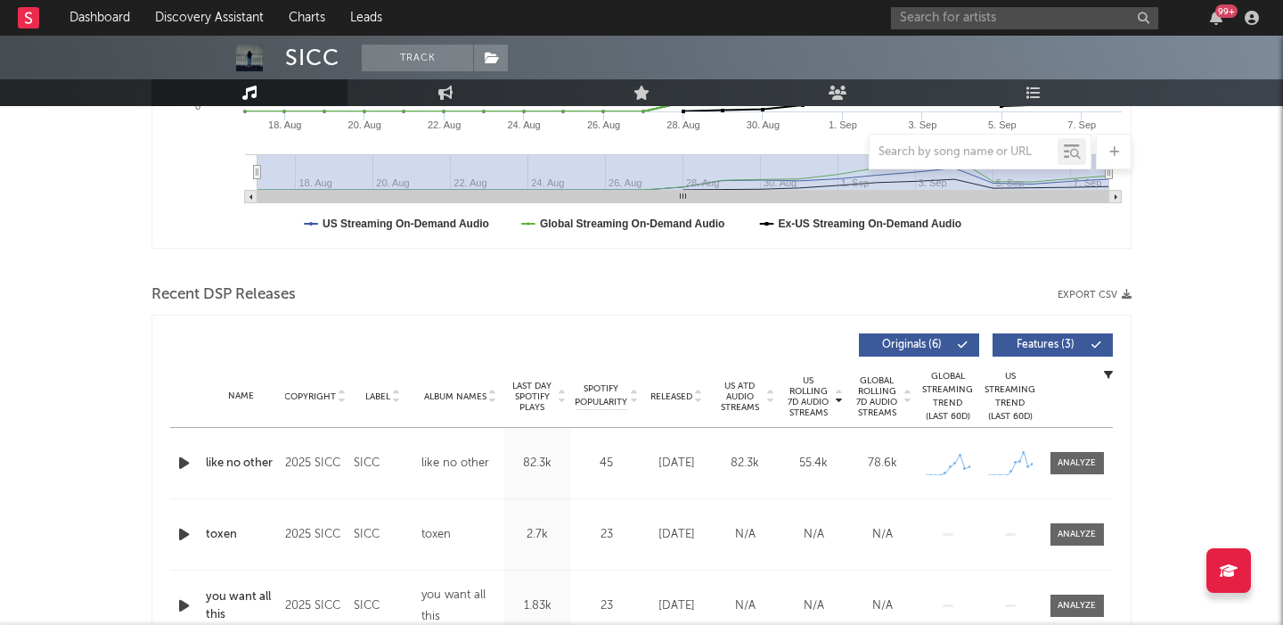
scroll to position [583, 0]
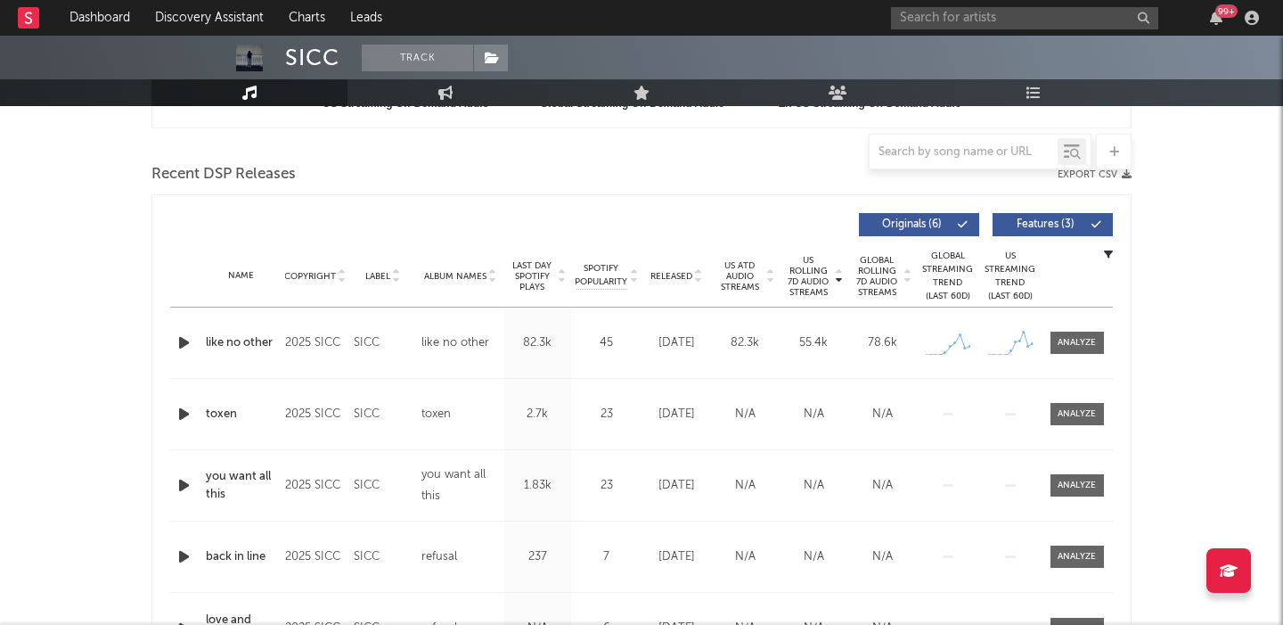
click at [176, 342] on icon "button" at bounding box center [184, 343] width 19 height 22
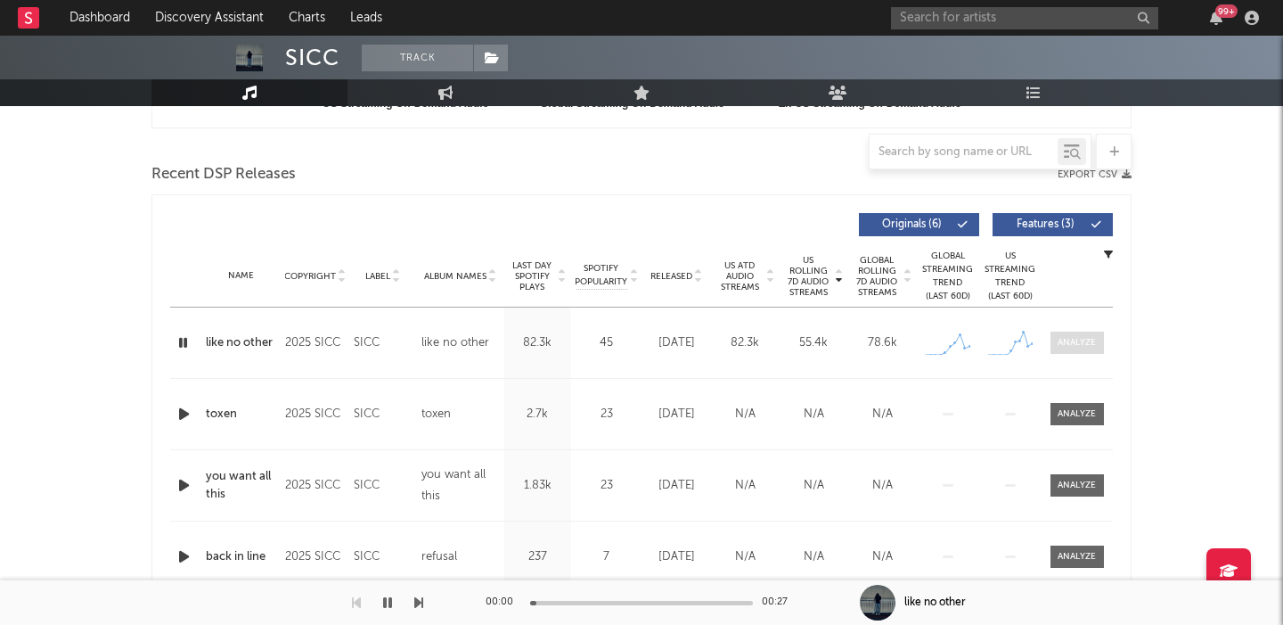
click at [1063, 340] on div at bounding box center [1077, 342] width 38 height 13
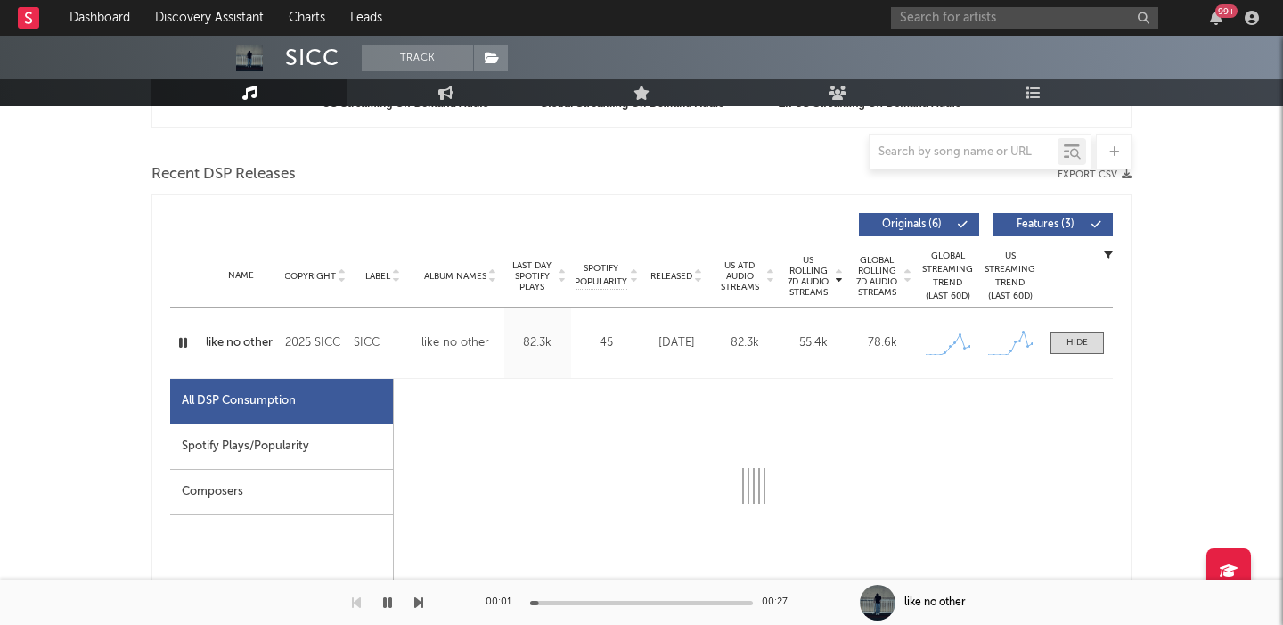
select select "1w"
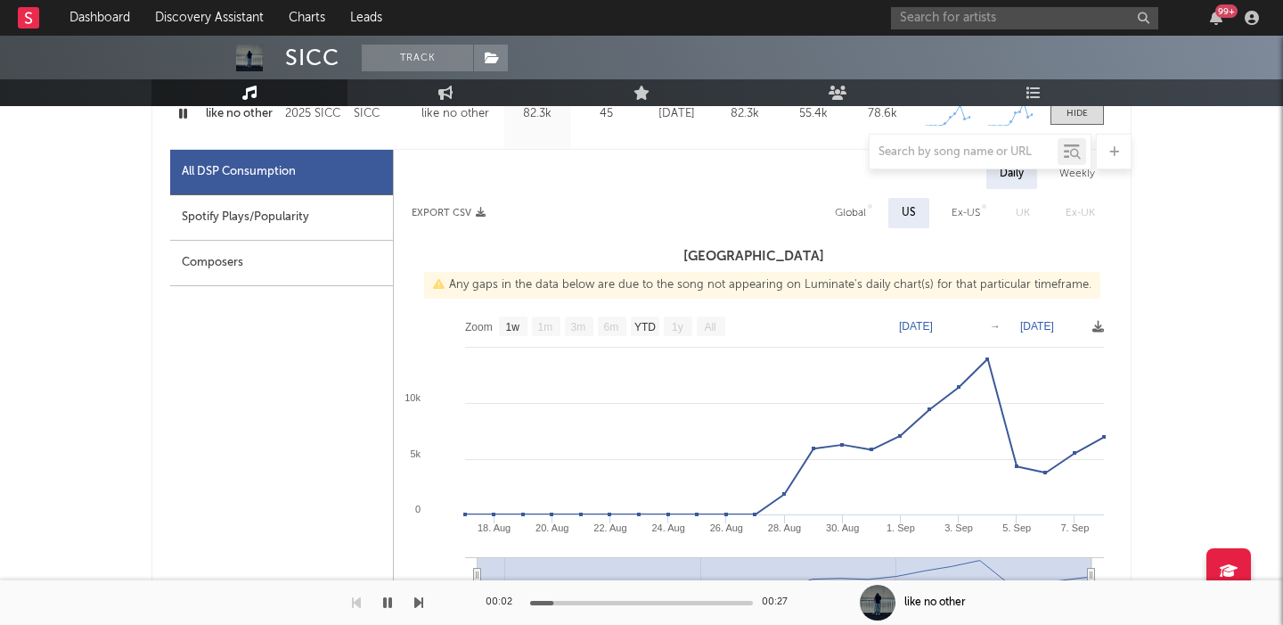
scroll to position [782, 0]
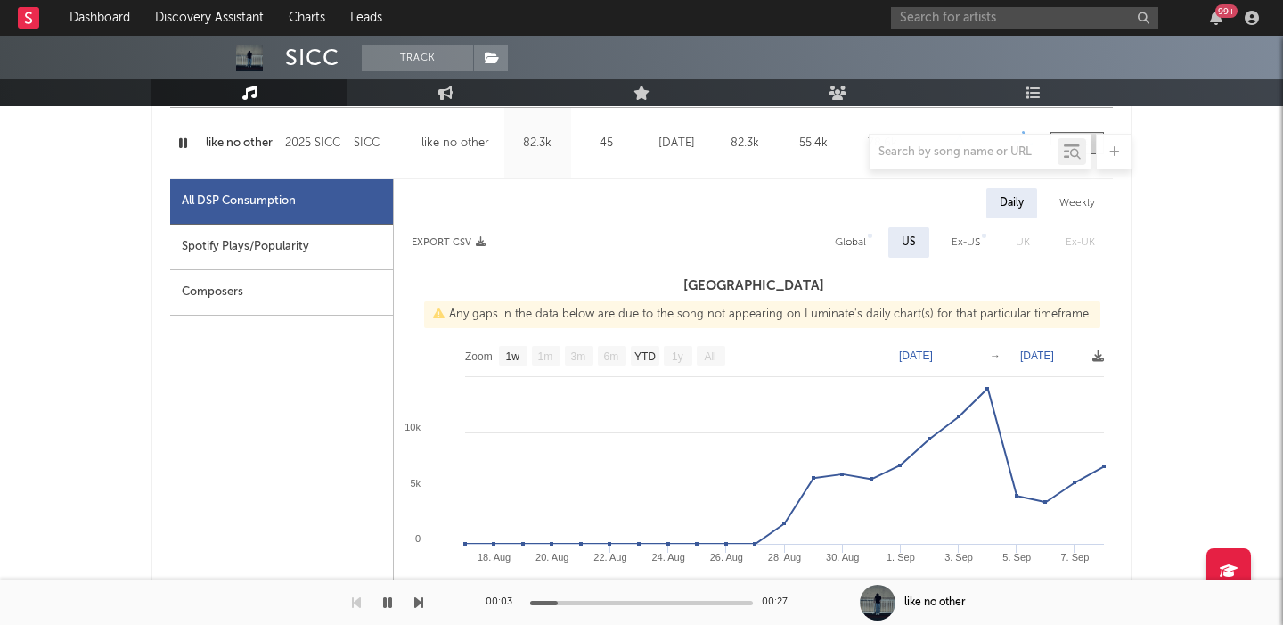
click at [859, 228] on div "Global" at bounding box center [851, 242] width 58 height 30
select select "1w"
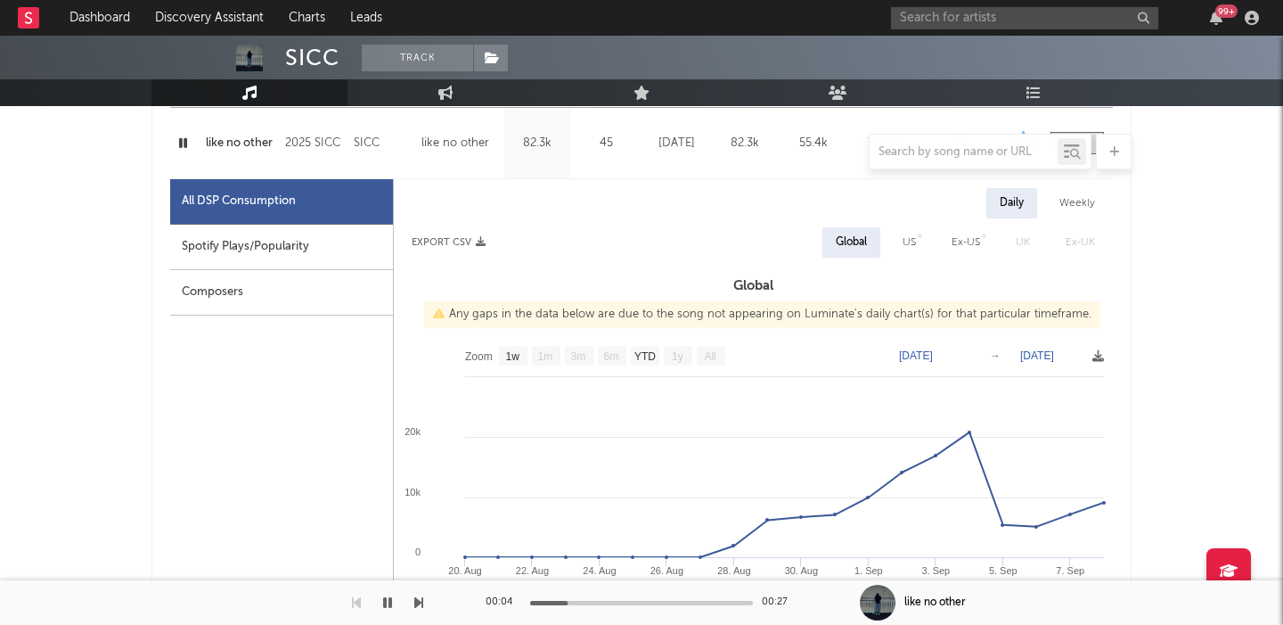
click at [238, 258] on div "Spotify Plays/Popularity" at bounding box center [281, 247] width 223 height 45
select select "1w"
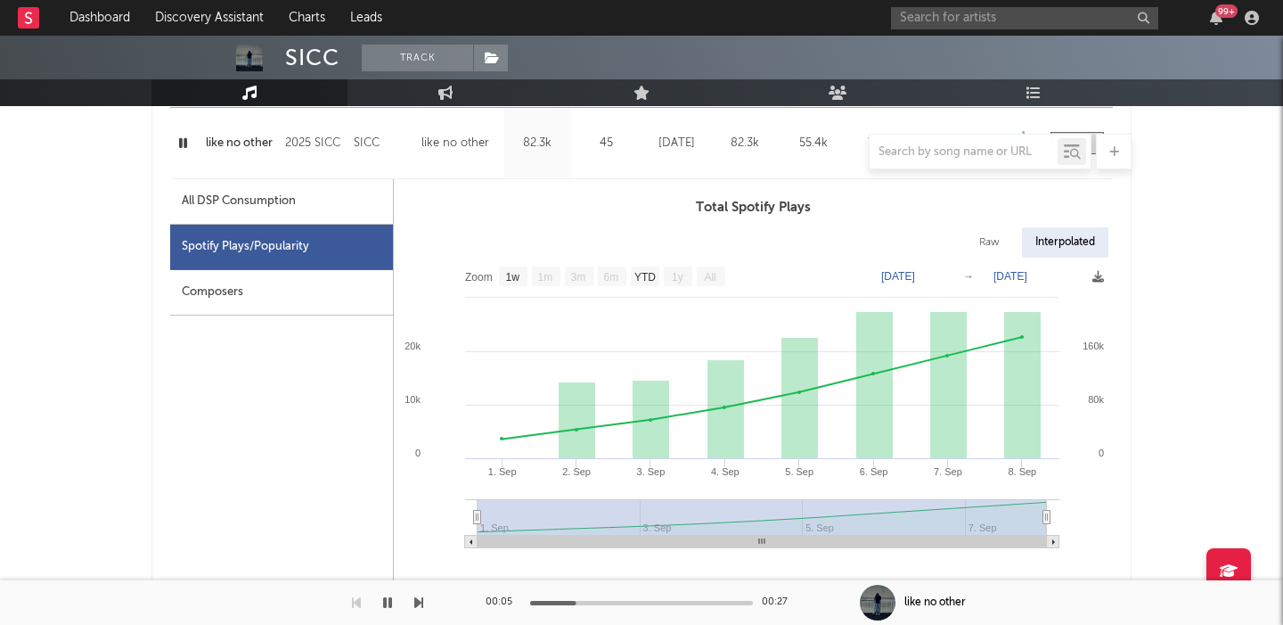
click at [1003, 240] on div "Raw" at bounding box center [989, 242] width 47 height 30
select select "1w"
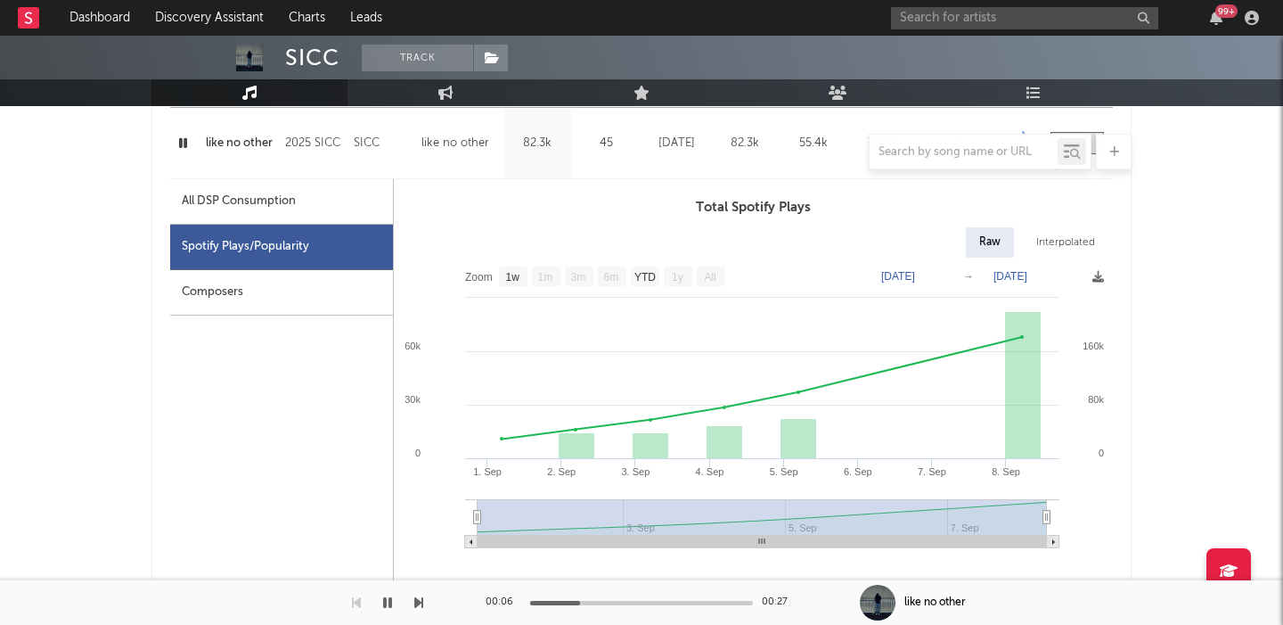
click at [1053, 245] on div "Interpolated" at bounding box center [1066, 242] width 86 height 30
select select "1w"
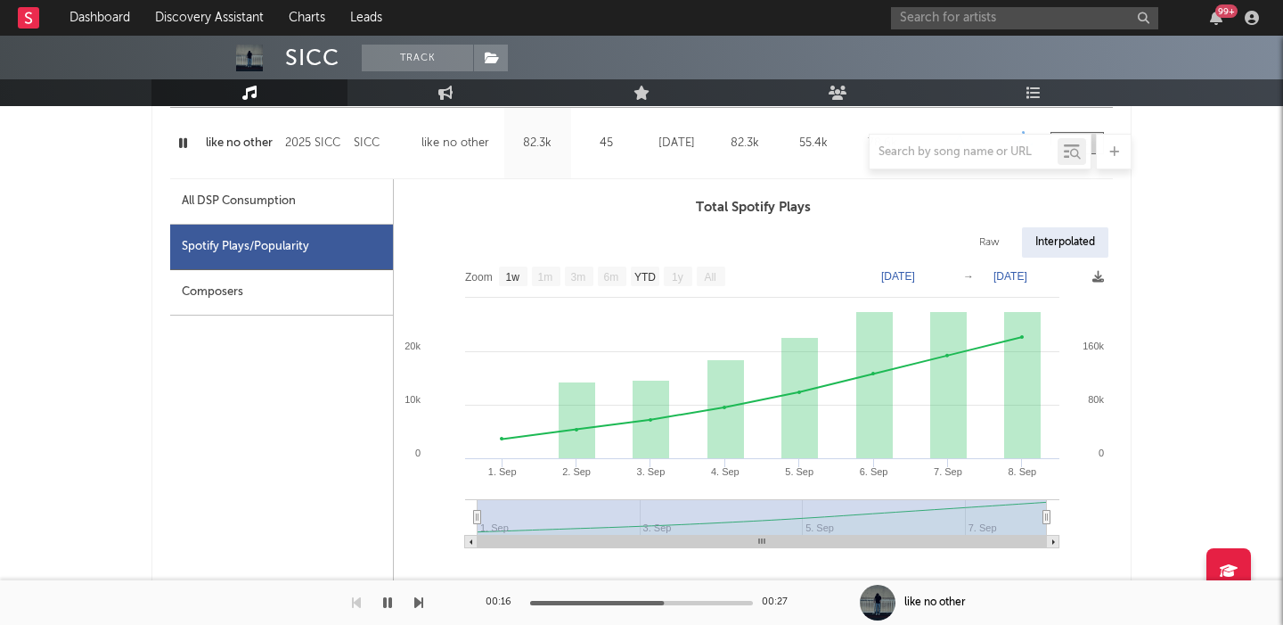
click at [291, 205] on div "All DSP Consumption" at bounding box center [239, 201] width 114 height 21
select select "1w"
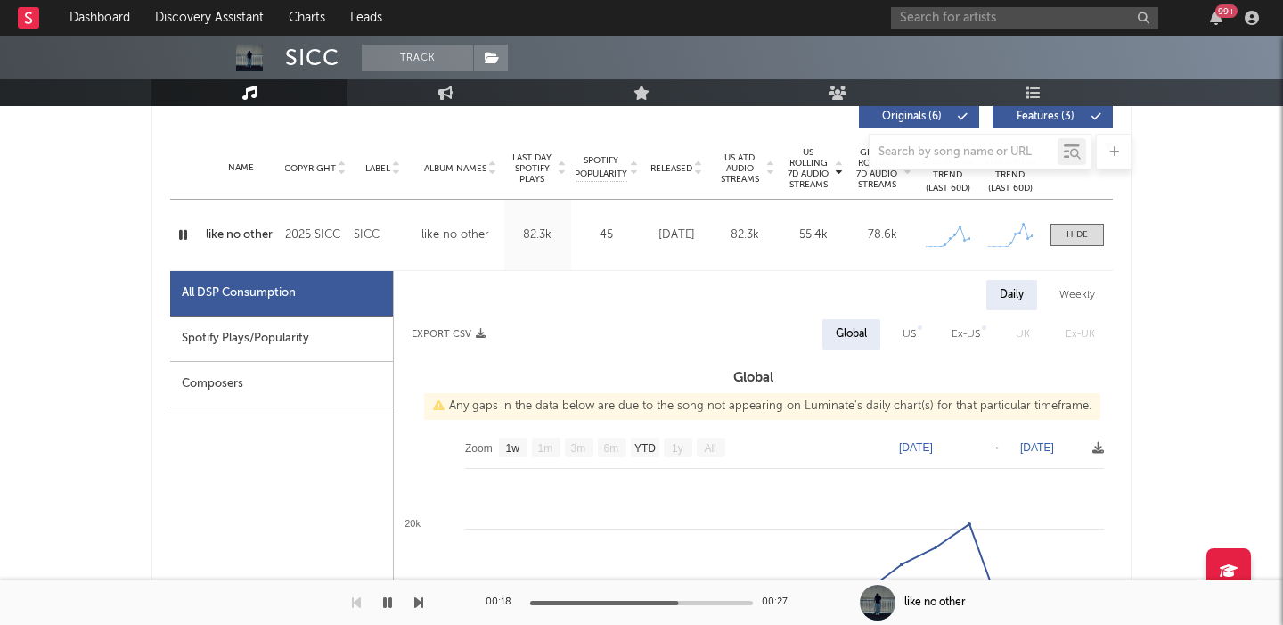
scroll to position [690, 0]
click at [236, 229] on div "like no other" at bounding box center [241, 236] width 70 height 18
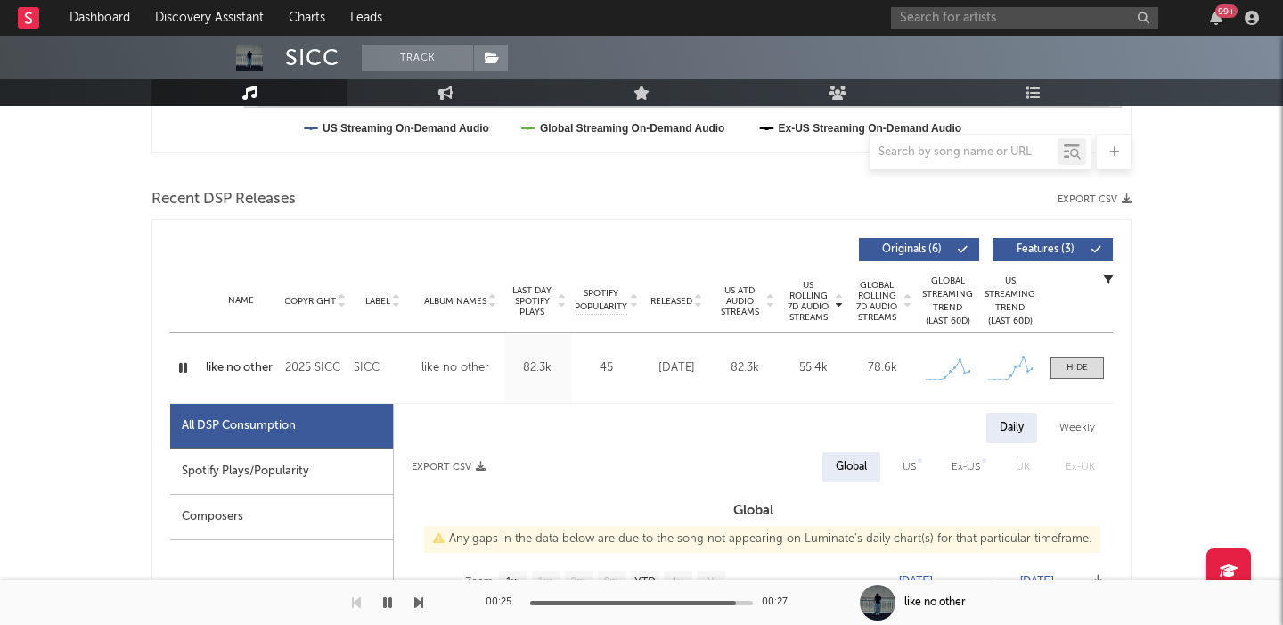
scroll to position [662, 0]
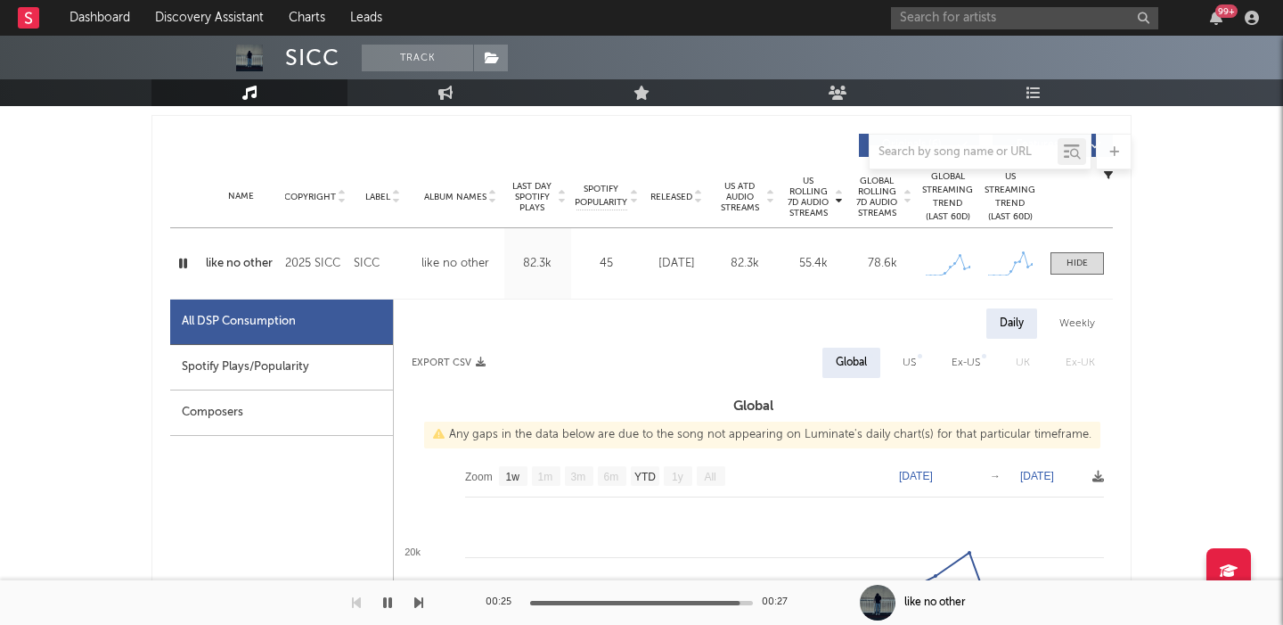
click at [940, 358] on div "Ex-US" at bounding box center [965, 363] width 55 height 30
select select "1w"
click at [912, 356] on div "US" at bounding box center [906, 362] width 13 height 21
select select "1w"
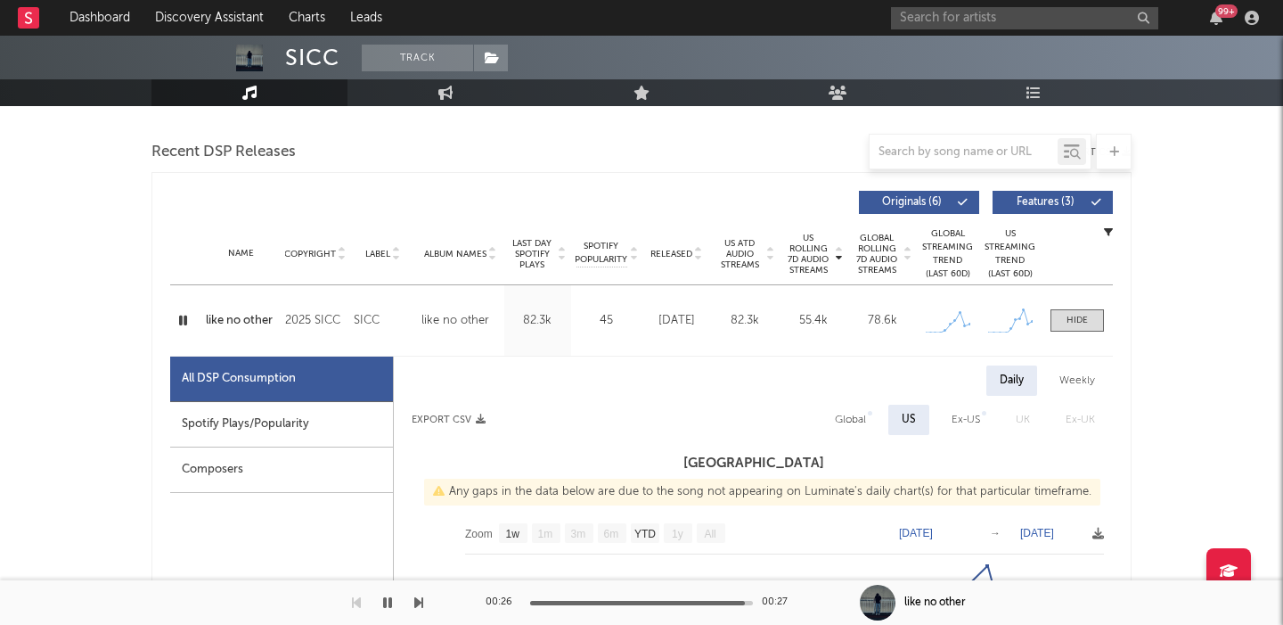
scroll to position [0, 0]
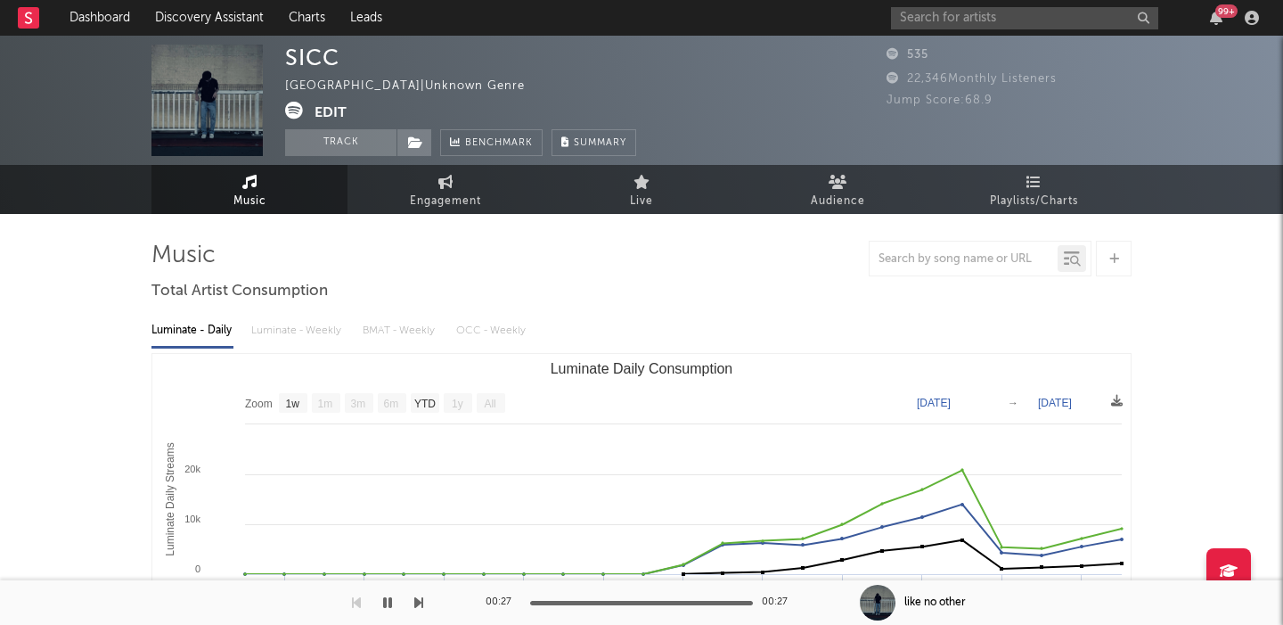
click at [297, 111] on icon at bounding box center [294, 111] width 18 height 18
click at [1033, 13] on input "text" at bounding box center [1024, 18] width 267 height 22
paste input "Na Sang Jin"
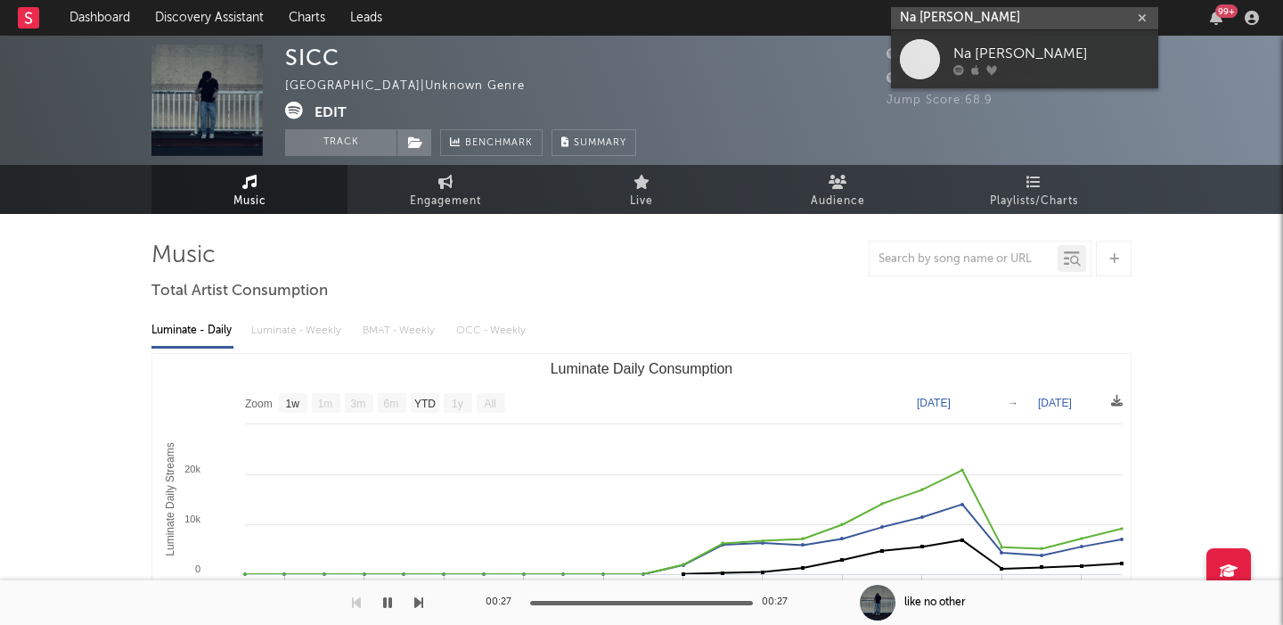
type input "Na Sang Jin"
click at [1036, 49] on div "Na Sang Jin" at bounding box center [1052, 53] width 196 height 21
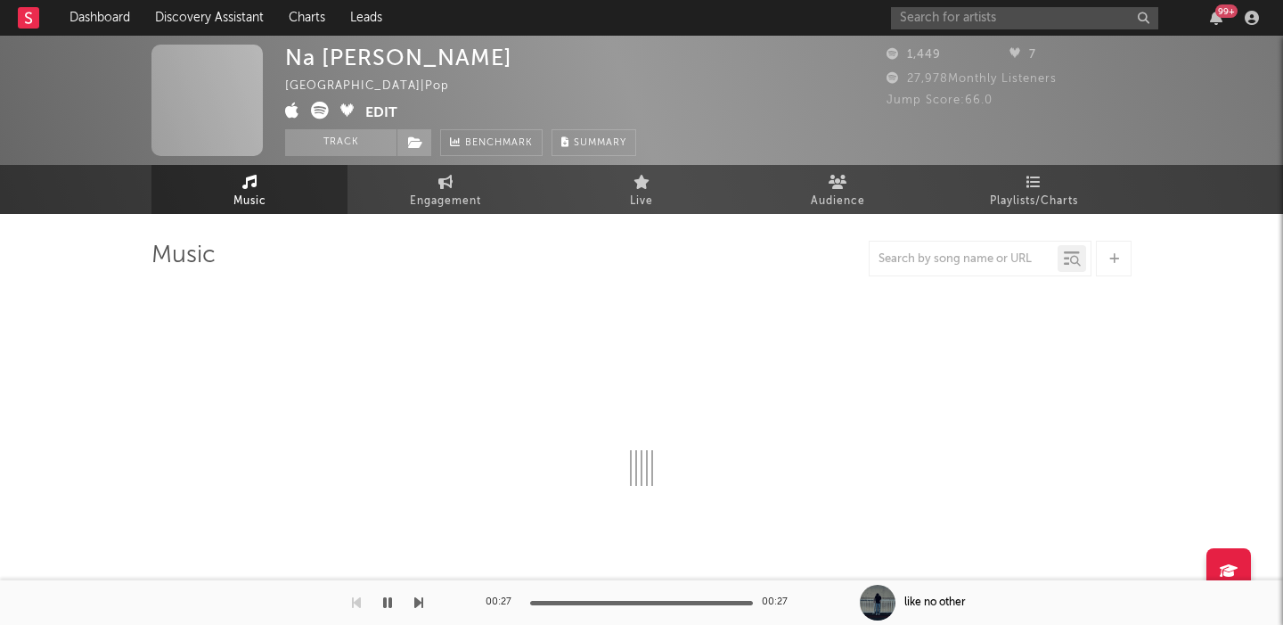
select select "1w"
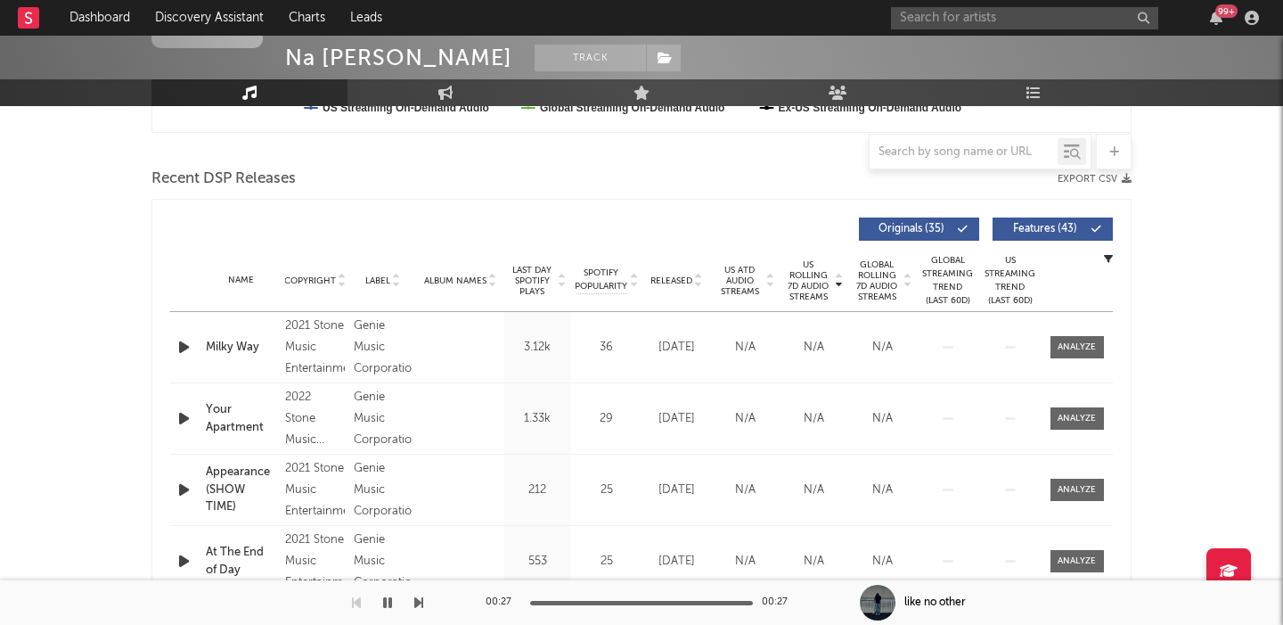
scroll to position [686, 0]
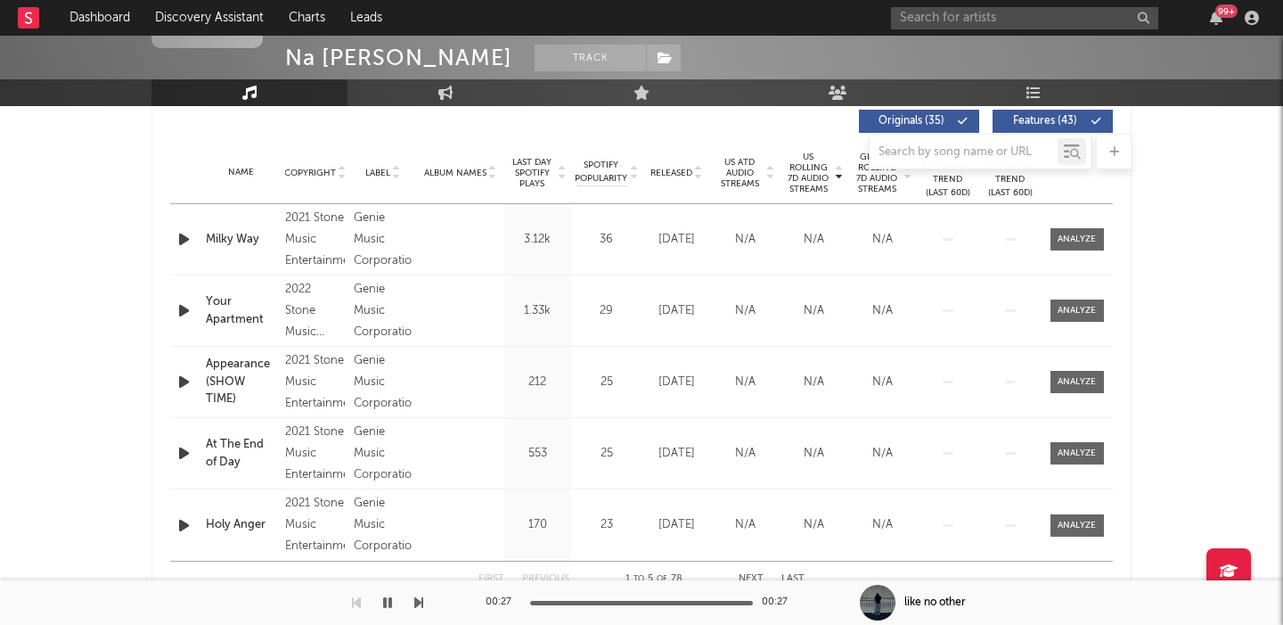
click at [1067, 315] on div at bounding box center [1077, 310] width 38 height 13
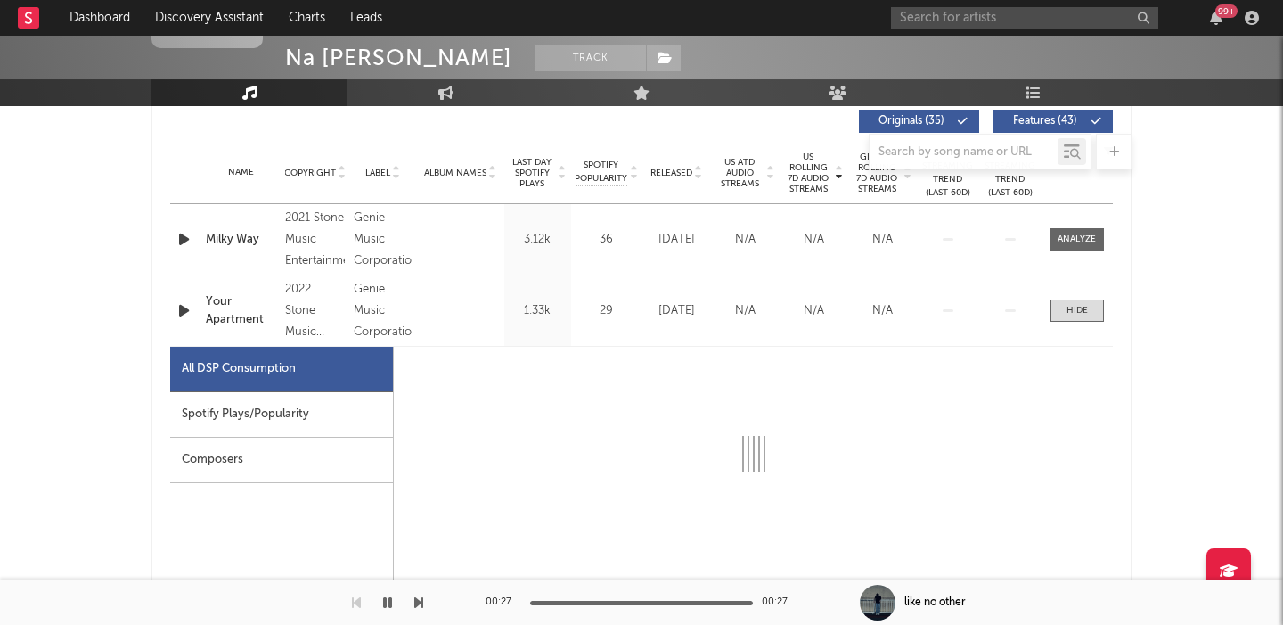
click at [251, 410] on div "Spotify Plays/Popularity" at bounding box center [281, 414] width 223 height 45
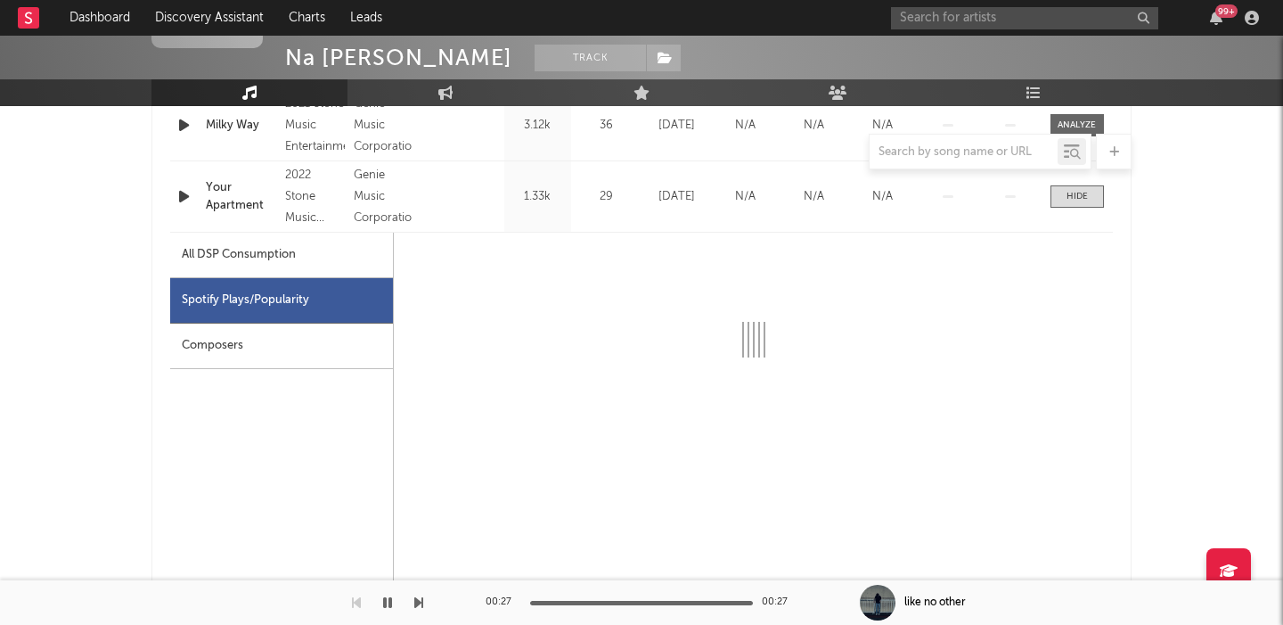
scroll to position [815, 0]
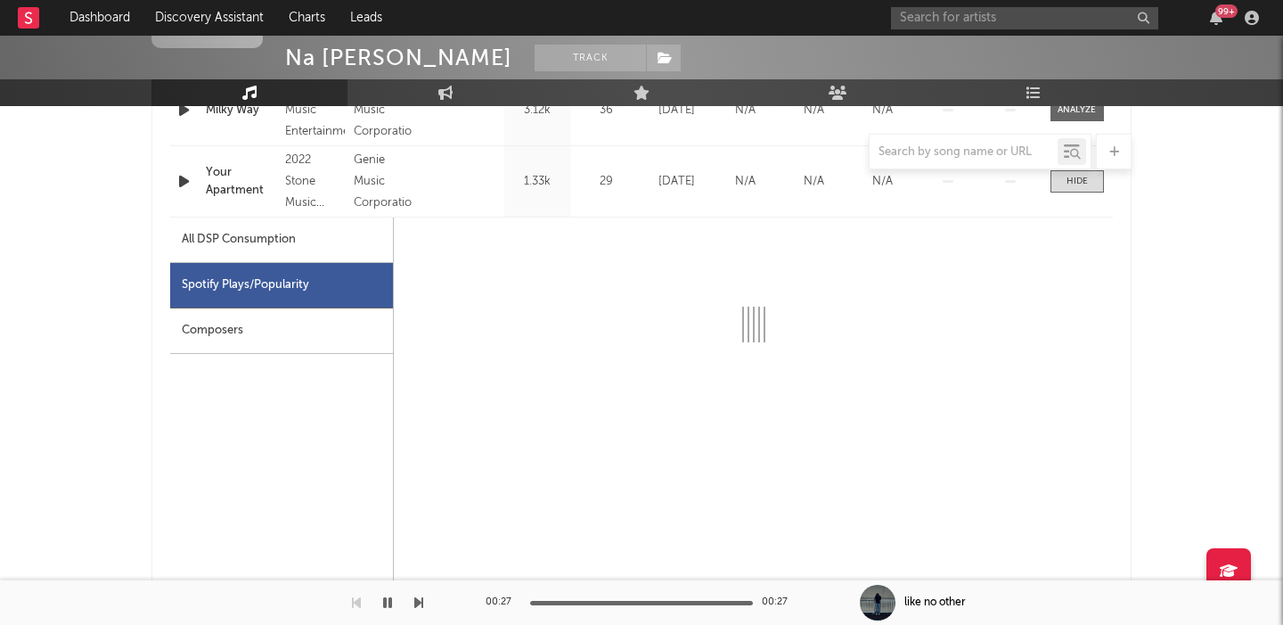
select select "6m"
select select "1w"
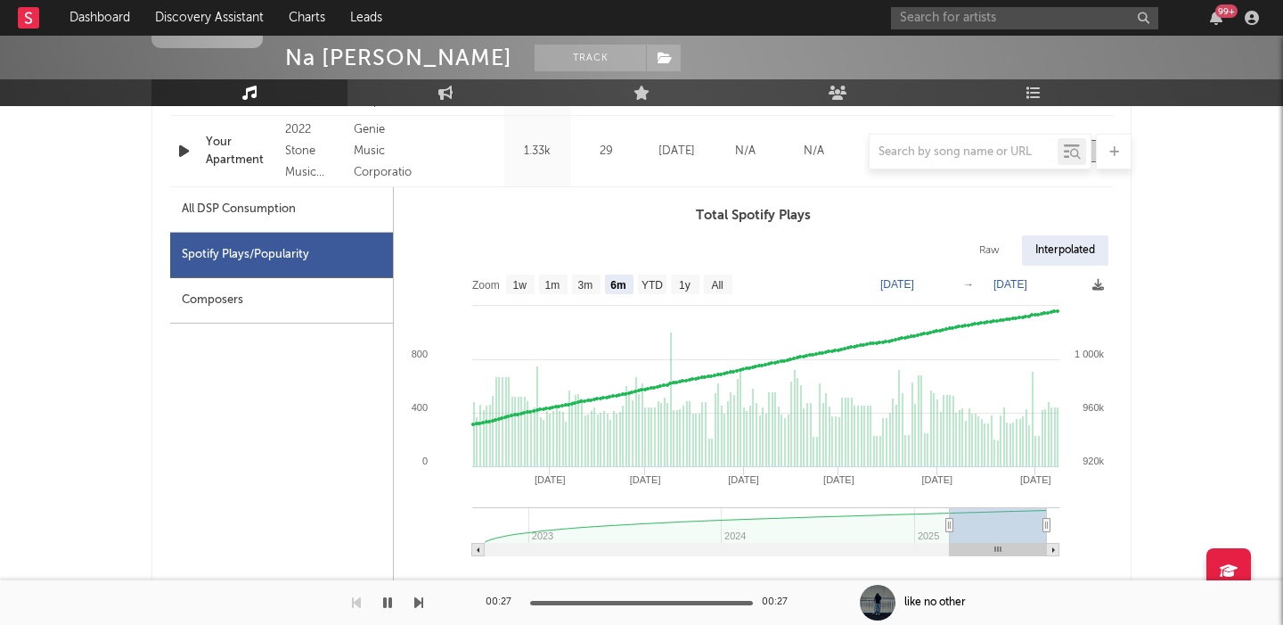
scroll to position [804, 0]
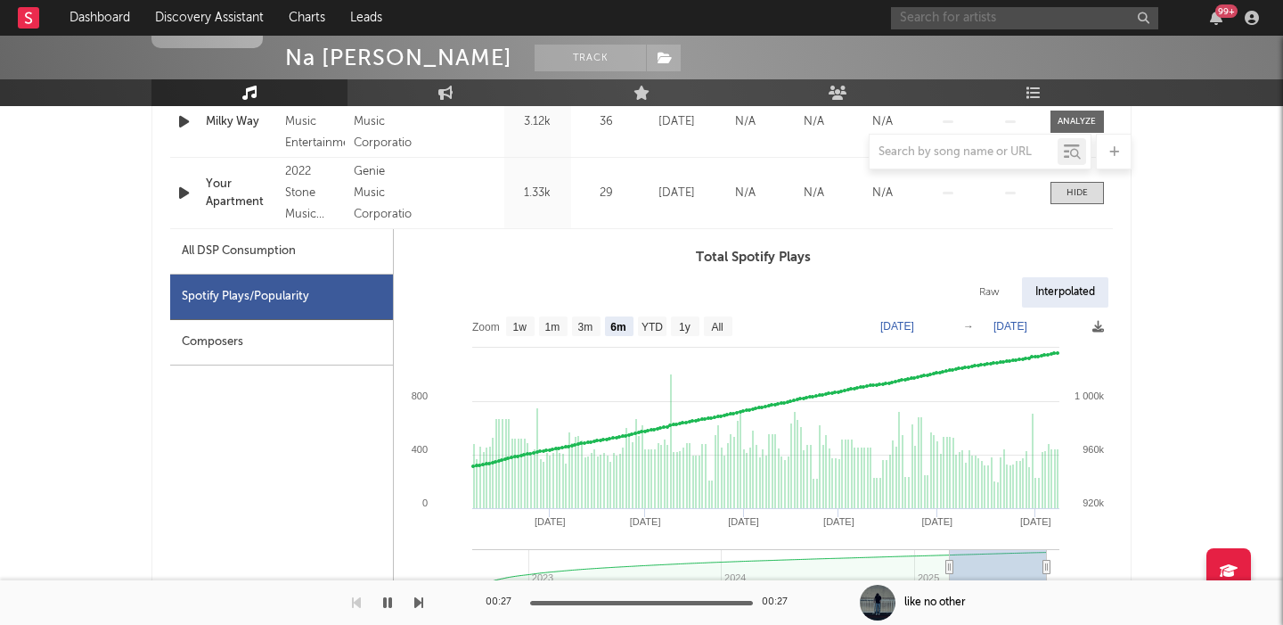
click at [993, 16] on input "text" at bounding box center [1024, 18] width 267 height 22
paste input "Rebzyyx"
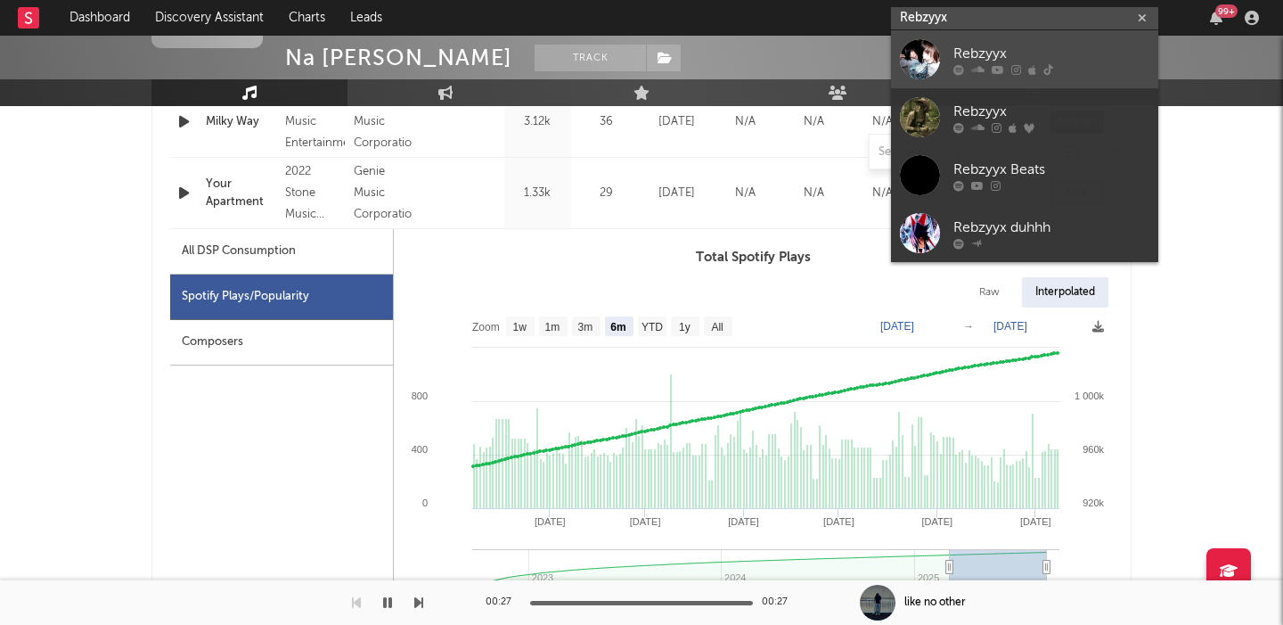
type input "Rebzyyx"
click at [1018, 56] on div "Rebzyyx" at bounding box center [1052, 53] width 196 height 21
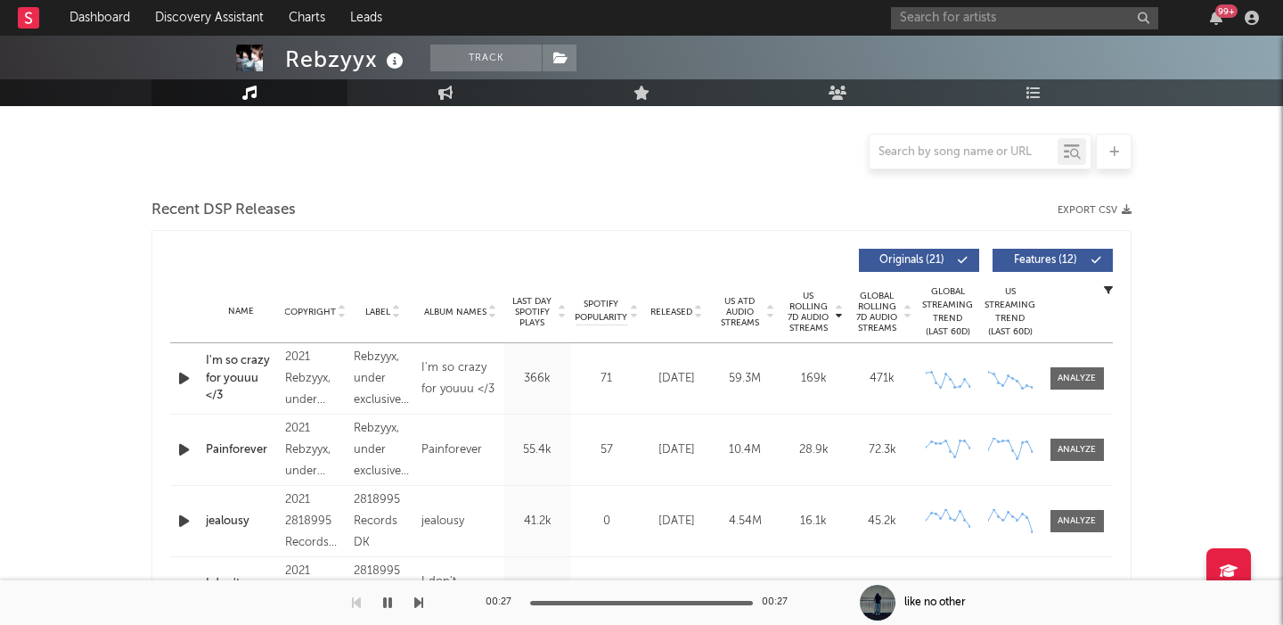
select select "6m"
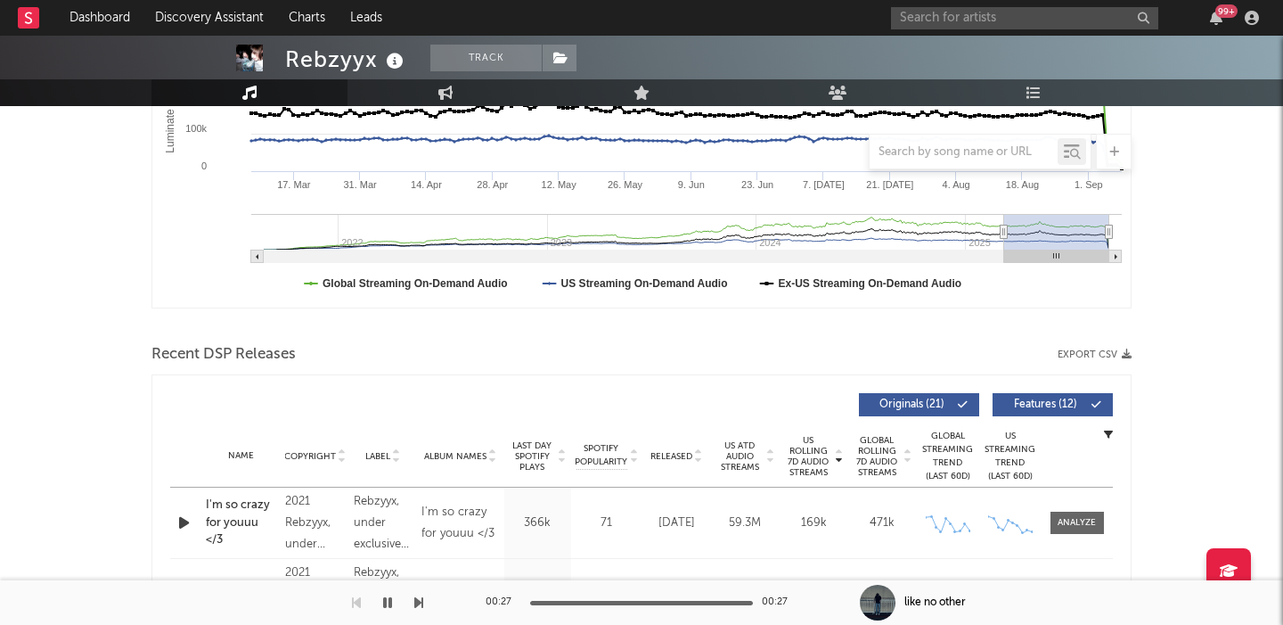
scroll to position [404, 0]
click at [951, 20] on input "text" at bounding box center [1024, 18] width 267 height 22
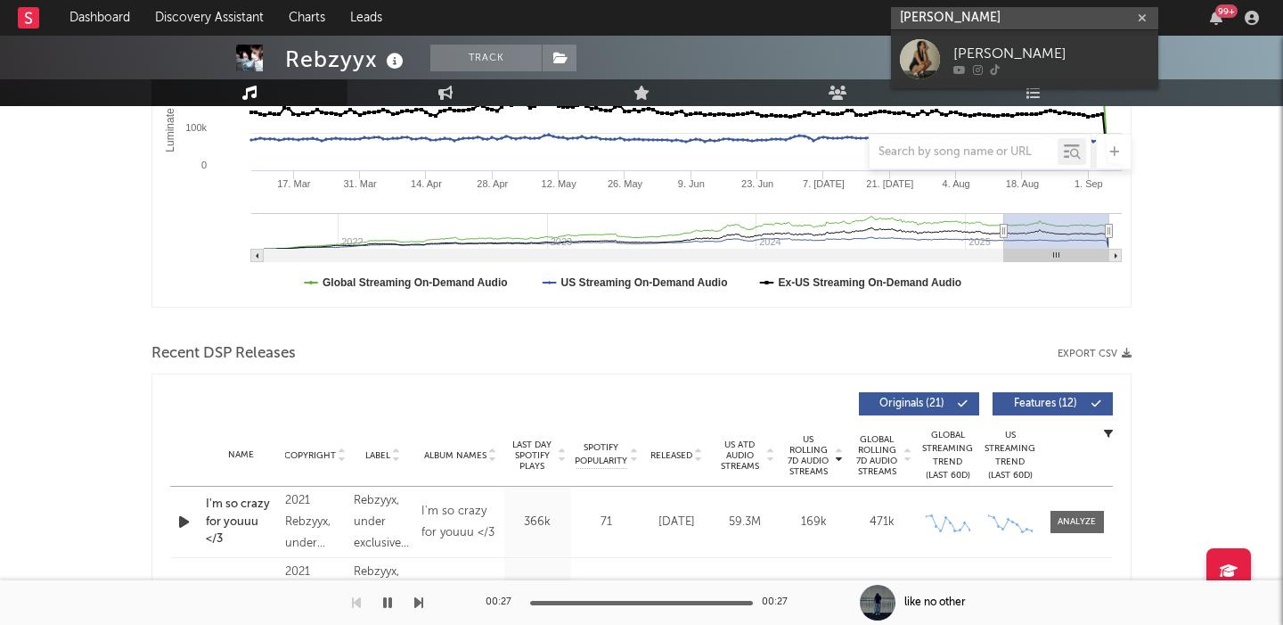
type input "hailey picardi"
click at [993, 58] on div "hailey picardi" at bounding box center [1052, 53] width 196 height 21
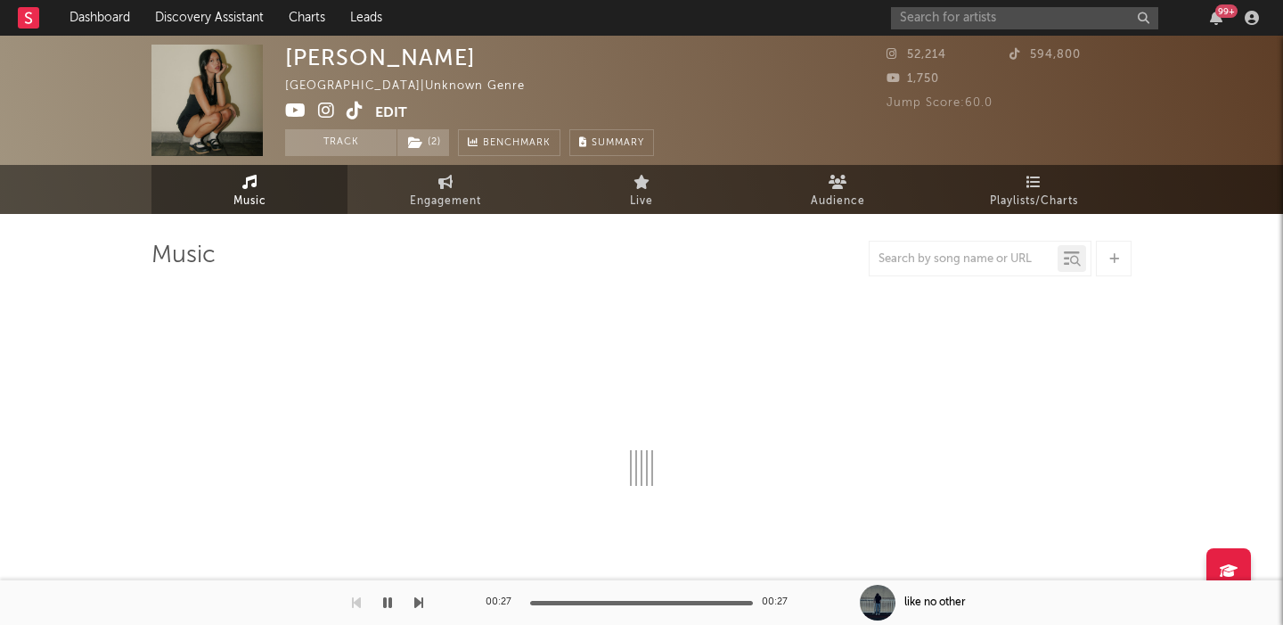
select select "1w"
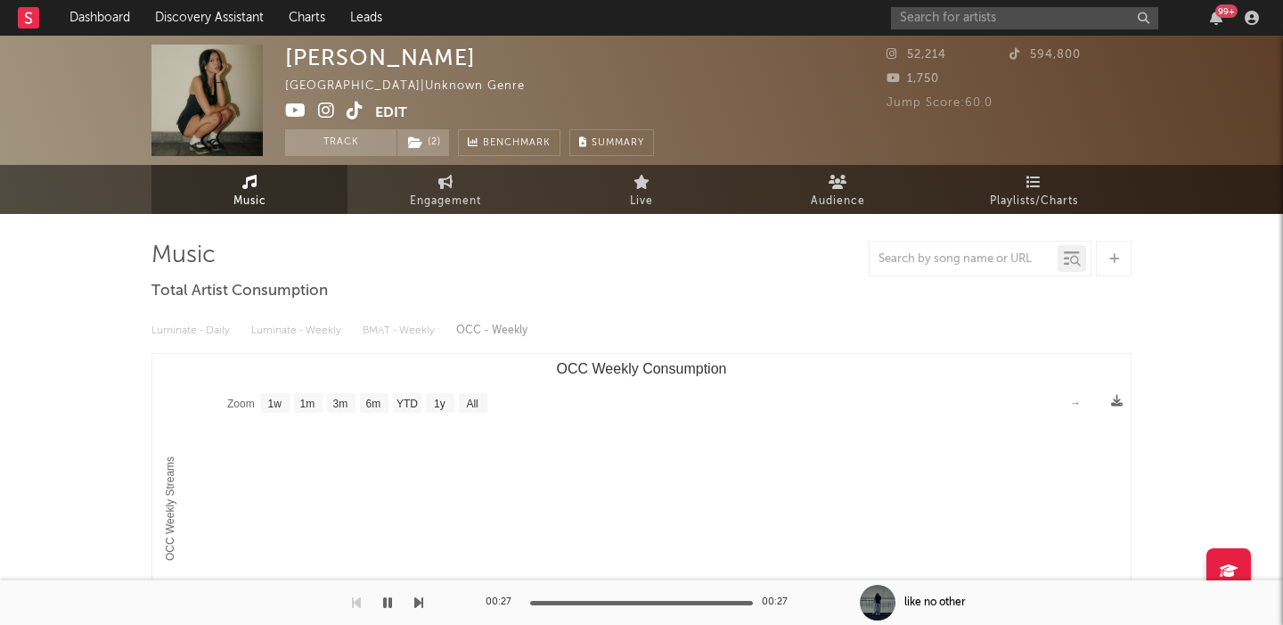
click at [352, 109] on icon at bounding box center [355, 111] width 17 height 18
click at [958, 20] on input "text" at bounding box center [1024, 18] width 267 height 22
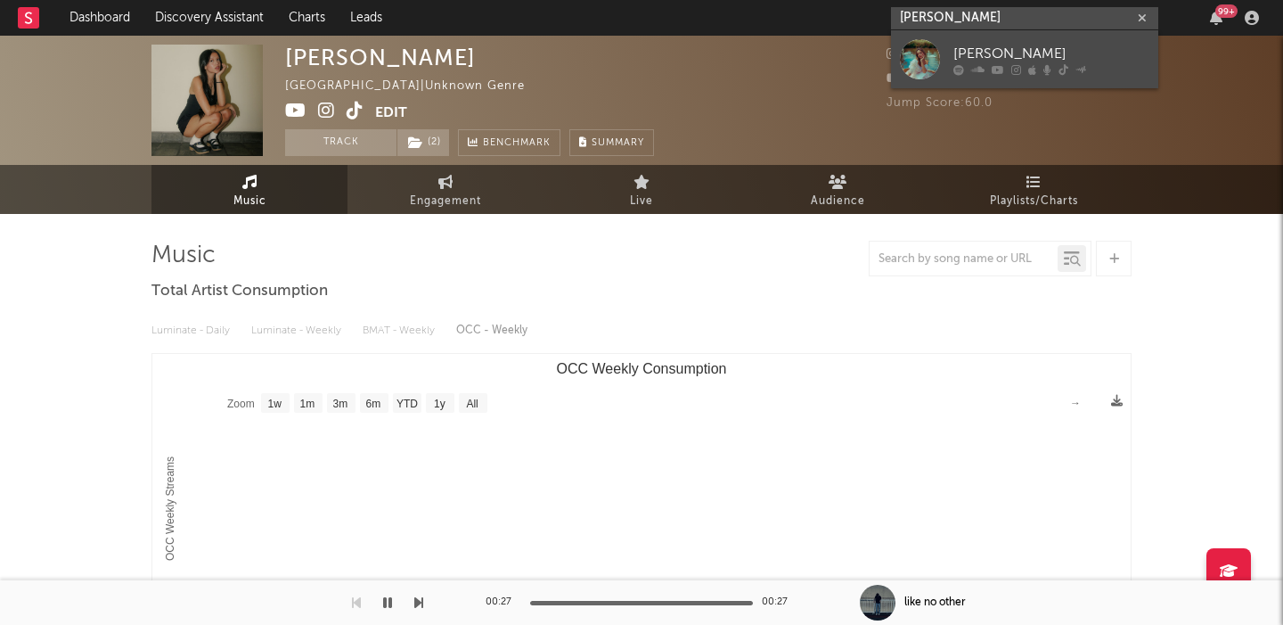
type input "ruby rober"
click at [1056, 52] on div "[PERSON_NAME]" at bounding box center [1052, 53] width 196 height 21
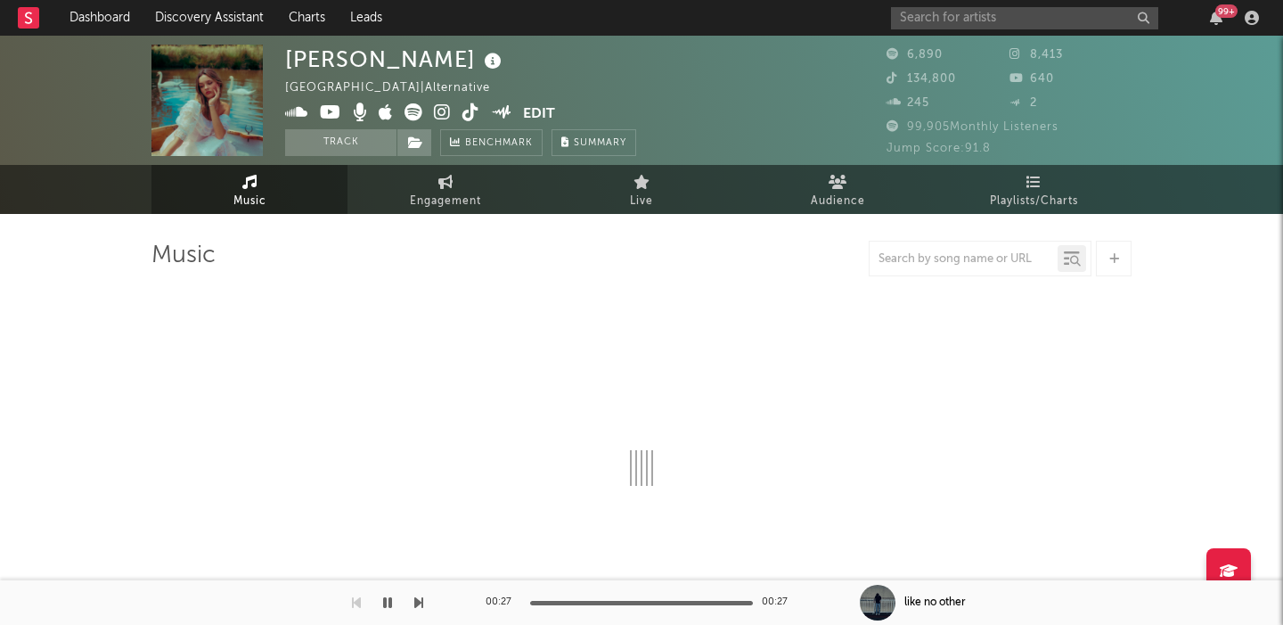
select select "1w"
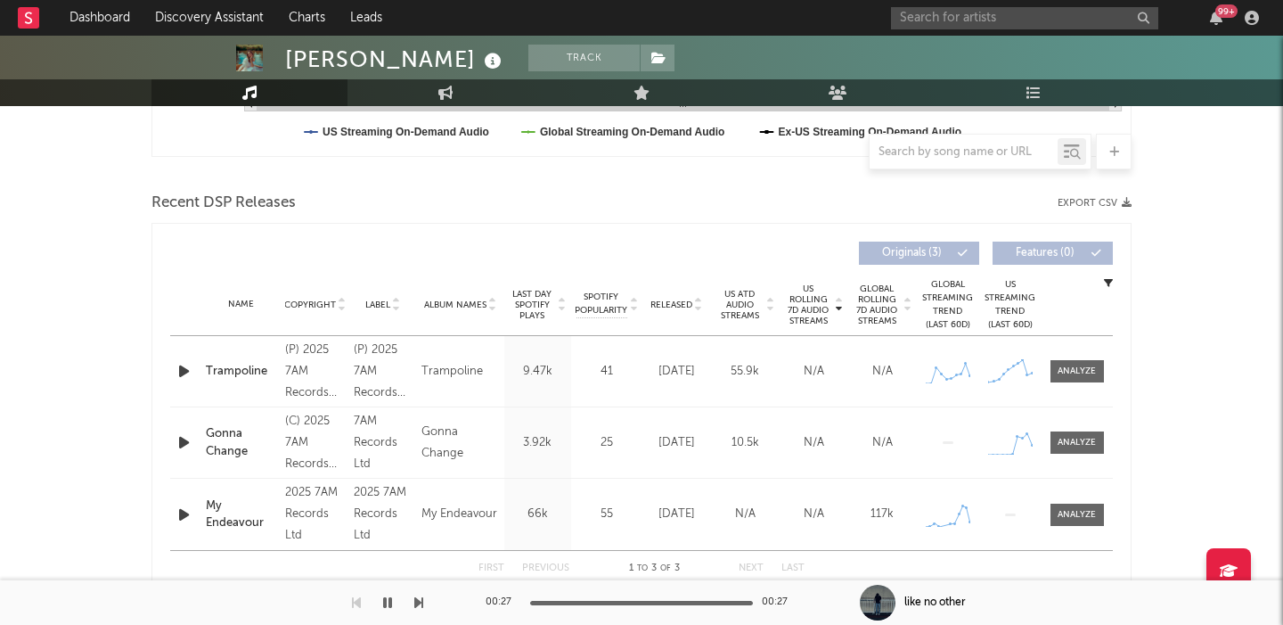
scroll to position [562, 0]
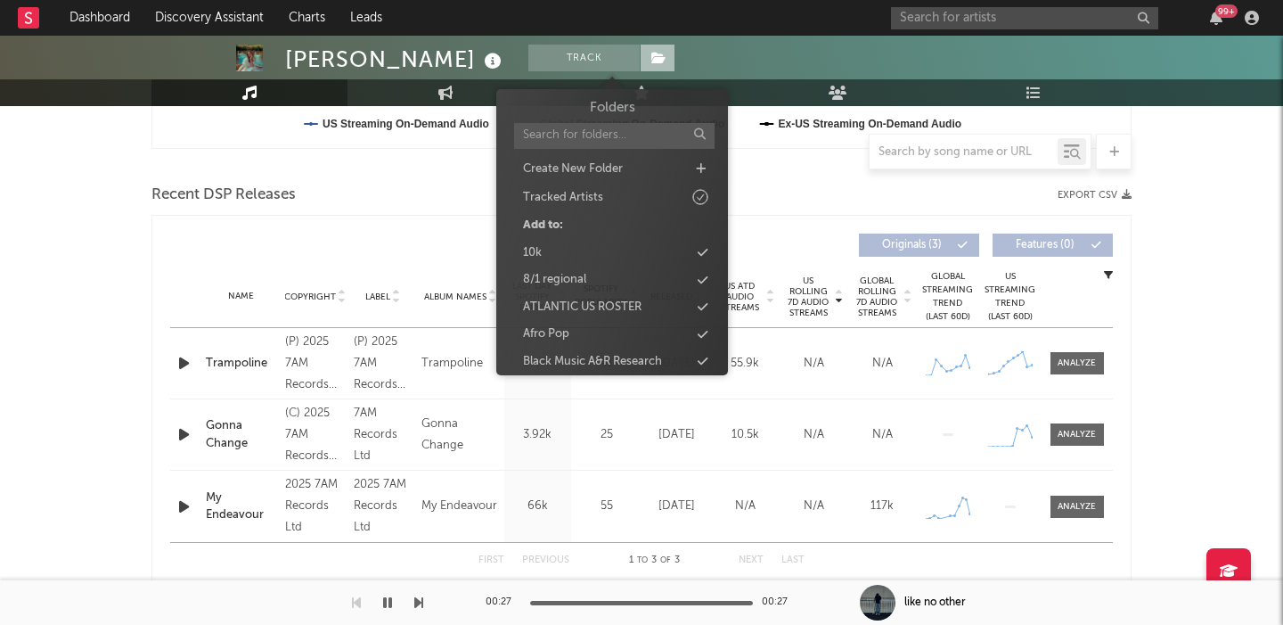
click at [651, 55] on icon at bounding box center [658, 58] width 15 height 12
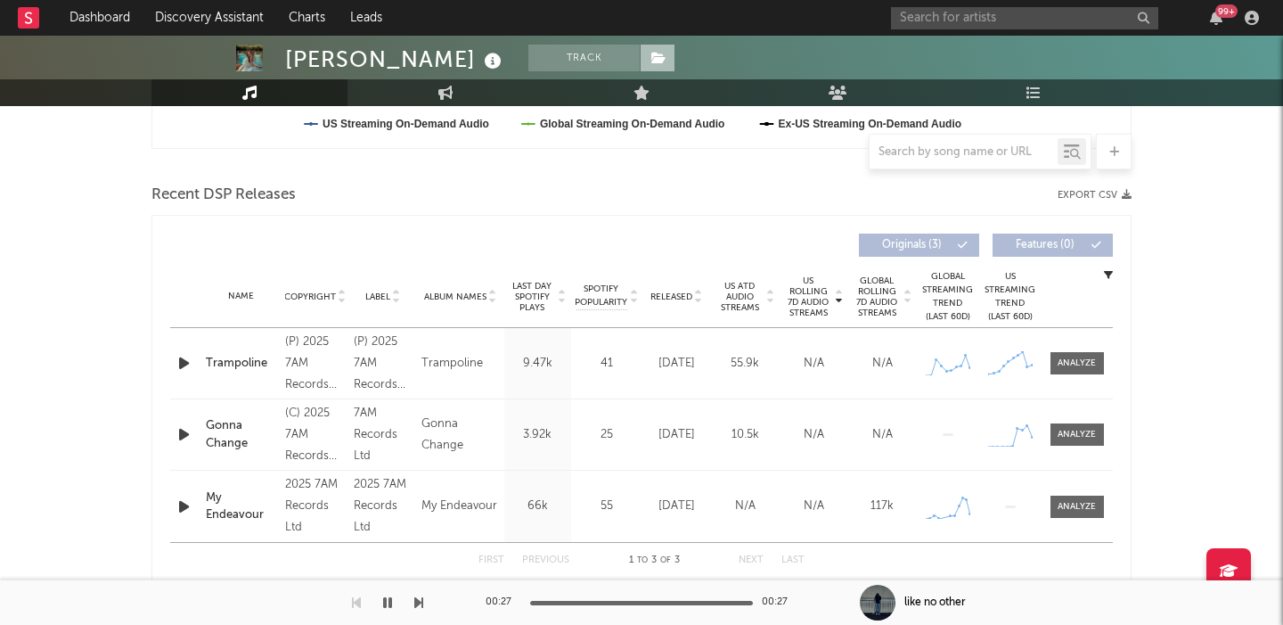
click at [651, 55] on icon at bounding box center [658, 58] width 15 height 12
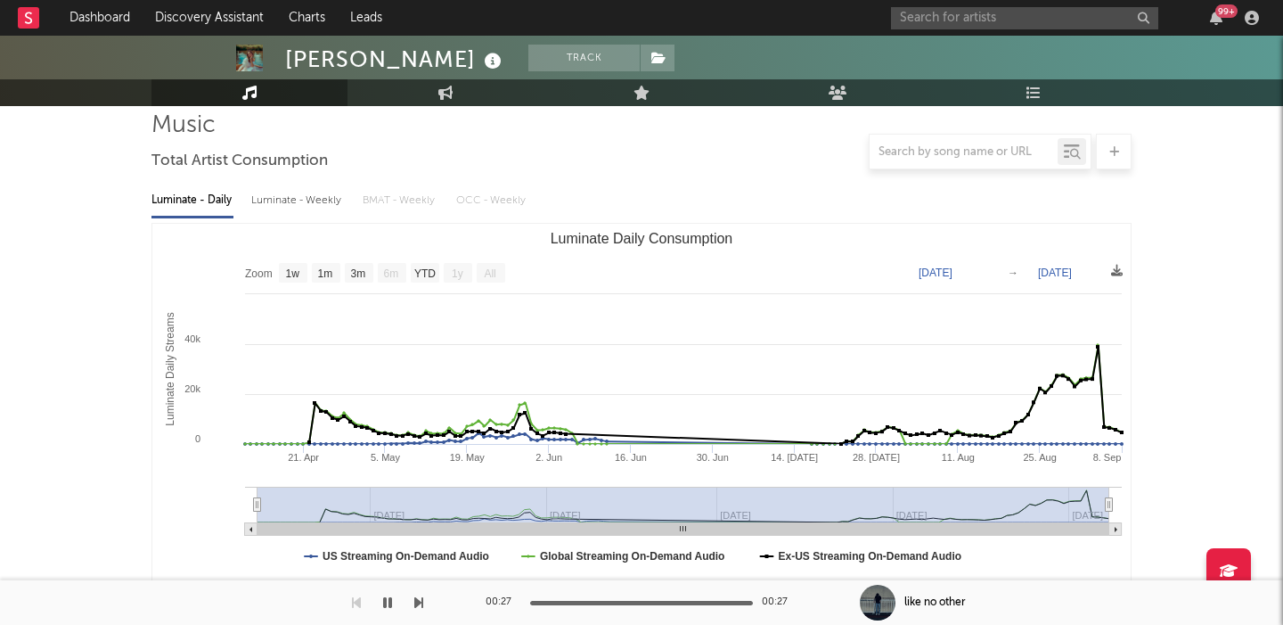
scroll to position [0, 0]
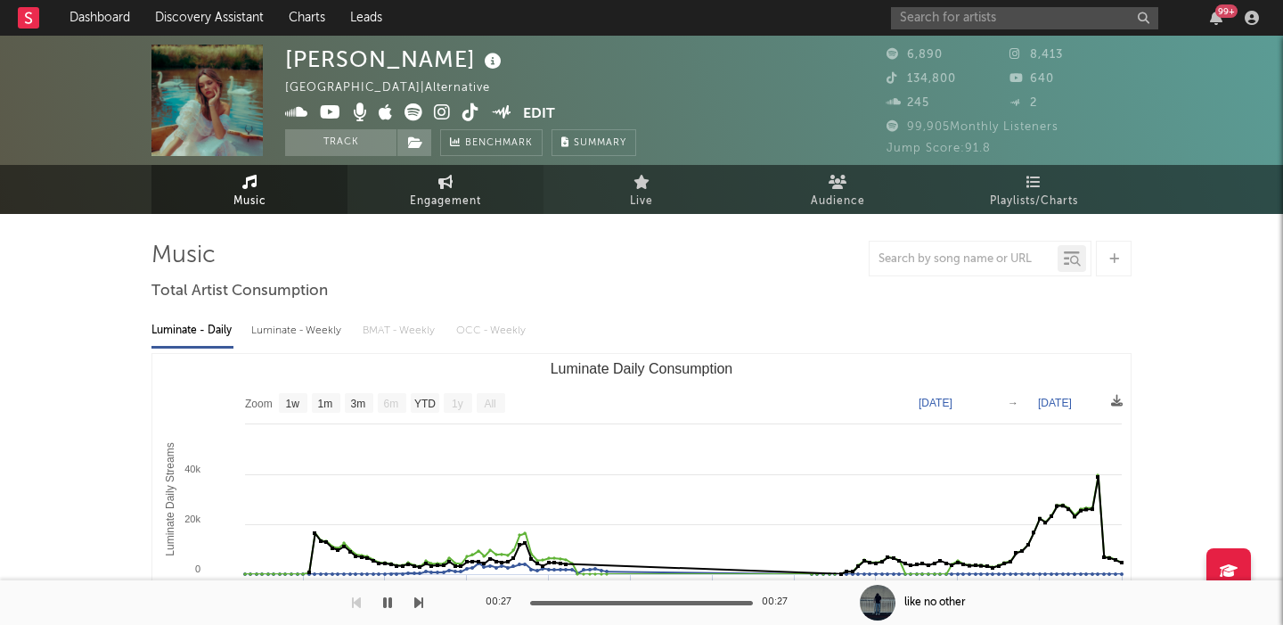
click at [439, 184] on icon at bounding box center [445, 182] width 15 height 14
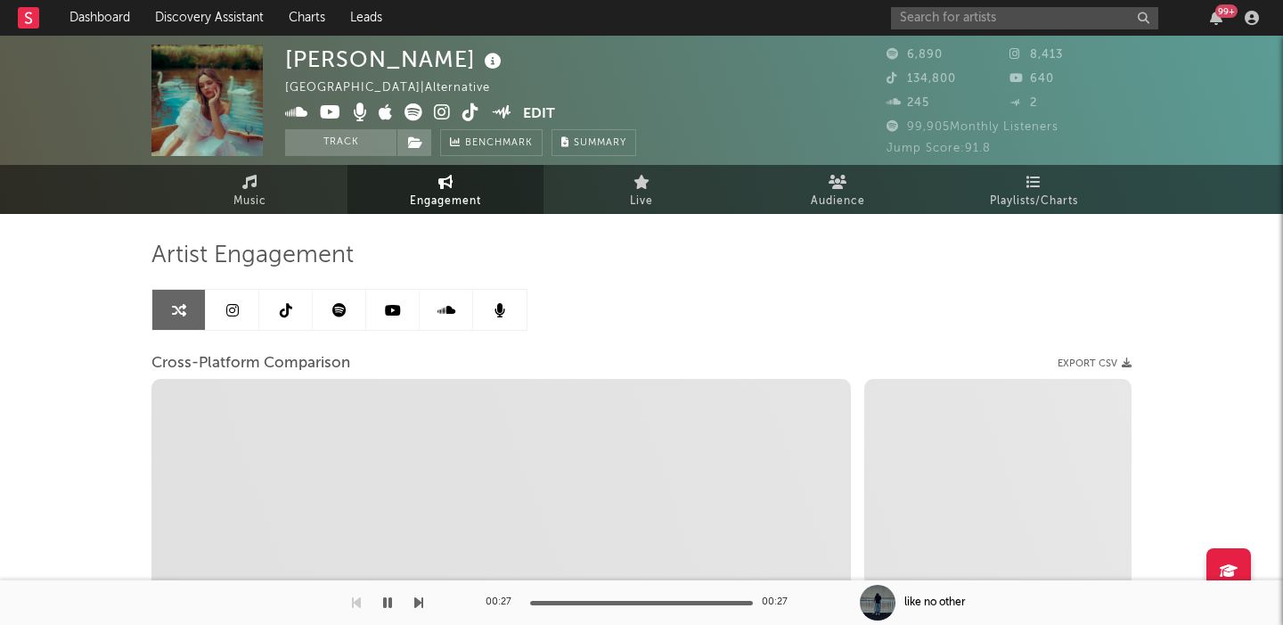
select select "1w"
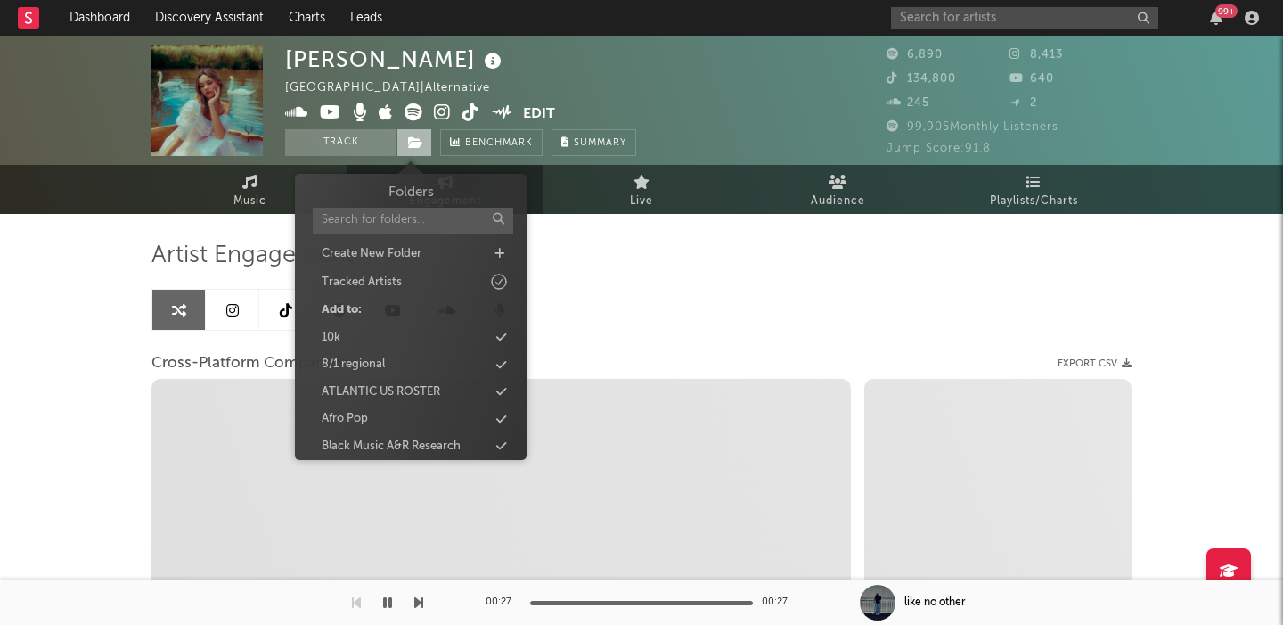
click at [409, 139] on icon at bounding box center [415, 142] width 15 height 12
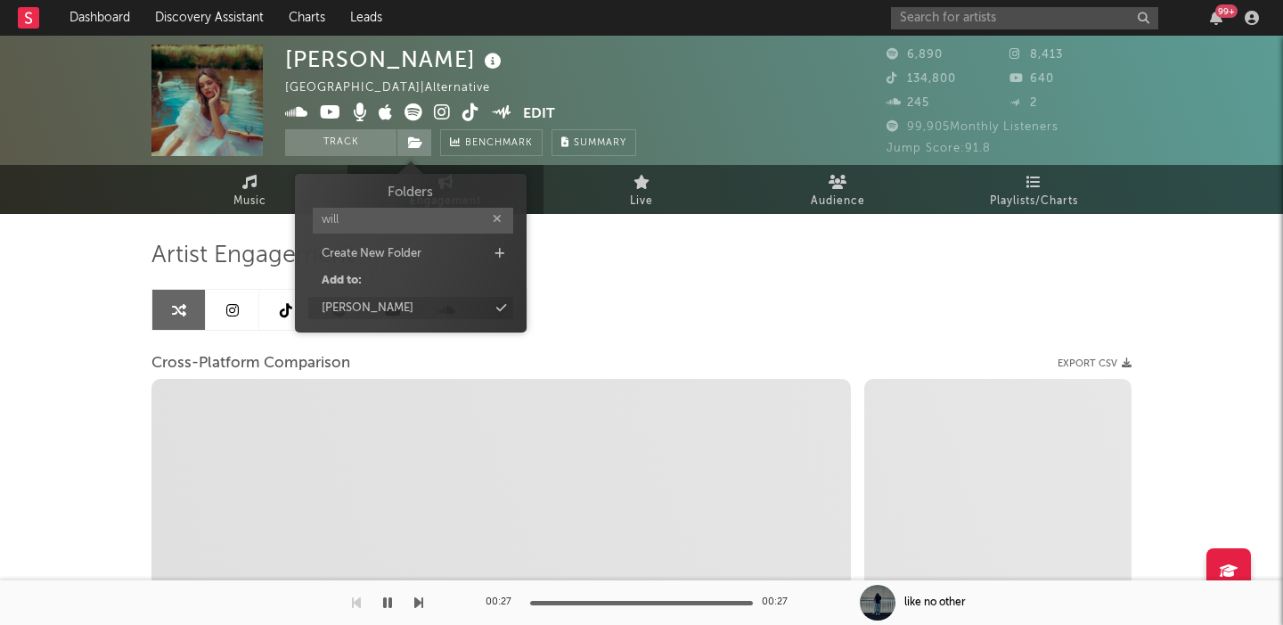
type input "will"
select select "1m"
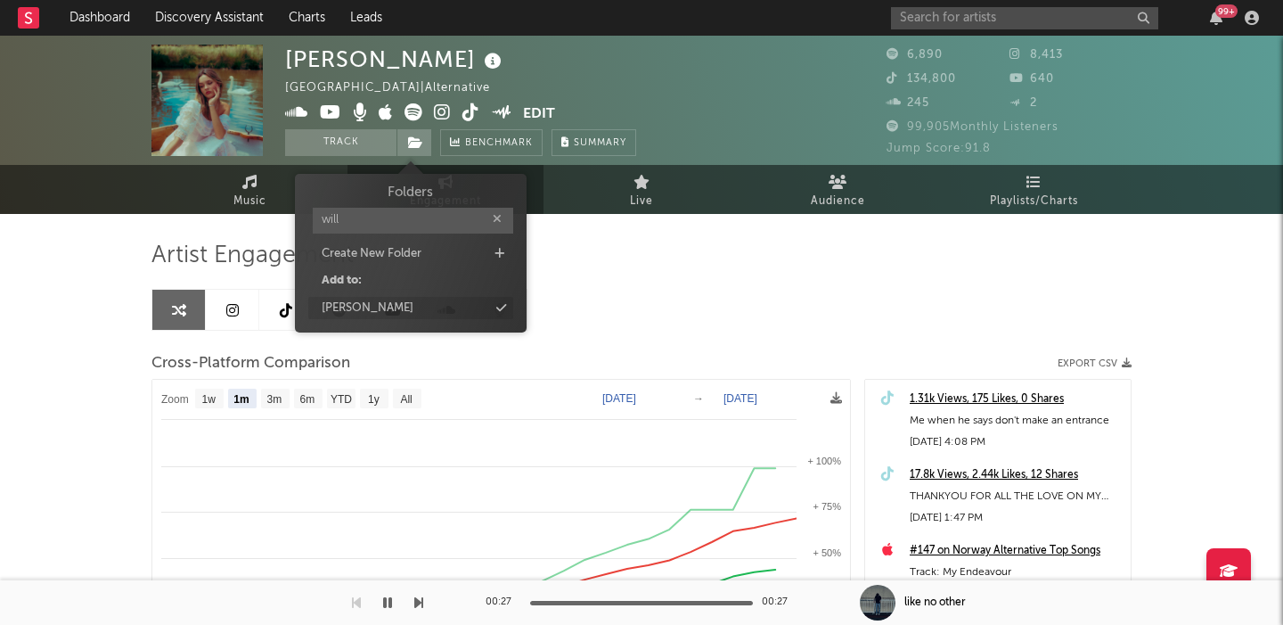
click at [454, 300] on div "willie" at bounding box center [410, 308] width 205 height 23
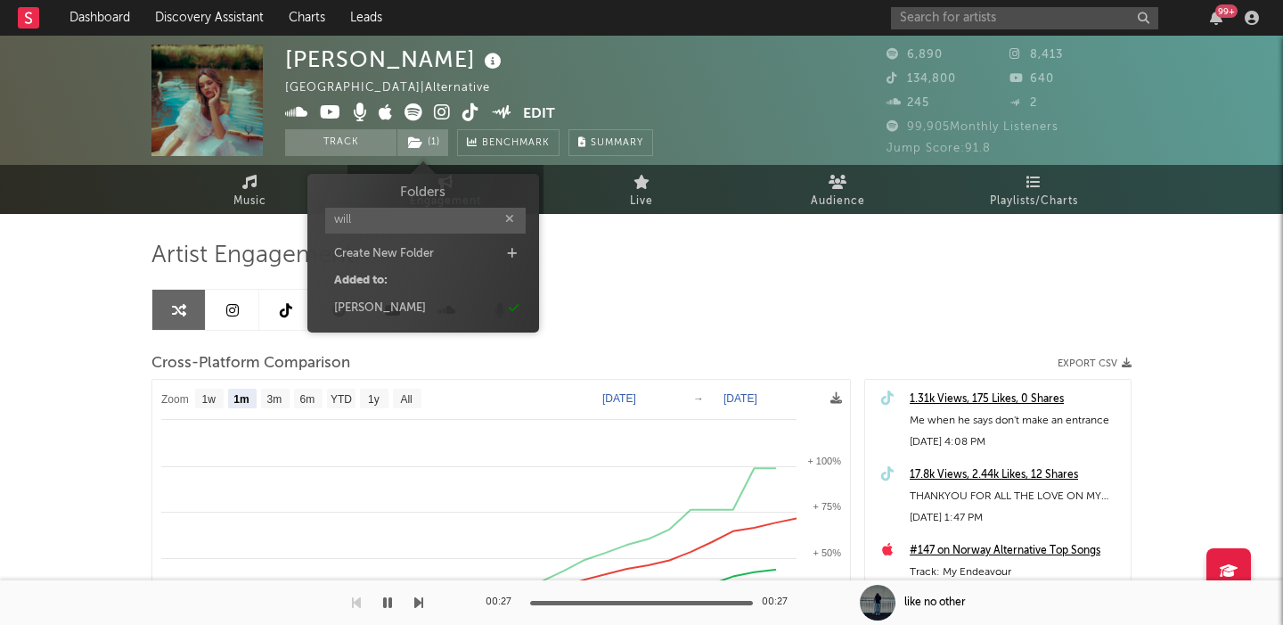
click at [427, 219] on input "will" at bounding box center [425, 221] width 201 height 26
type input "akiv"
click at [441, 306] on div "akiva" at bounding box center [423, 308] width 205 height 23
click at [762, 299] on div "Artist Engagement Cross-Platform Comparison Export CSV Zoom 1w 1m 3m 6m YTD 1y …" at bounding box center [641, 544] width 980 height 606
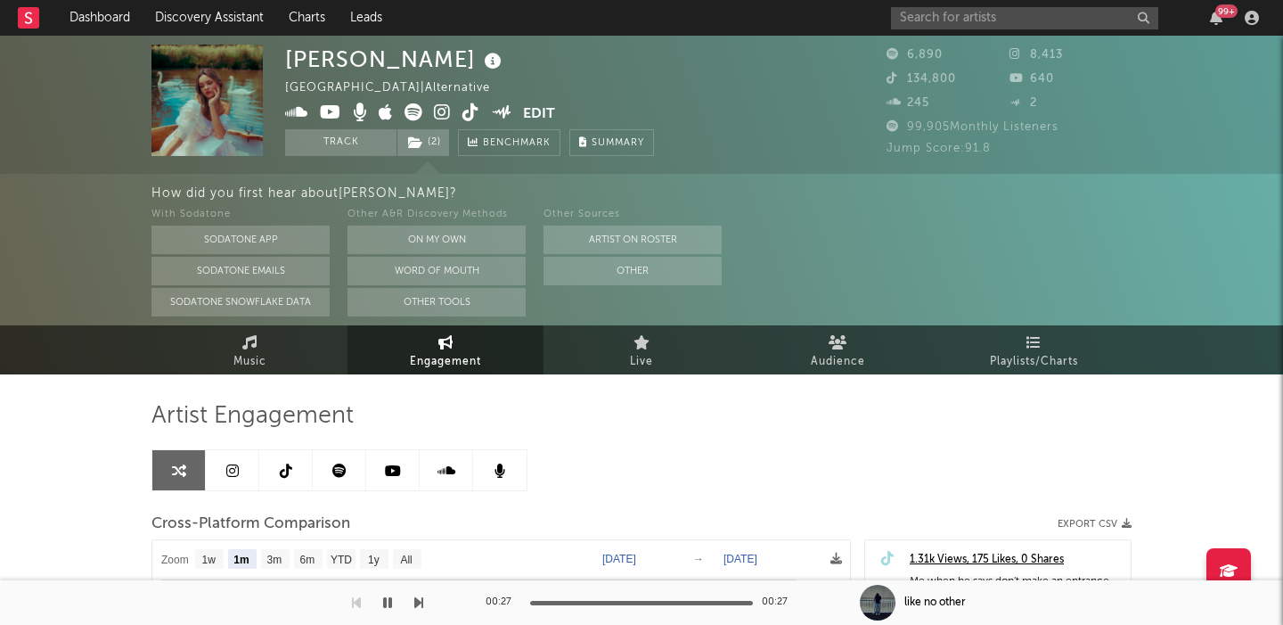
click at [449, 224] on div "Other A&R Discovery Methods" at bounding box center [437, 214] width 178 height 21
click at [456, 233] on button "On My Own" at bounding box center [437, 239] width 178 height 29
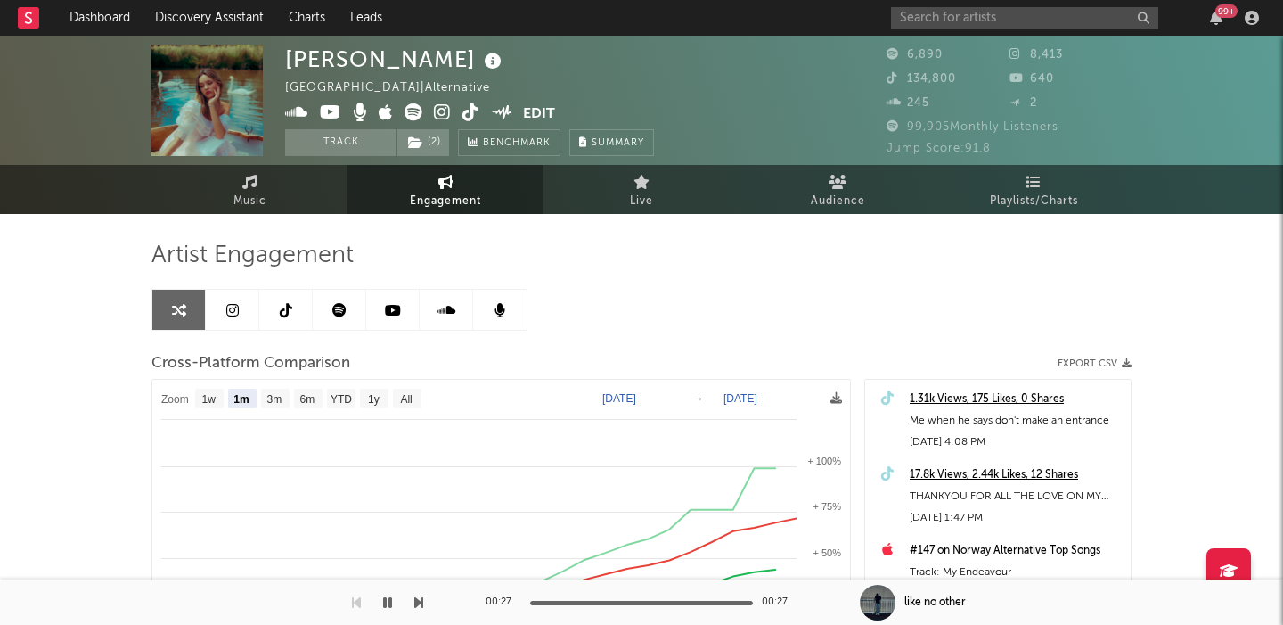
click at [446, 113] on icon at bounding box center [442, 112] width 17 height 18
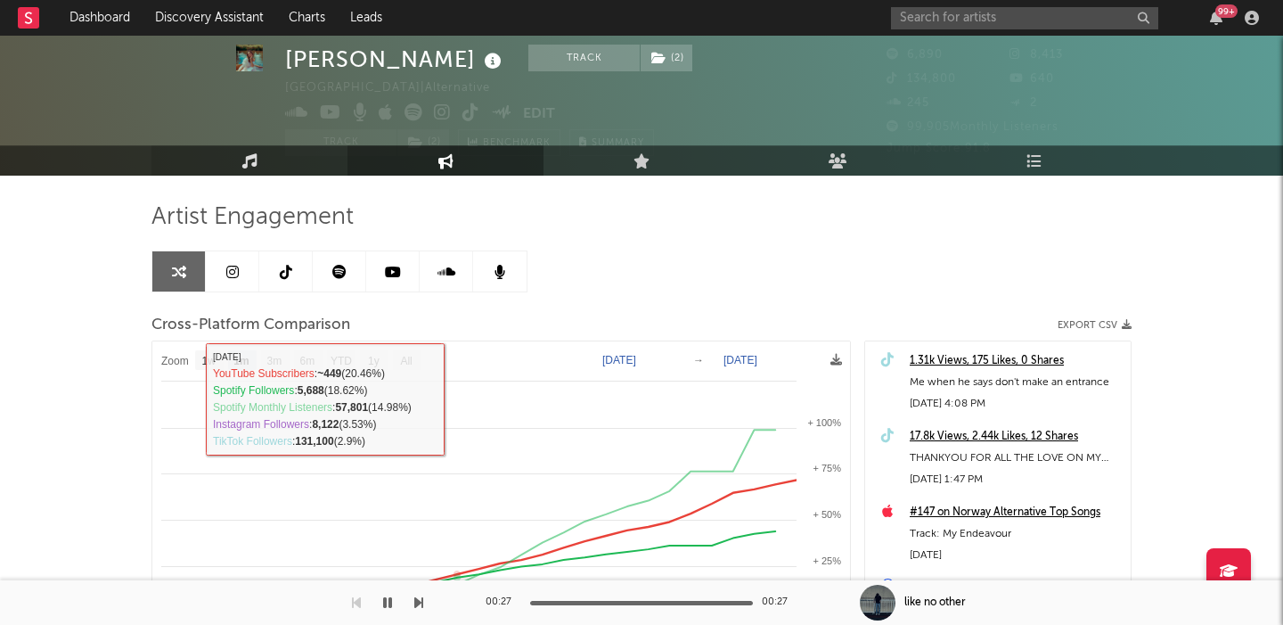
scroll to position [37, 0]
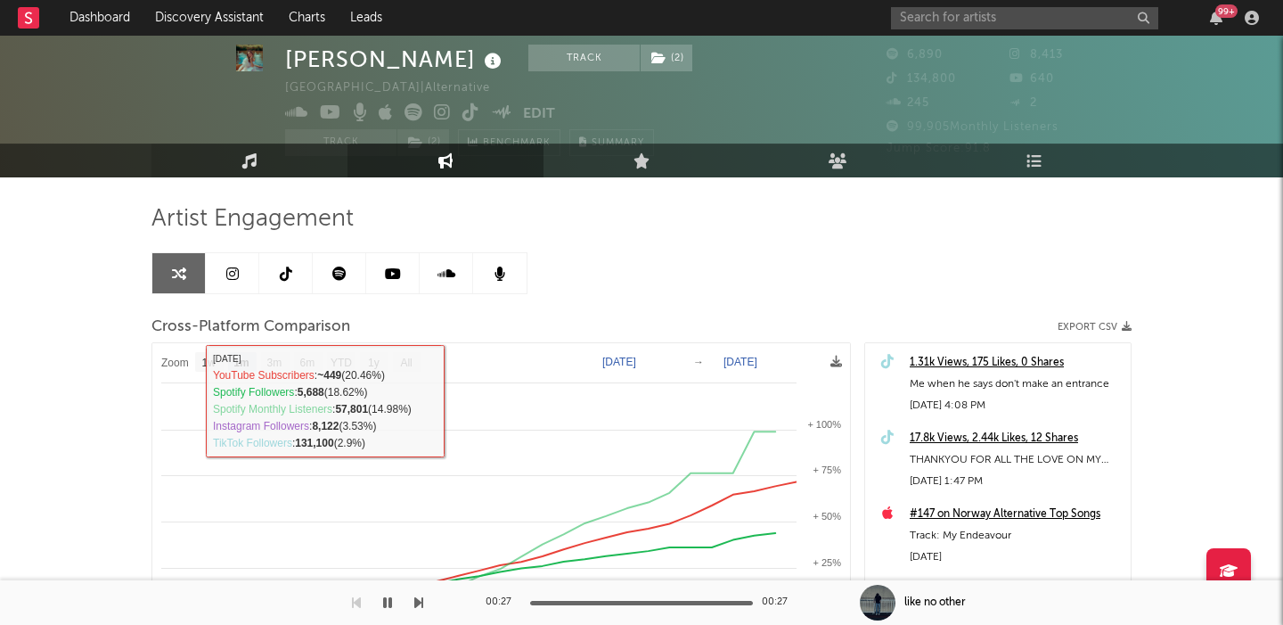
click at [319, 166] on link "Music" at bounding box center [249, 160] width 196 height 34
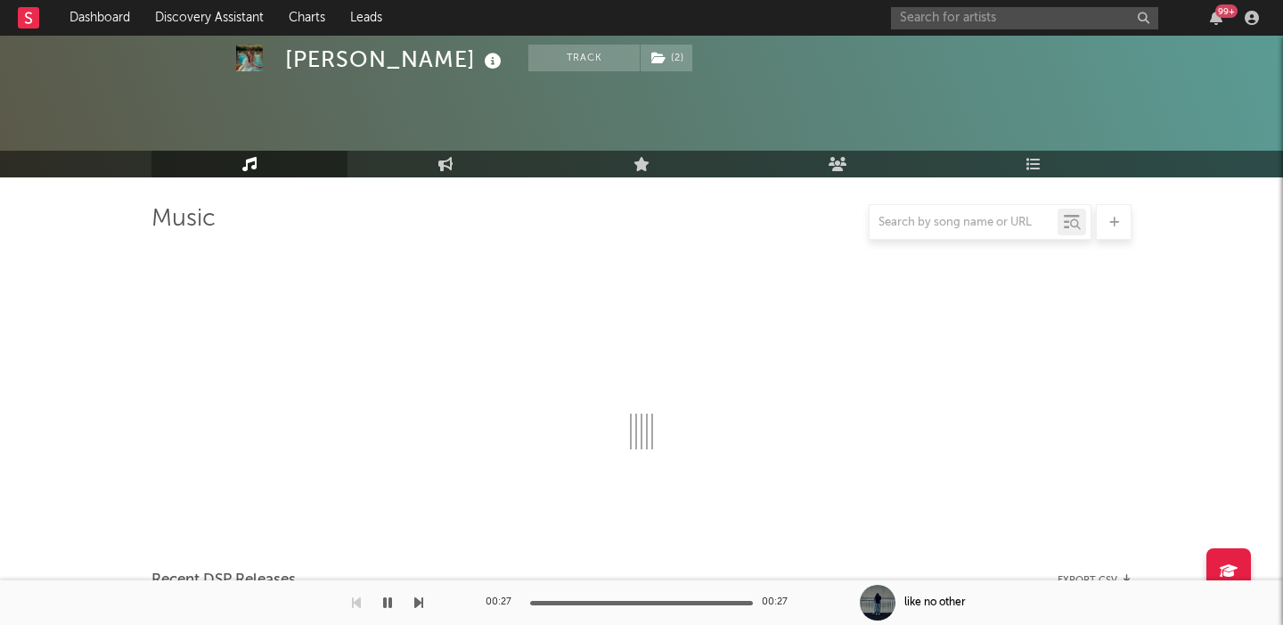
select select "1w"
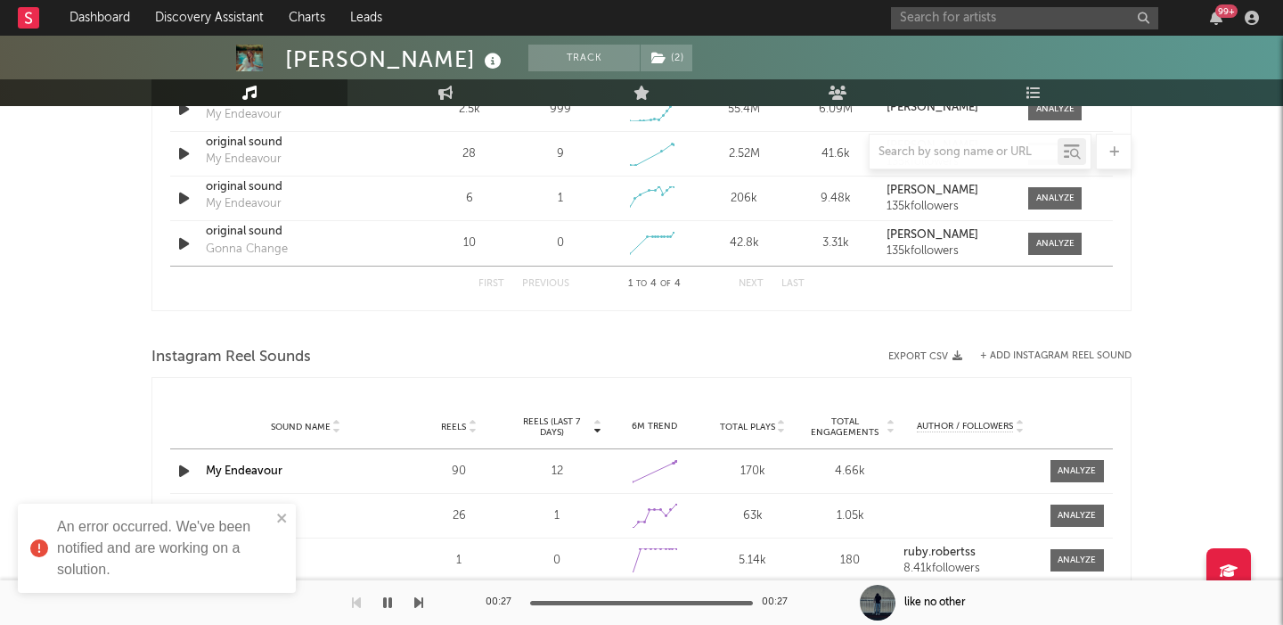
scroll to position [1113, 0]
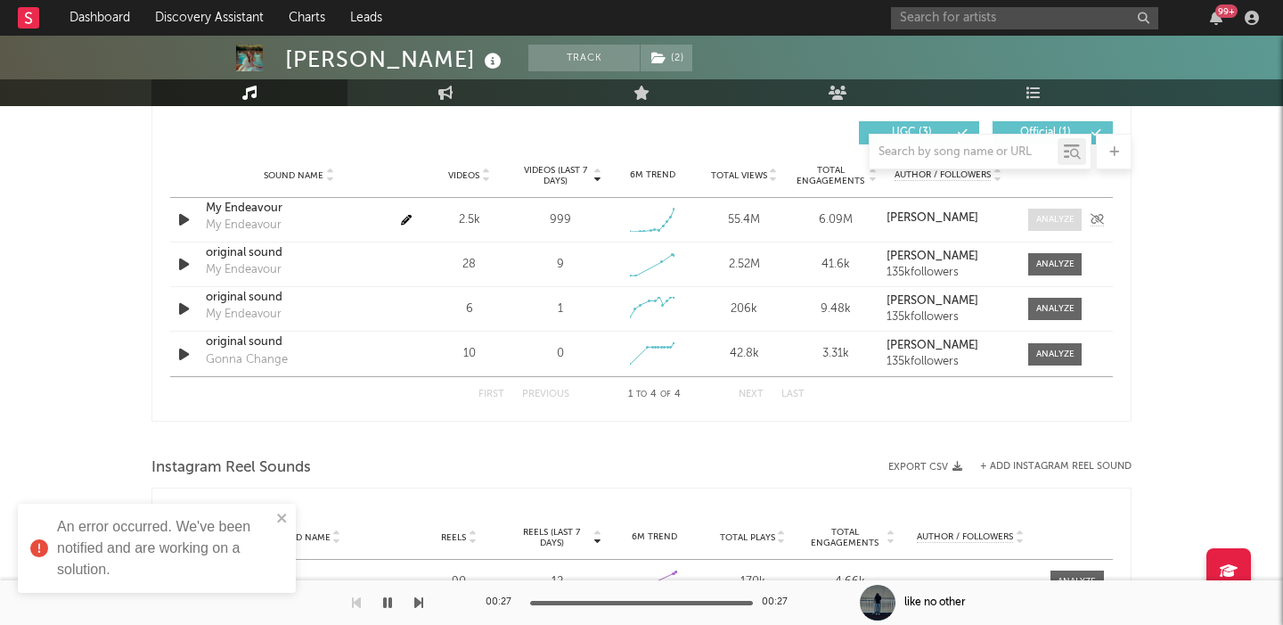
click at [1055, 221] on div at bounding box center [1055, 219] width 38 height 13
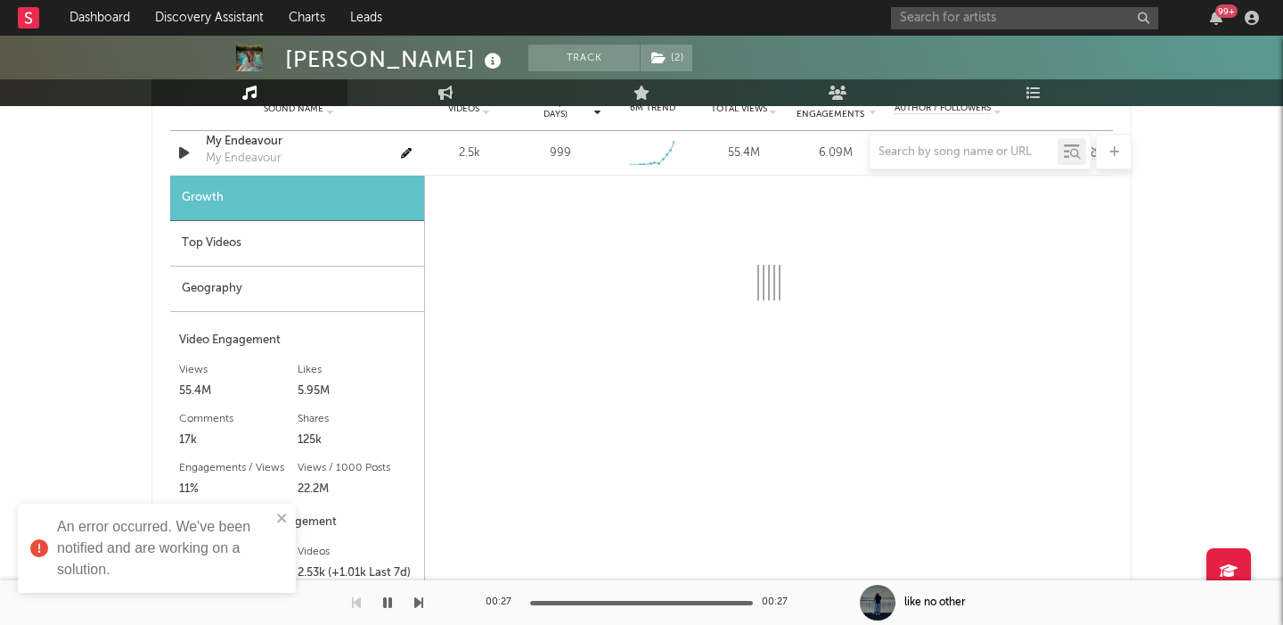
select select "1w"
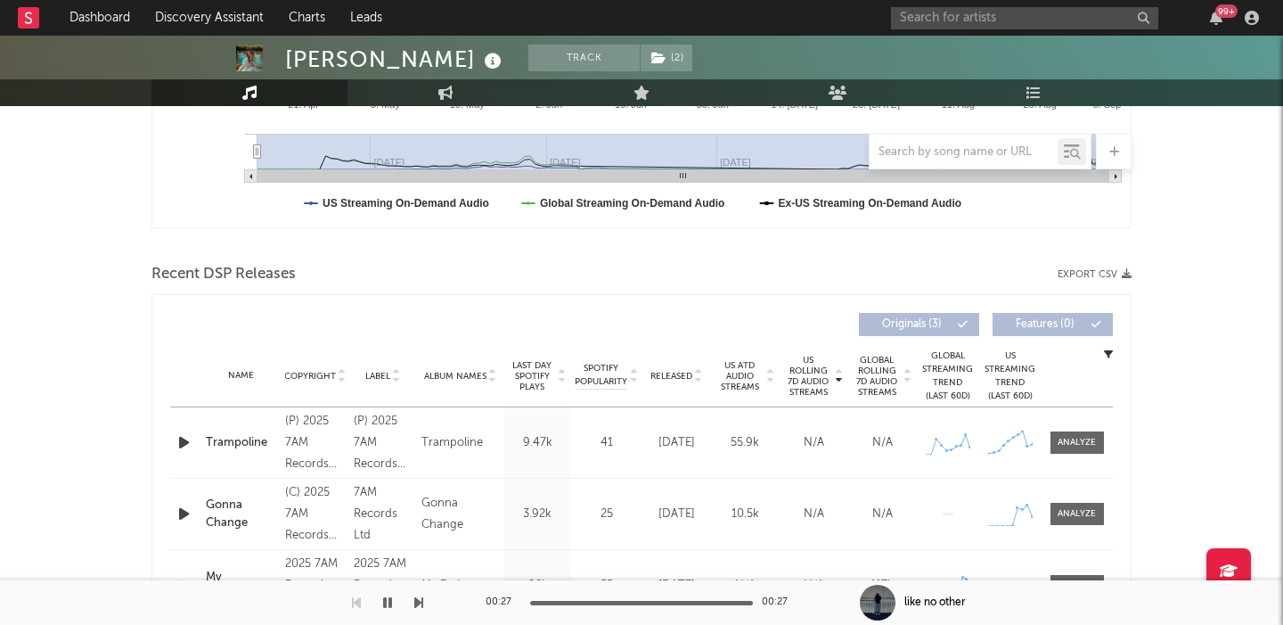
scroll to position [659, 0]
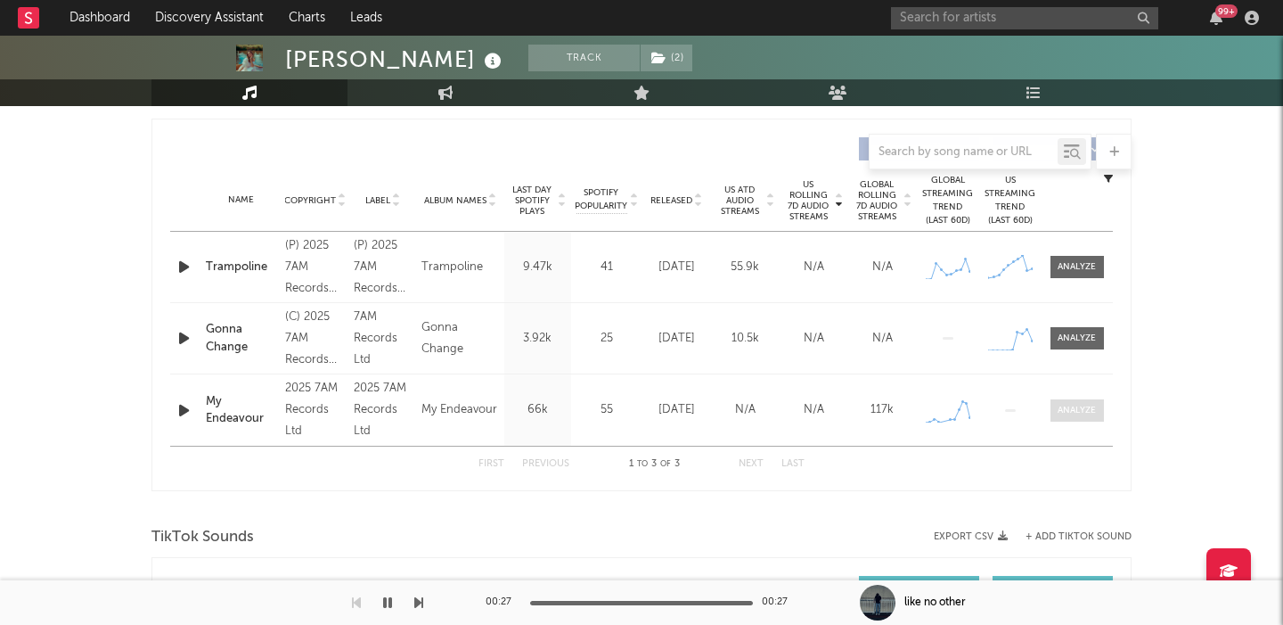
click at [1087, 409] on div at bounding box center [1077, 410] width 38 height 13
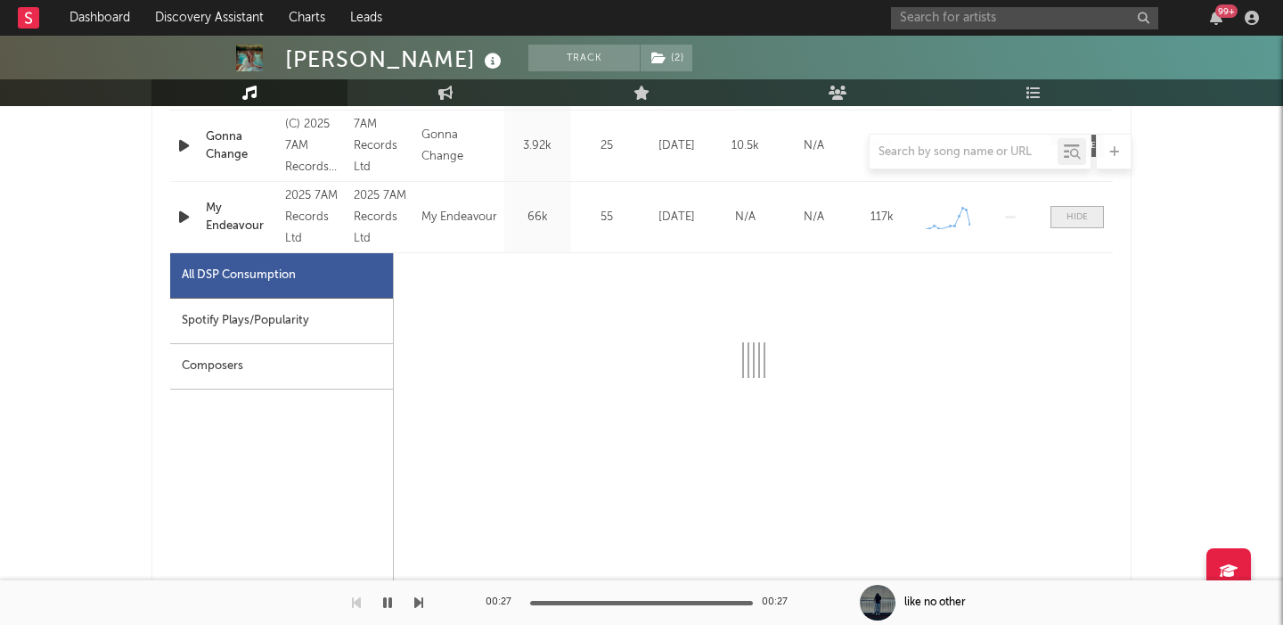
select select "1w"
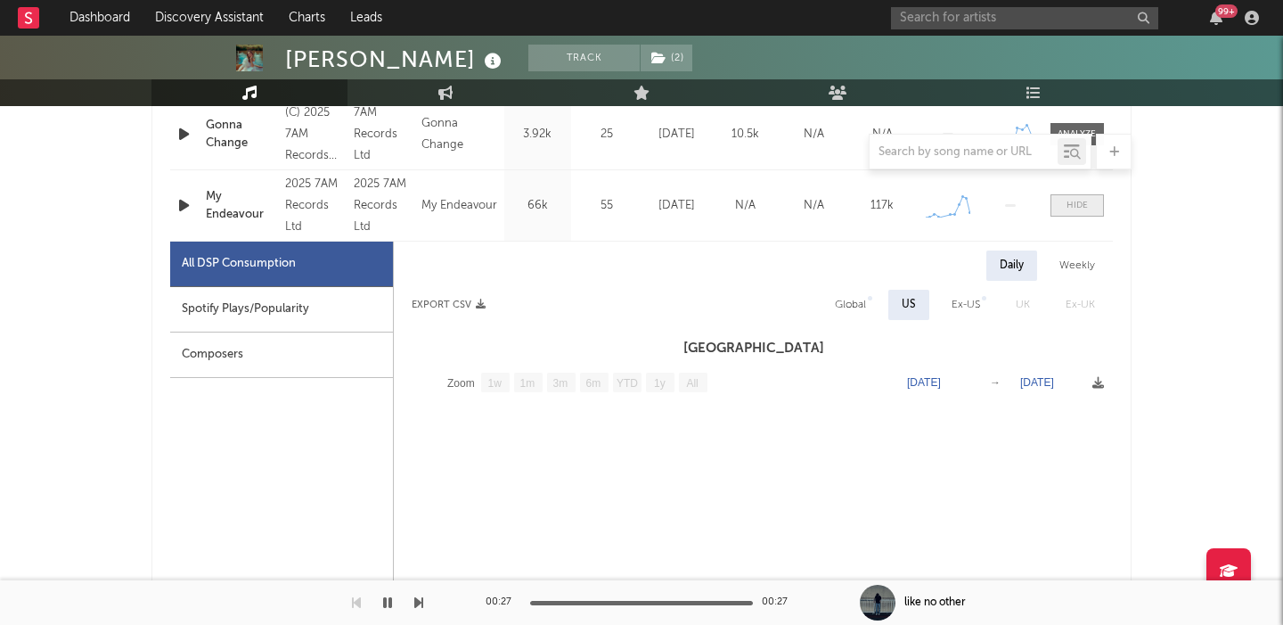
scroll to position [881, 0]
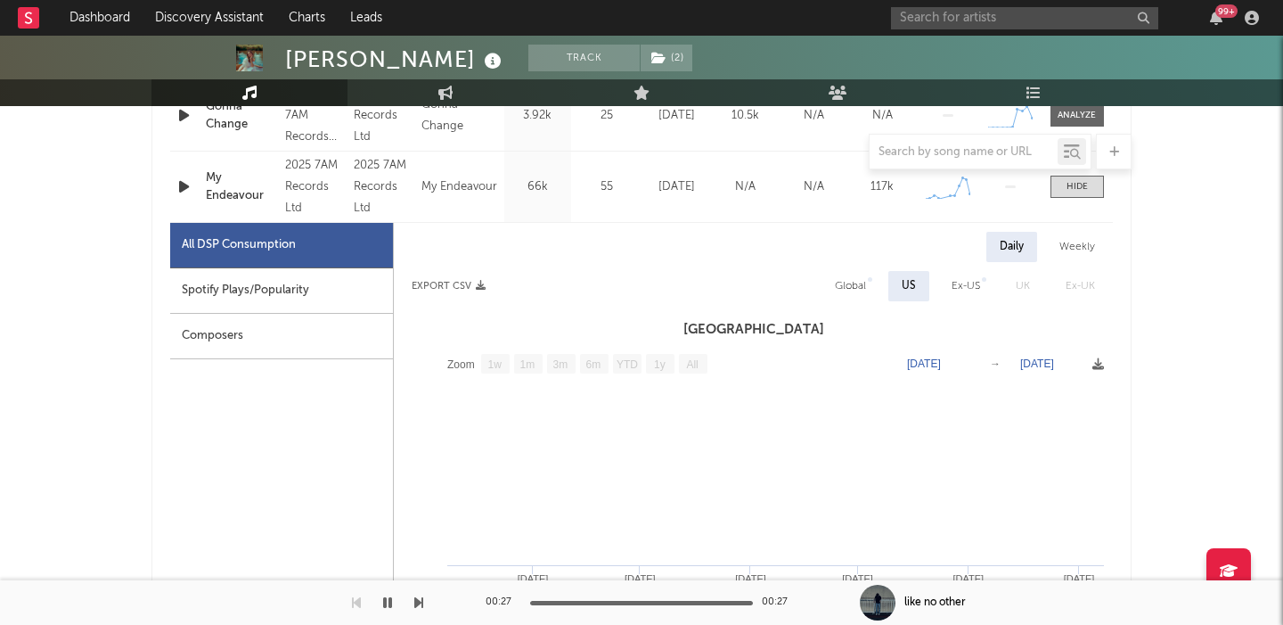
click at [849, 275] on div "Global" at bounding box center [850, 285] width 31 height 21
select select "1w"
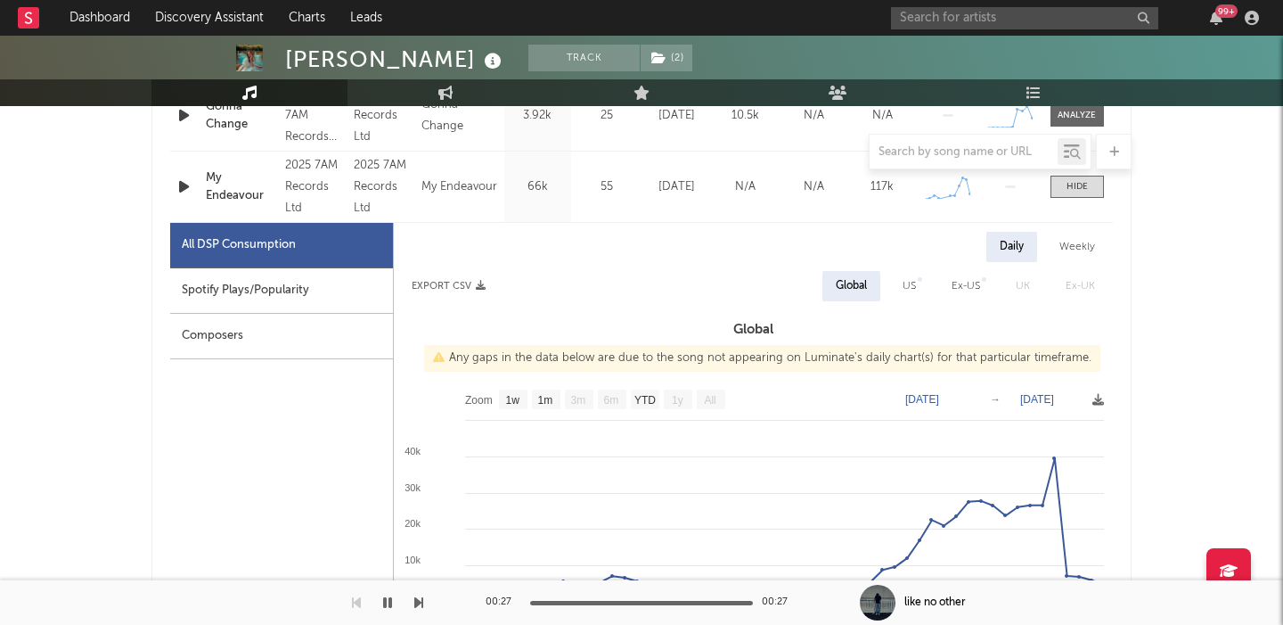
scroll to position [912, 0]
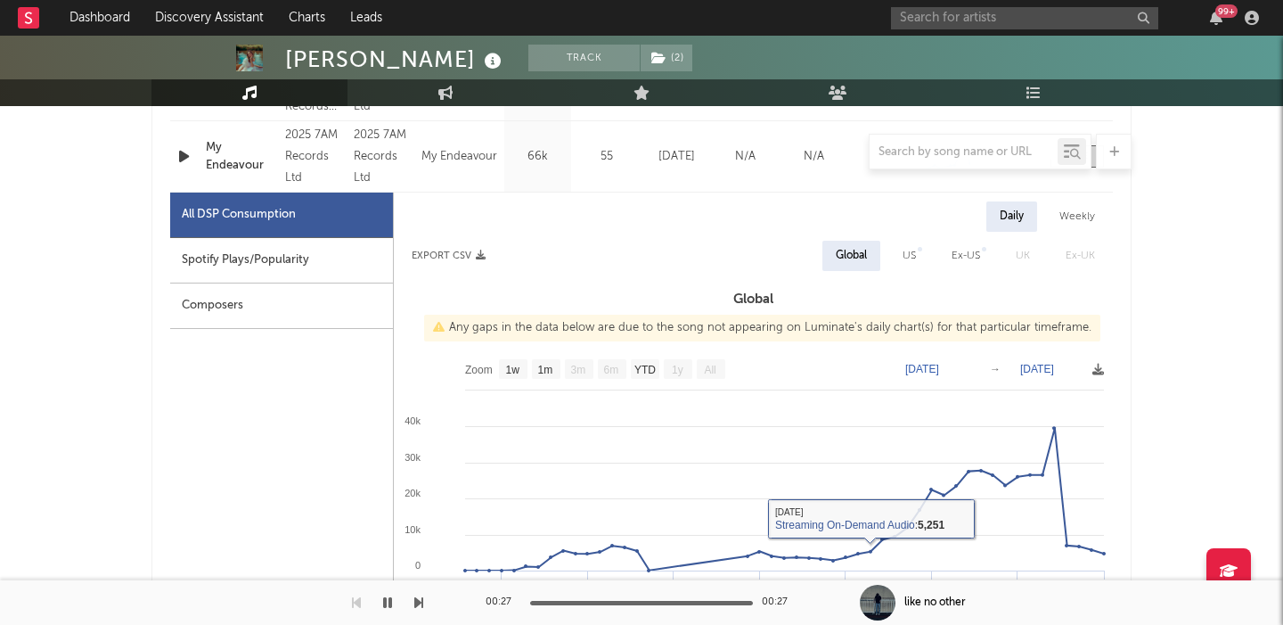
click at [281, 260] on div "Spotify Plays/Popularity" at bounding box center [281, 260] width 223 height 45
select select "1w"
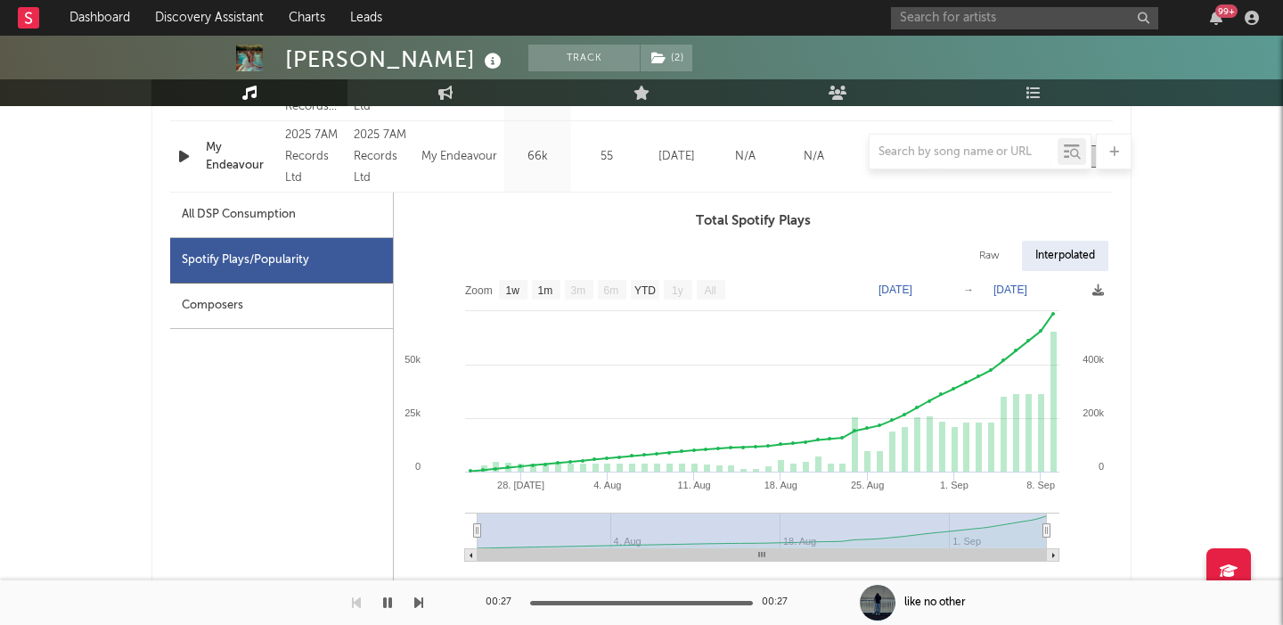
click at [992, 254] on div "Raw" at bounding box center [989, 256] width 47 height 30
select select "1w"
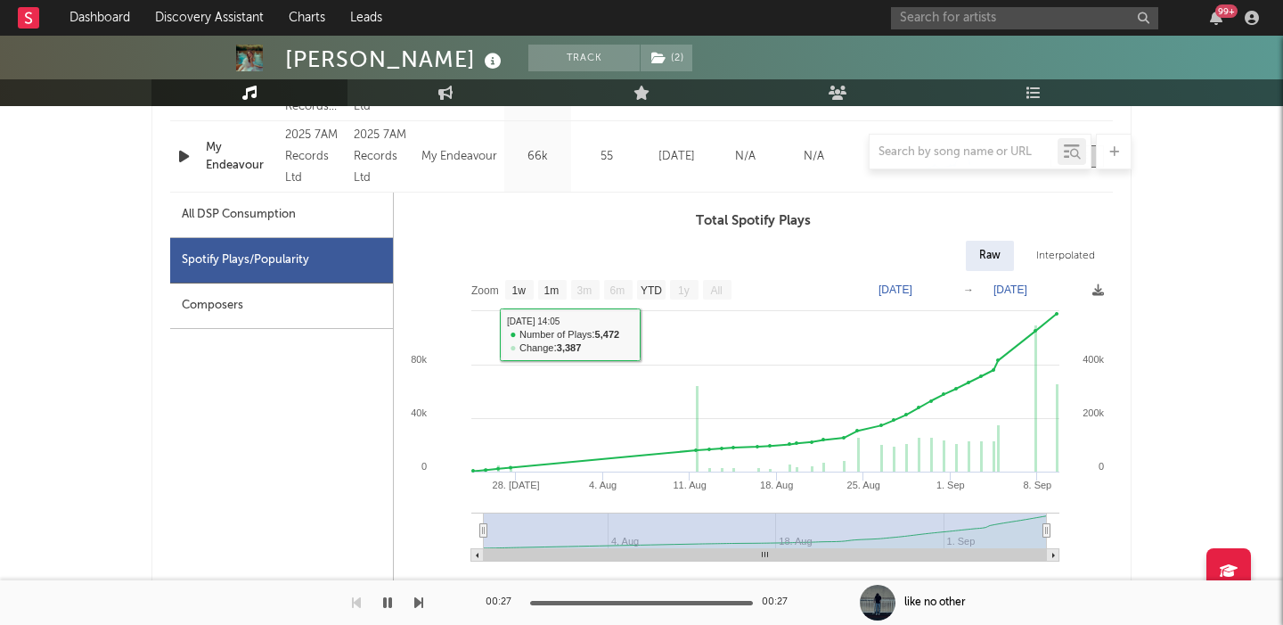
click at [220, 165] on div at bounding box center [641, 152] width 980 height 36
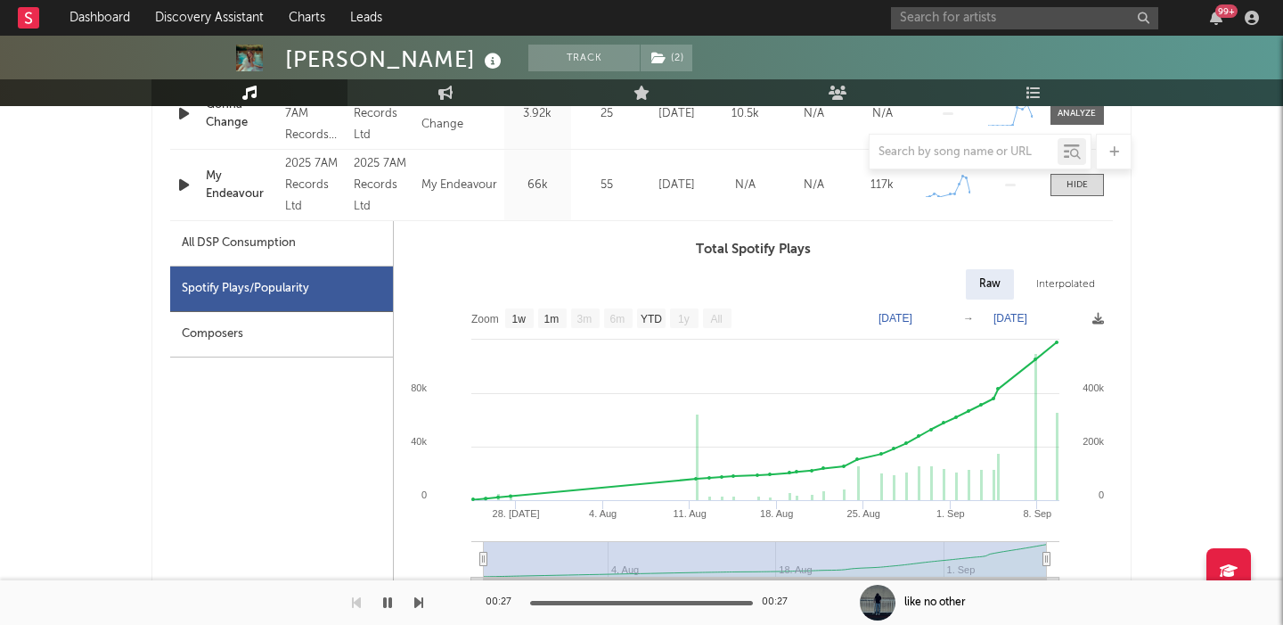
scroll to position [876, 0]
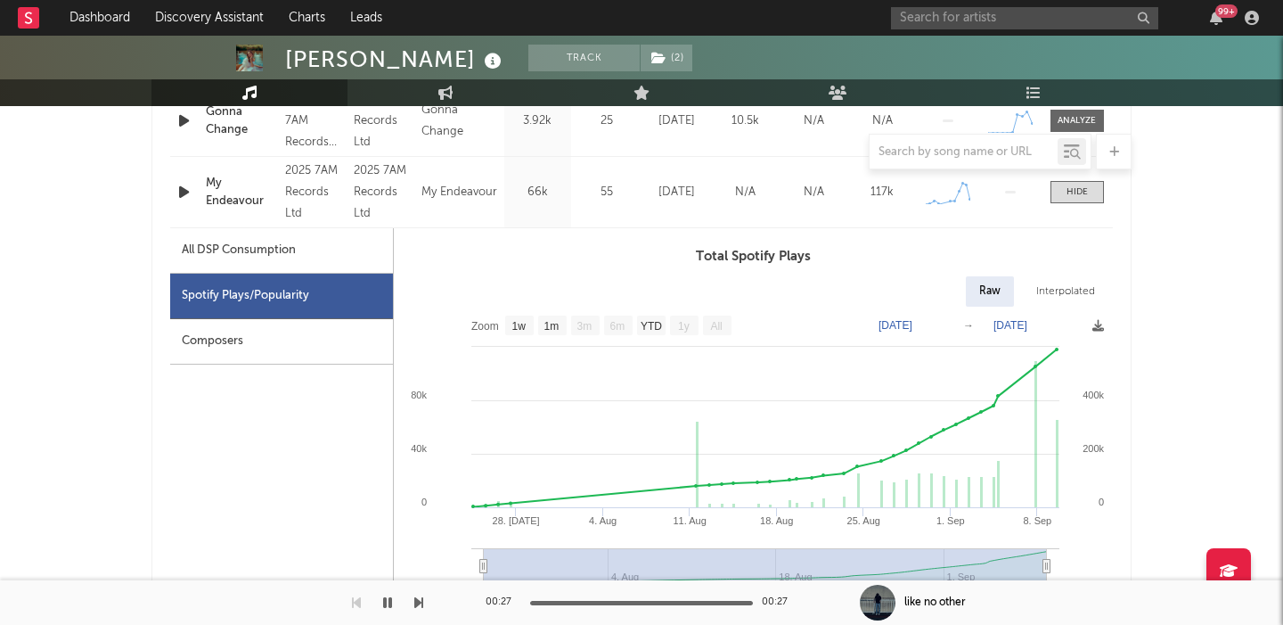
click at [233, 192] on div "My Endeavour" at bounding box center [241, 192] width 70 height 35
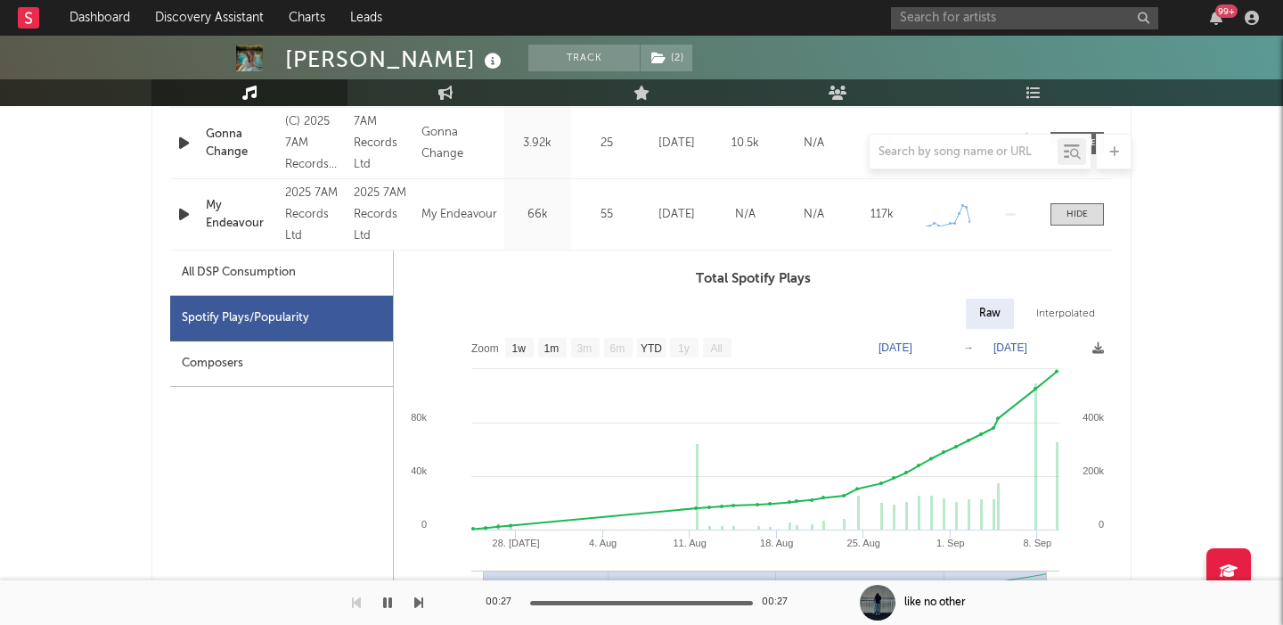
scroll to position [945, 0]
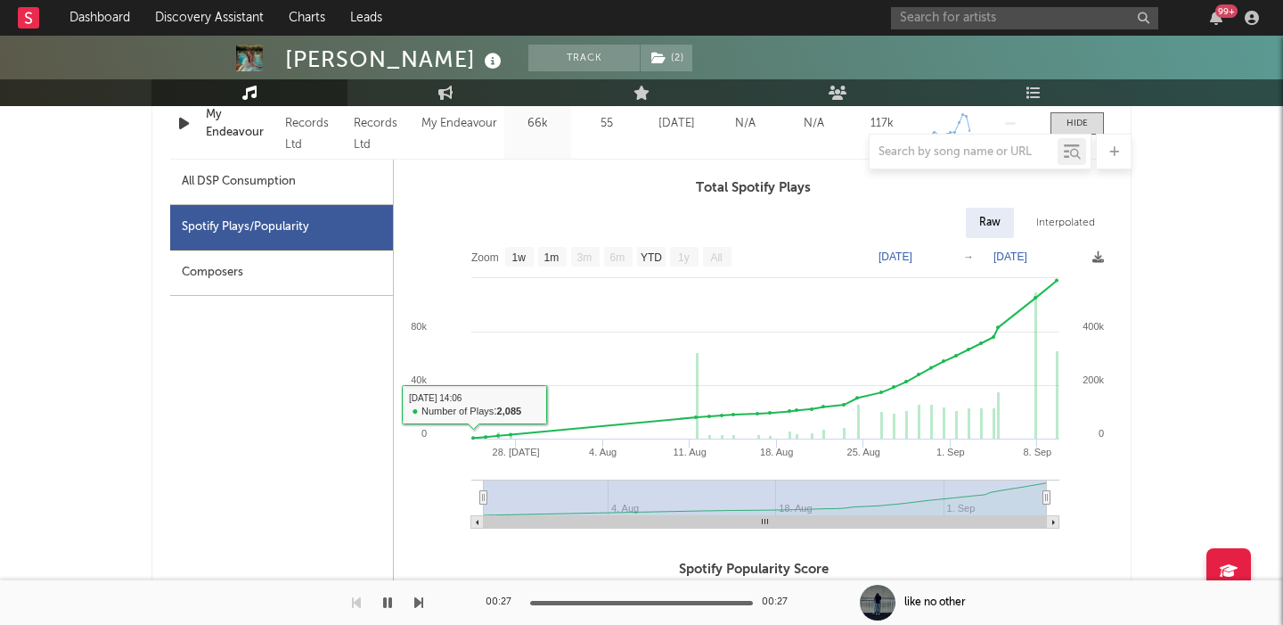
click at [313, 168] on div at bounding box center [641, 152] width 980 height 36
click at [318, 183] on div "All DSP Consumption" at bounding box center [281, 182] width 223 height 45
select select "1w"
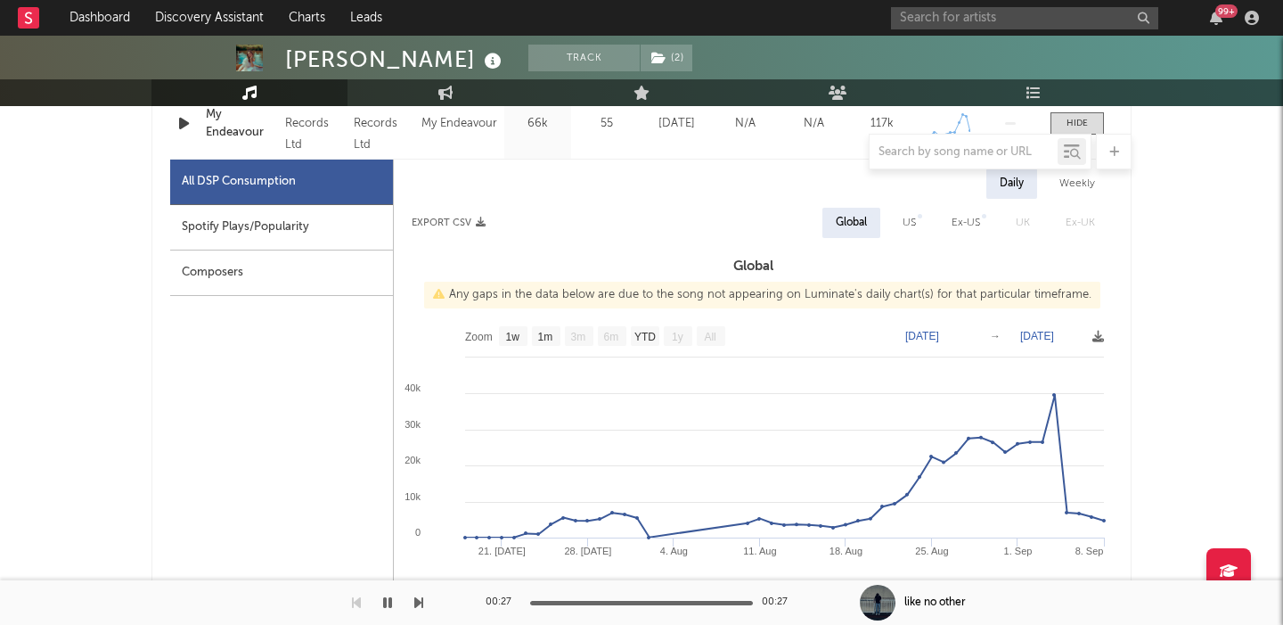
click at [237, 131] on div "My Endeavour" at bounding box center [241, 123] width 70 height 35
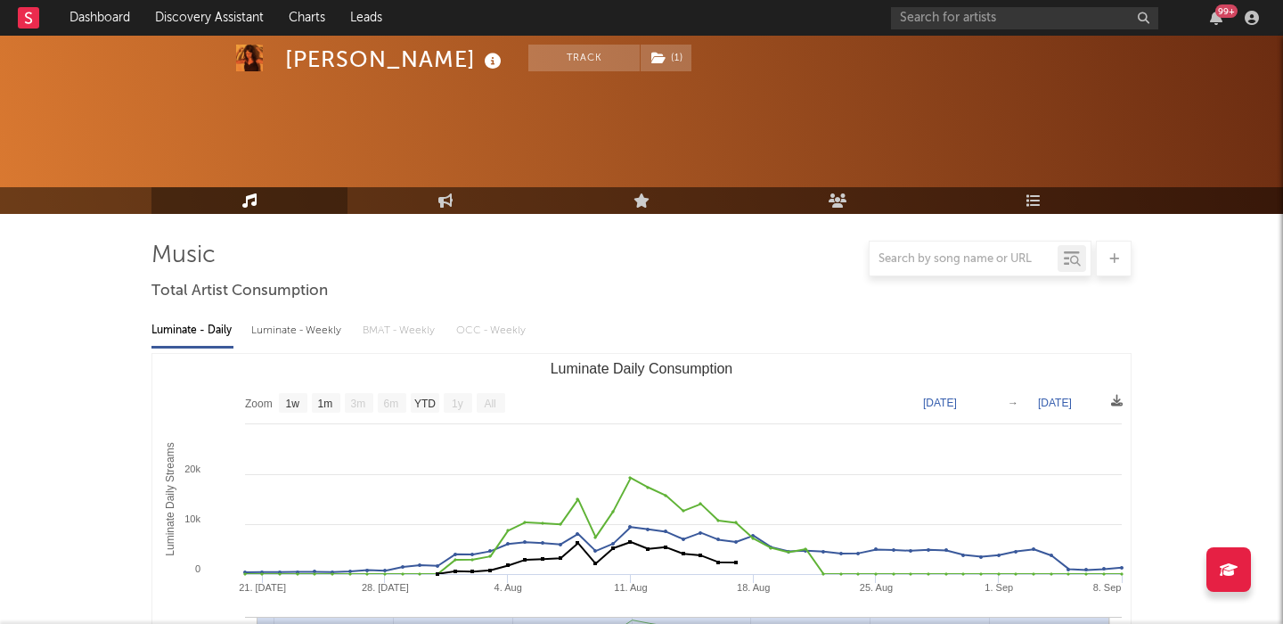
select select "1w"
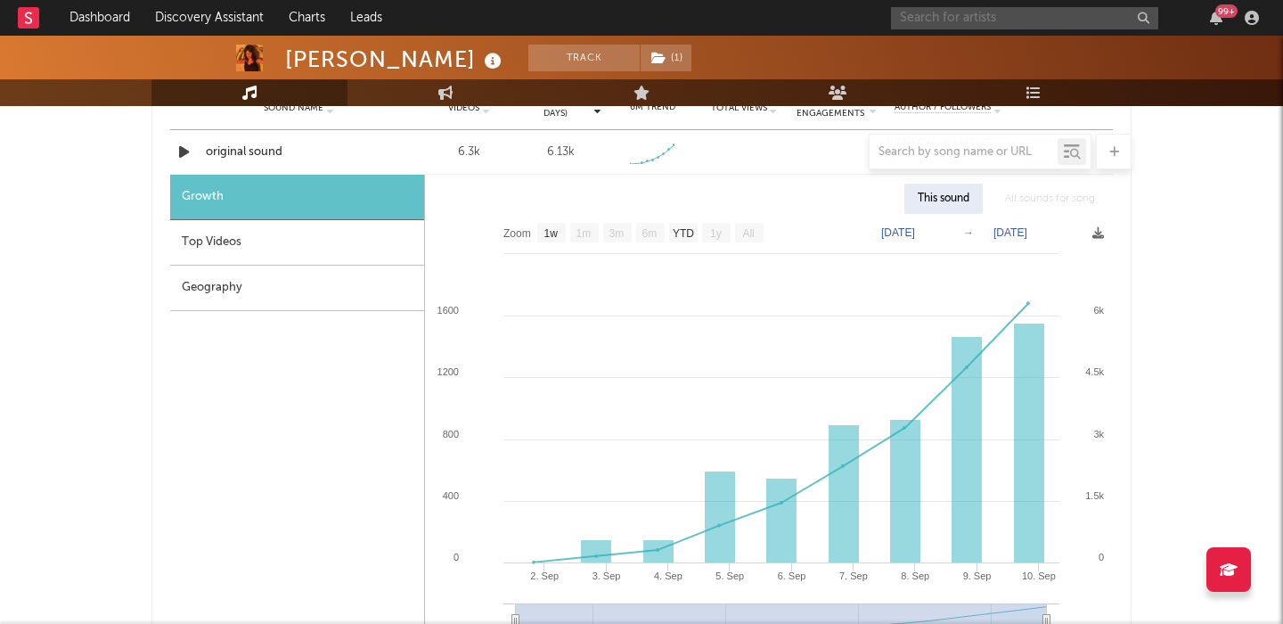
click at [962, 20] on input "text" at bounding box center [1024, 18] width 267 height 22
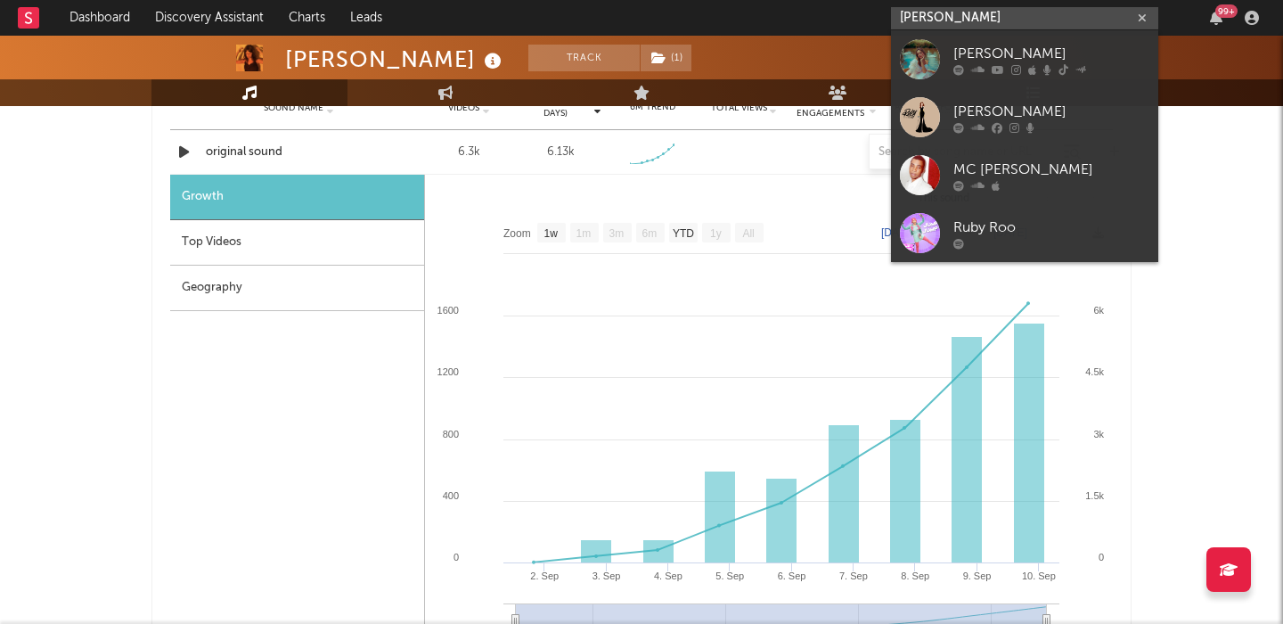
type input "[PERSON_NAME]"
click at [1049, 79] on link "[PERSON_NAME]" at bounding box center [1024, 59] width 267 height 58
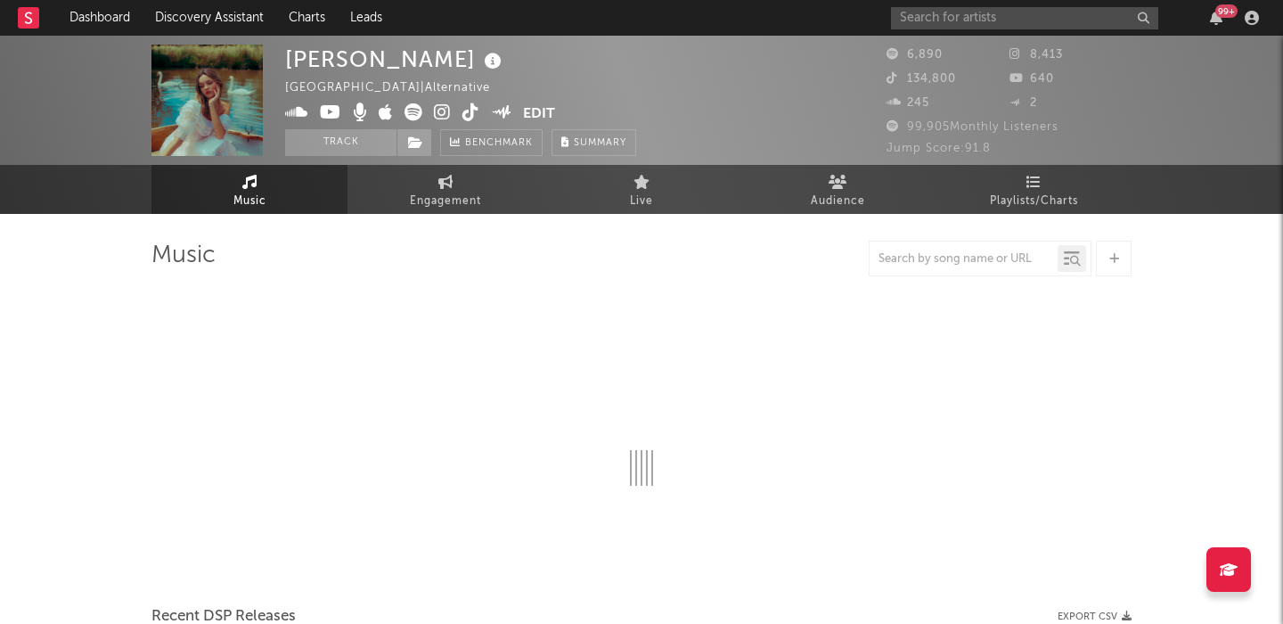
select select "1w"
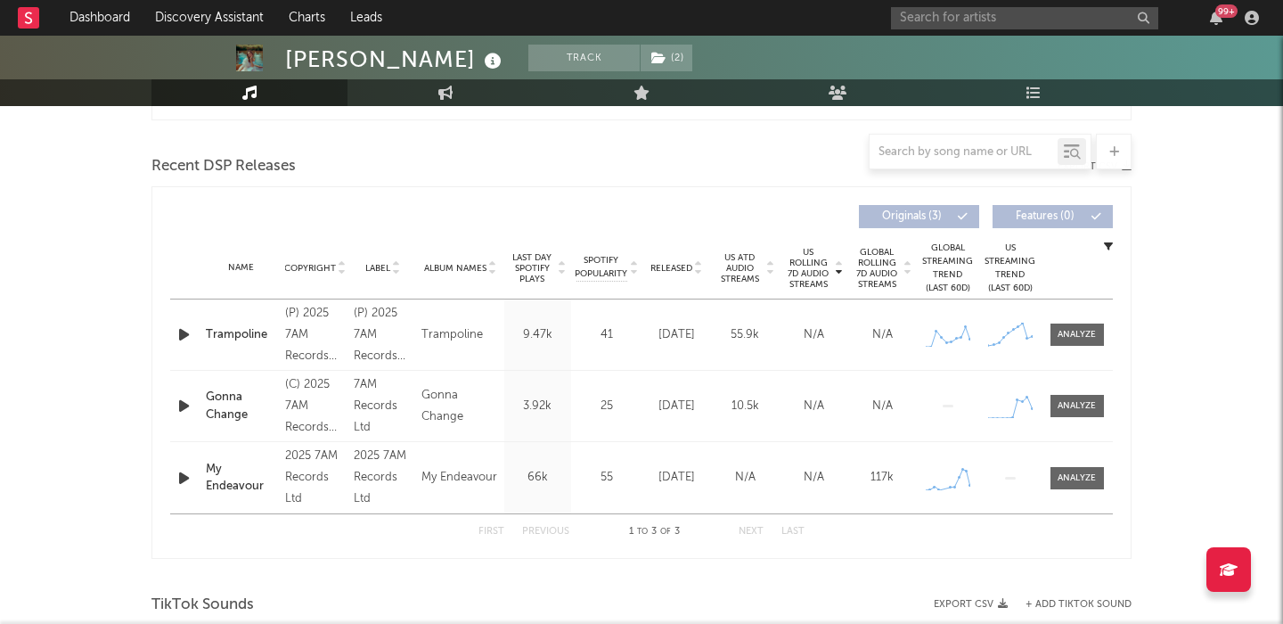
scroll to position [612, 0]
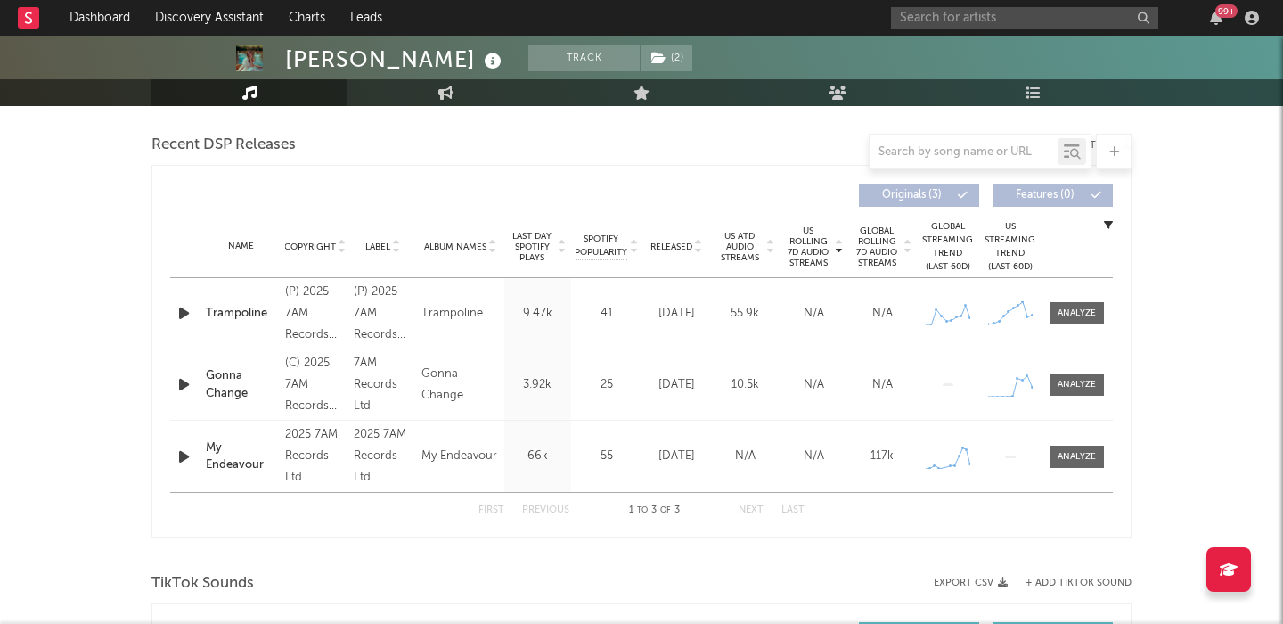
click at [252, 310] on div "Trampoline" at bounding box center [241, 314] width 70 height 18
